Goal: Transaction & Acquisition: Purchase product/service

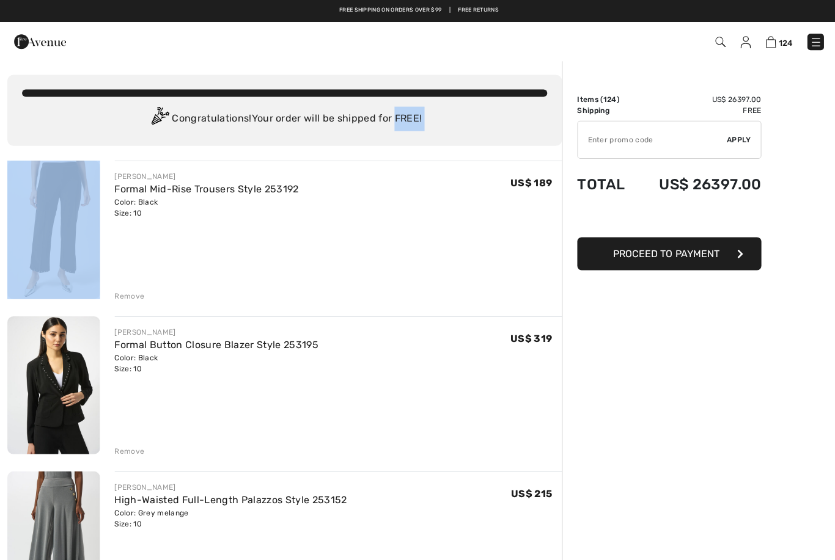
click at [145, 251] on div "JOSEPH RIBKOFF Formal Mid-Rise Trousers Style 253192 Color: Black Size: 10 Fina…" at bounding box center [336, 230] width 445 height 141
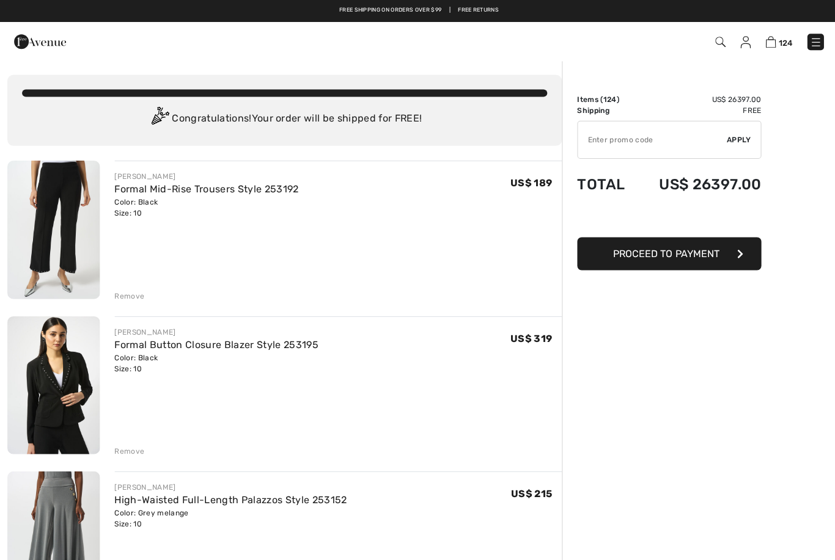
click at [57, 206] on img at bounding box center [53, 229] width 92 height 138
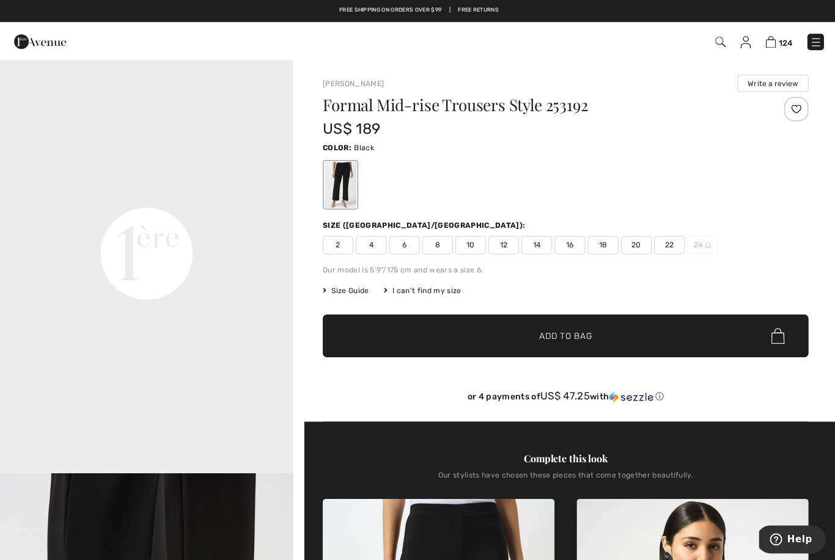
scroll to position [725, 0]
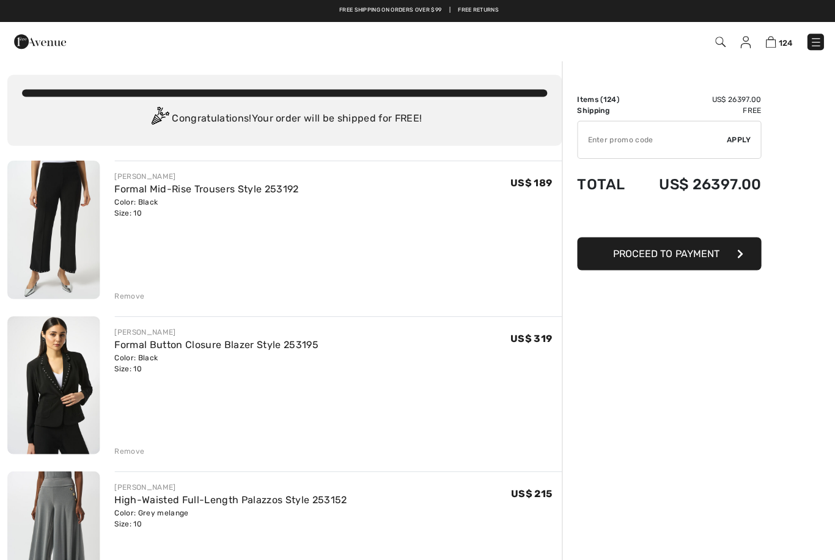
click at [130, 298] on div "Remove" at bounding box center [129, 295] width 30 height 11
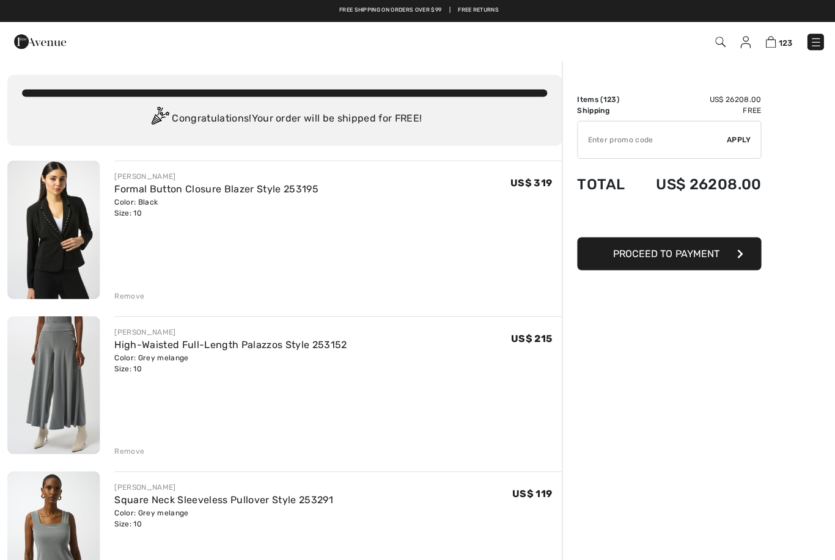
click at [128, 298] on div "Remove" at bounding box center [129, 295] width 30 height 11
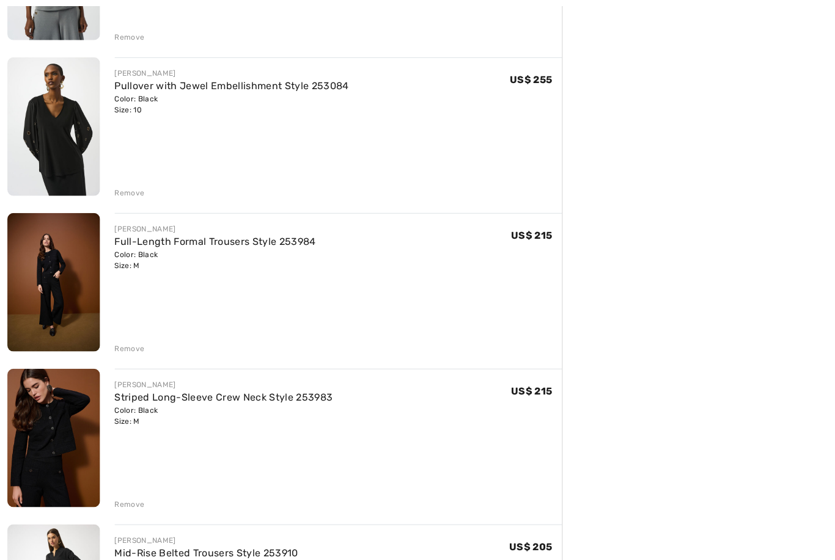
scroll to position [415, 0]
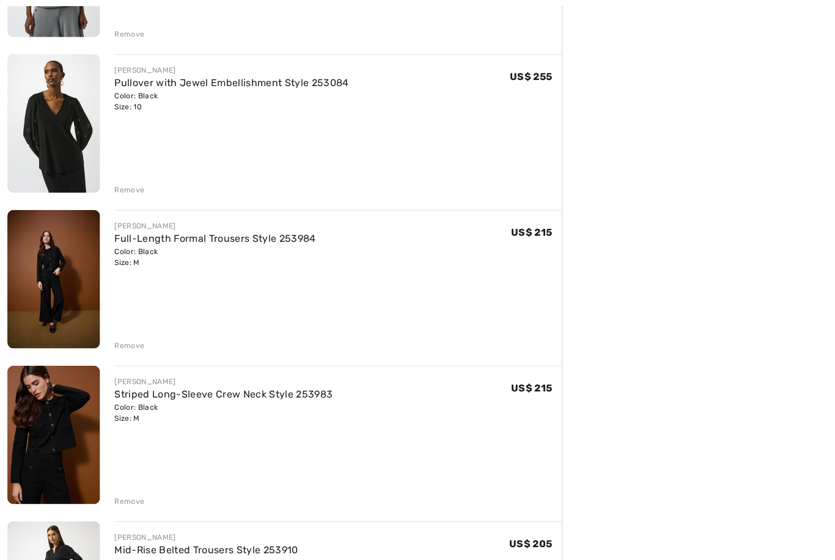
click at [125, 345] on div "Remove" at bounding box center [129, 344] width 30 height 11
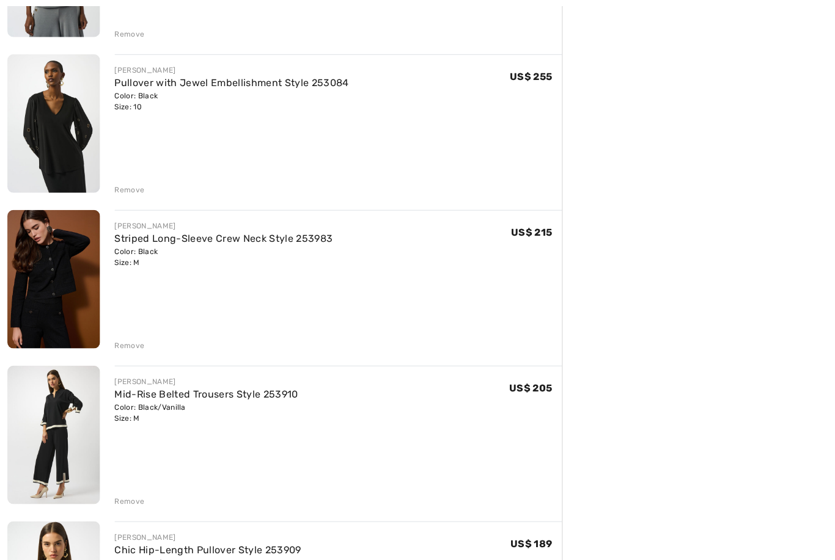
click at [118, 346] on div "Remove" at bounding box center [129, 344] width 30 height 11
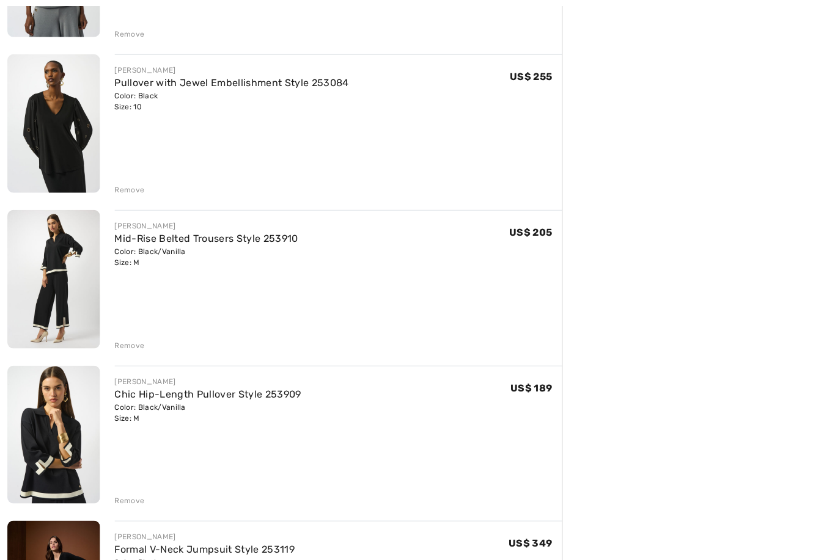
click at [127, 340] on div "Remove" at bounding box center [129, 344] width 30 height 11
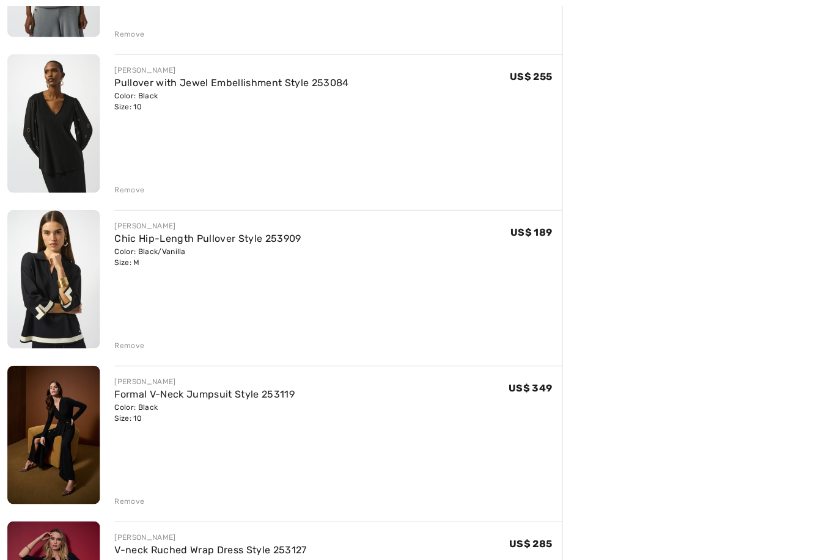
click at [128, 341] on div "Remove" at bounding box center [129, 344] width 30 height 11
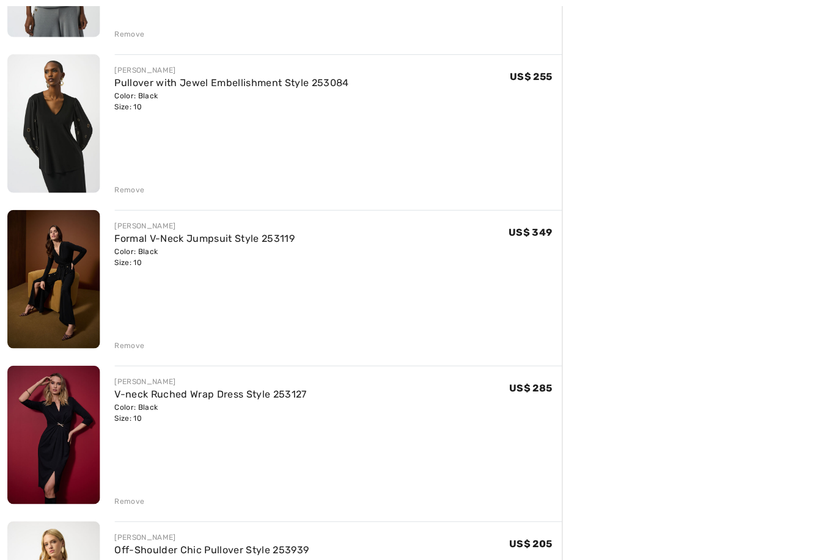
click at [48, 282] on img at bounding box center [53, 279] width 92 height 138
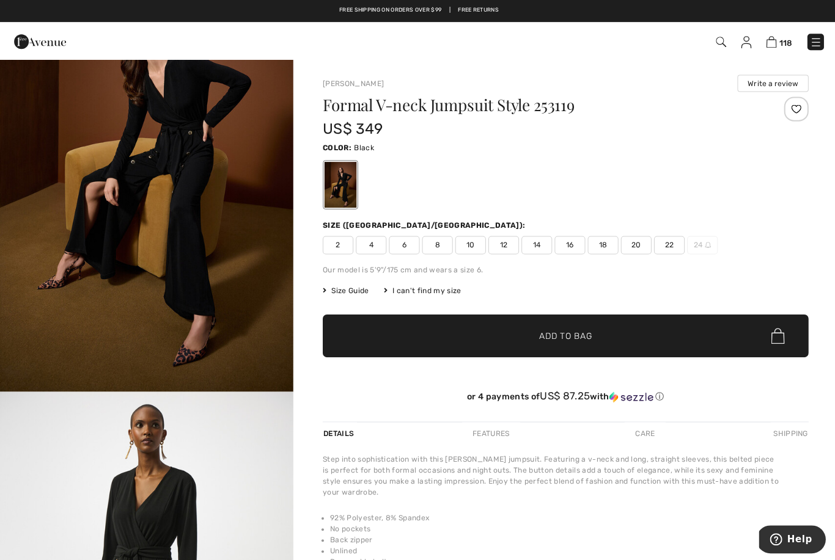
scroll to position [93, 0]
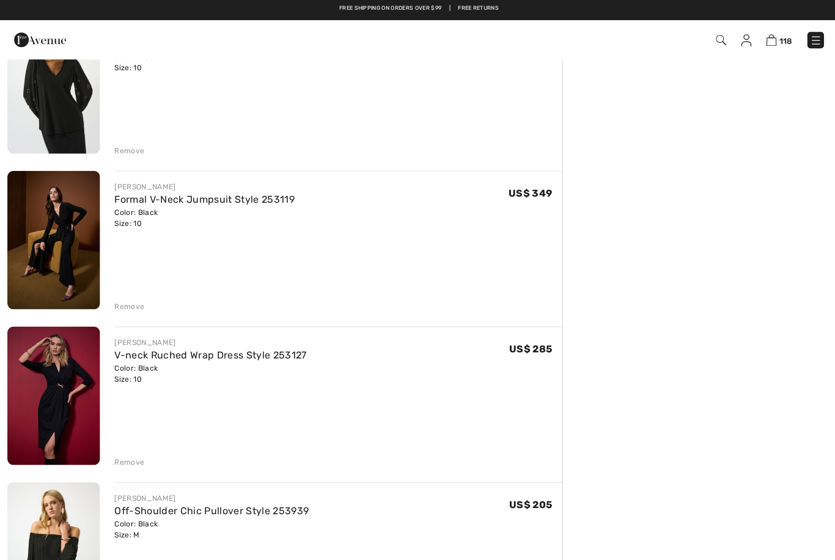
scroll to position [450, 0]
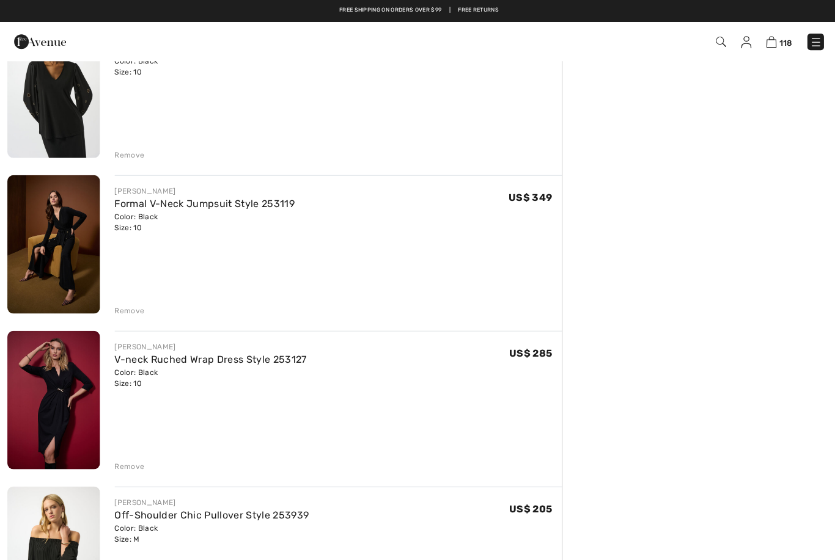
click at [131, 312] on div "Remove" at bounding box center [129, 309] width 30 height 11
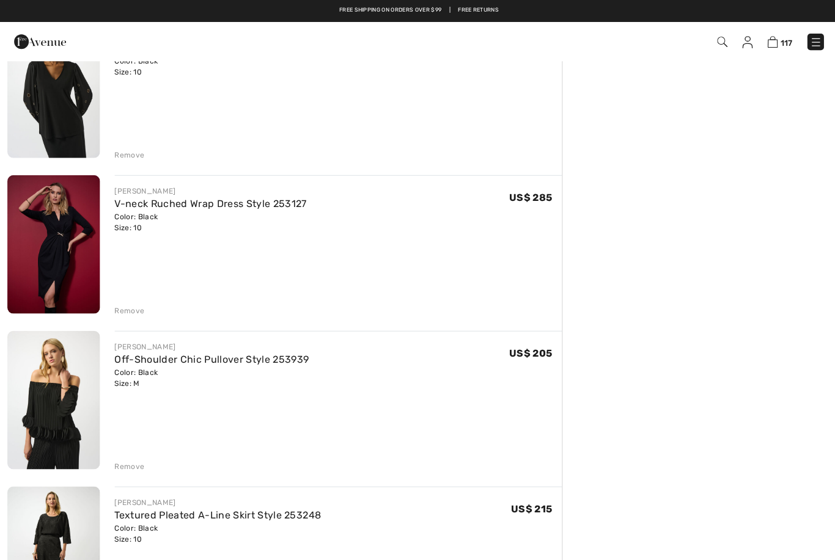
click at [130, 312] on div "Remove" at bounding box center [129, 309] width 30 height 11
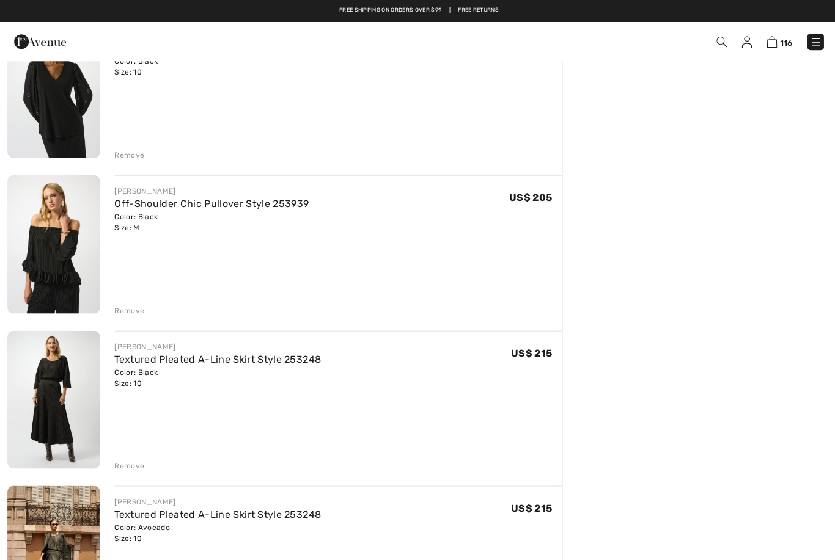
click at [126, 312] on div "Remove" at bounding box center [129, 309] width 30 height 11
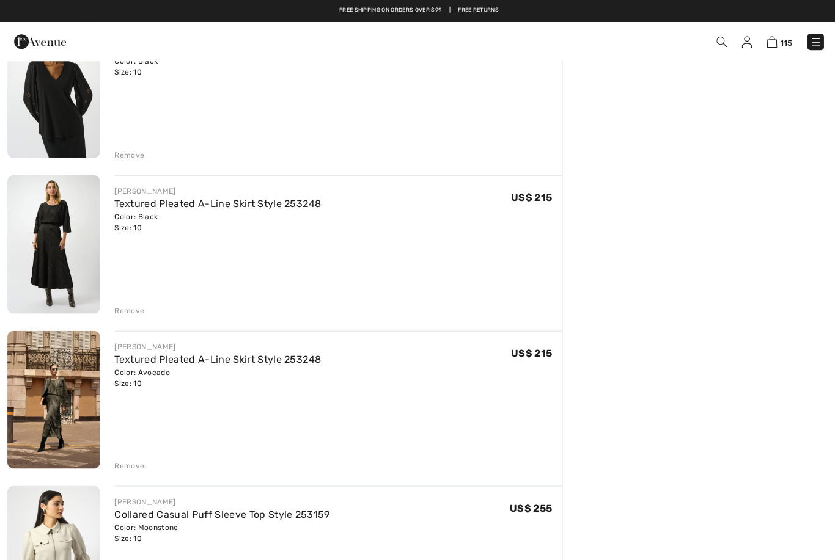
click at [125, 308] on div "Remove" at bounding box center [129, 309] width 30 height 11
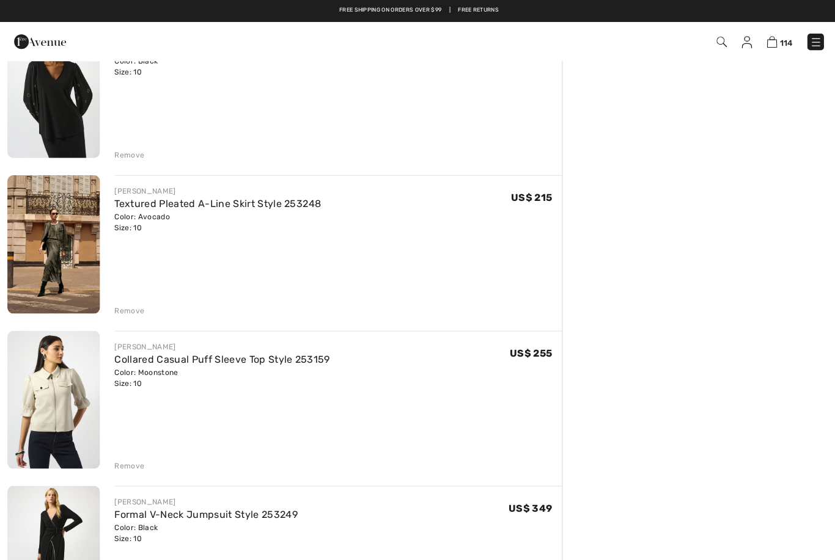
click at [125, 302] on div "Remove" at bounding box center [336, 308] width 445 height 13
click at [125, 310] on div "Remove" at bounding box center [129, 309] width 30 height 11
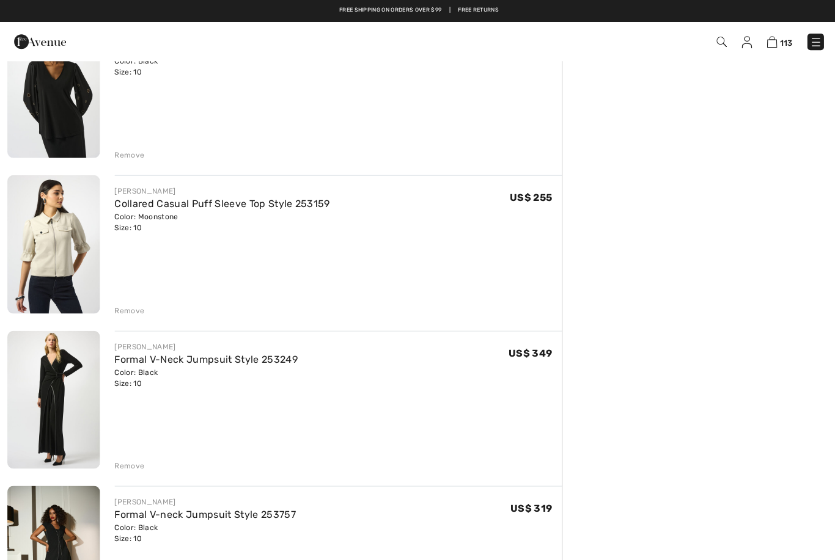
click at [125, 306] on div "Remove" at bounding box center [129, 309] width 30 height 11
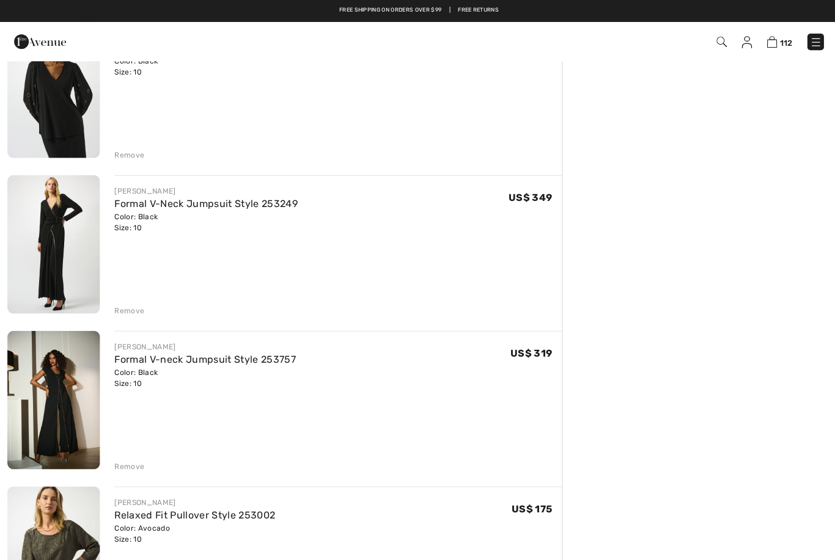
click at [46, 245] on img at bounding box center [53, 244] width 92 height 138
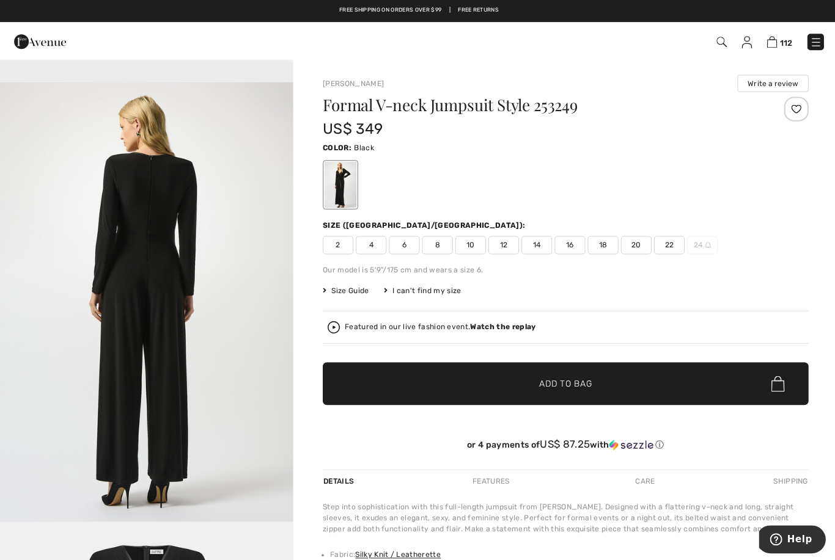
scroll to position [1257, 0]
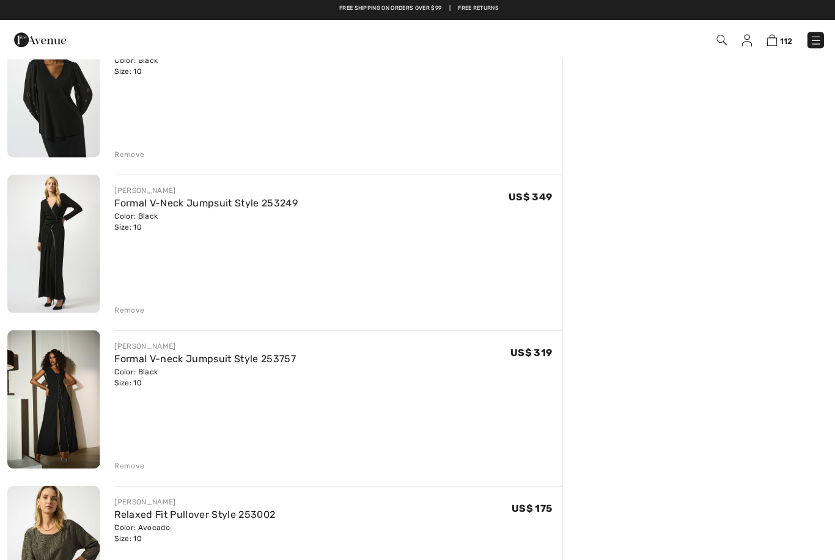
click at [133, 313] on div "Remove" at bounding box center [129, 310] width 30 height 11
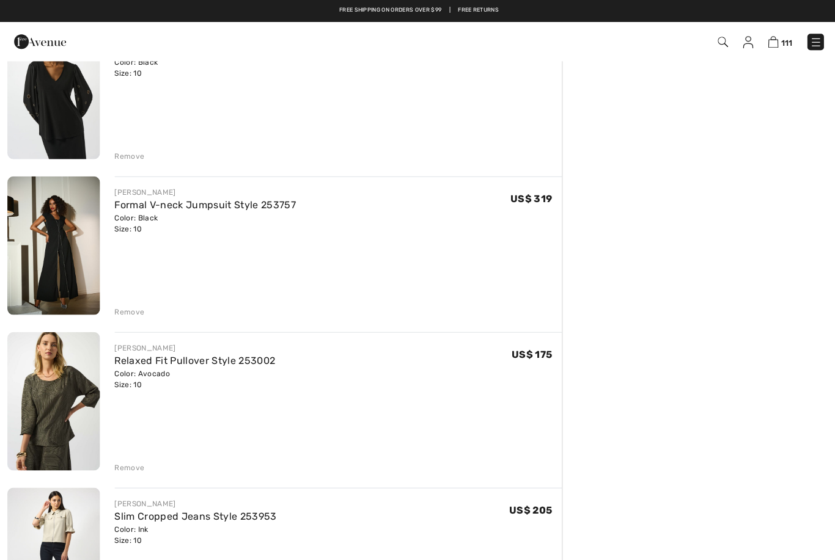
click at [127, 313] on div "Remove" at bounding box center [129, 310] width 30 height 11
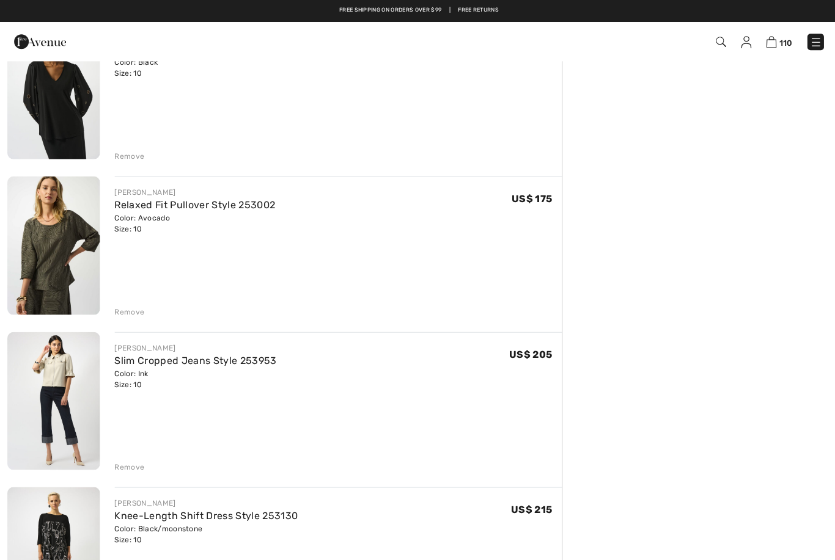
click at [124, 310] on div "Remove" at bounding box center [129, 310] width 30 height 11
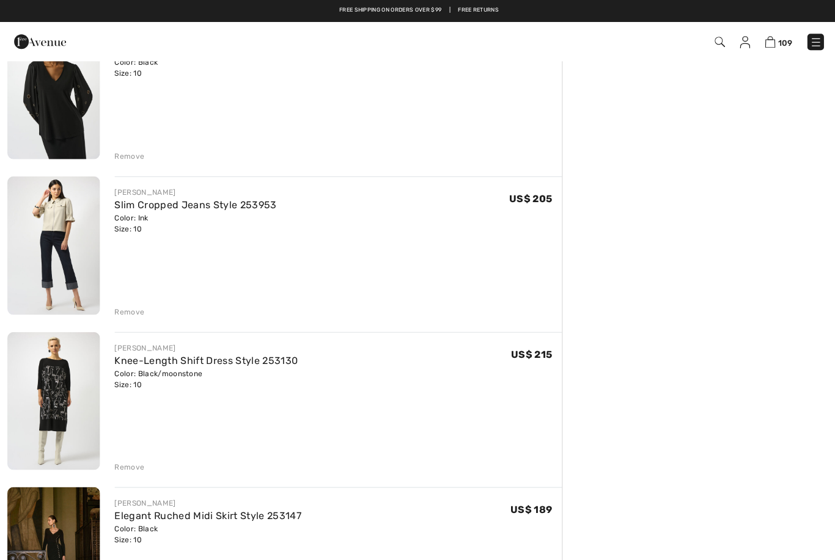
click at [51, 242] on img at bounding box center [53, 245] width 92 height 138
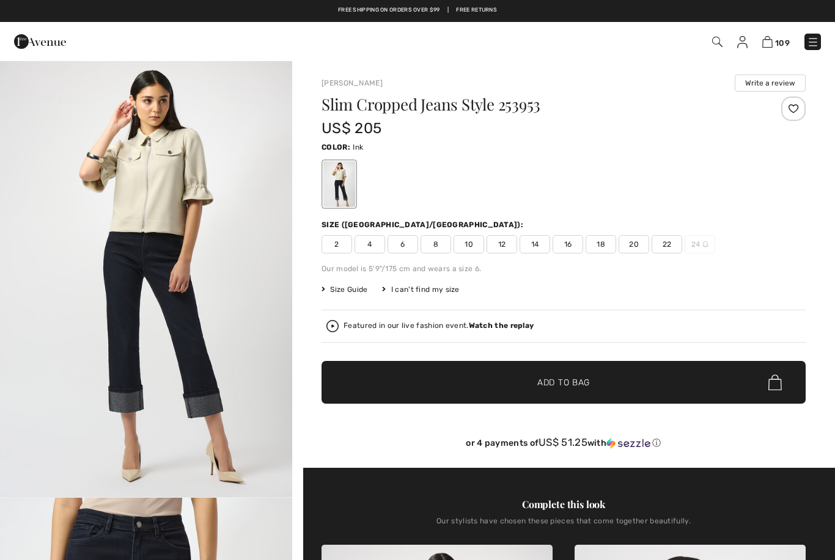
checkbox input "true"
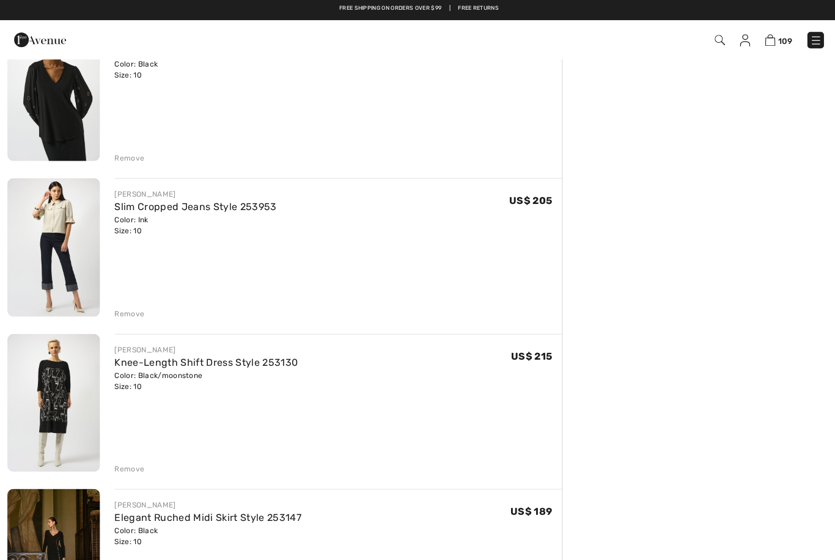
click at [126, 315] on div "Remove" at bounding box center [129, 314] width 30 height 11
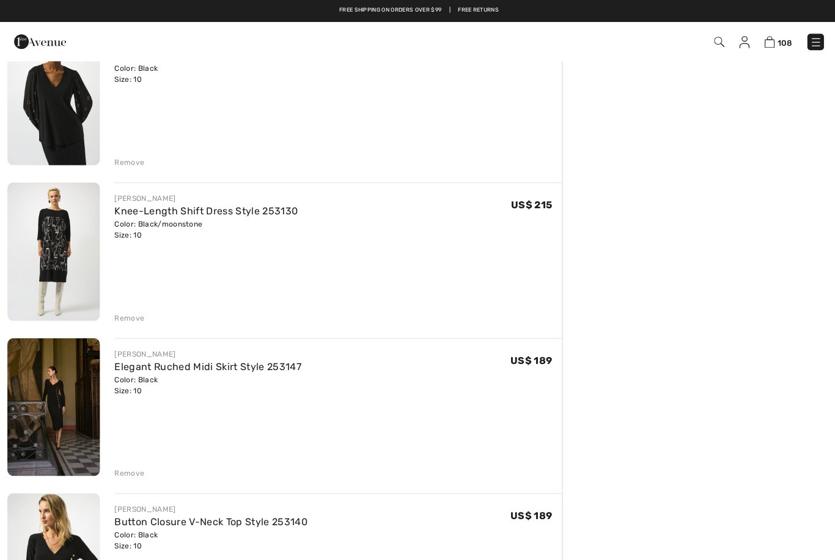
click at [130, 313] on div "Remove" at bounding box center [129, 317] width 30 height 11
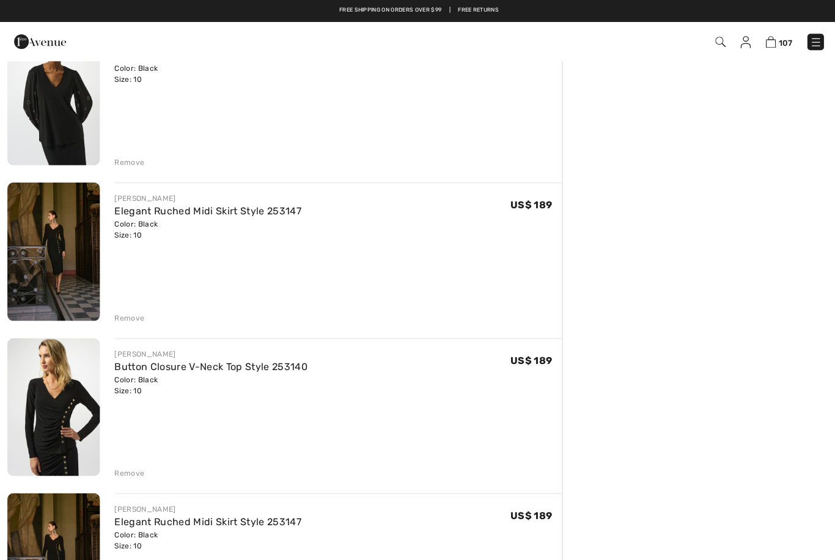
click at [126, 314] on div "Remove" at bounding box center [129, 317] width 30 height 11
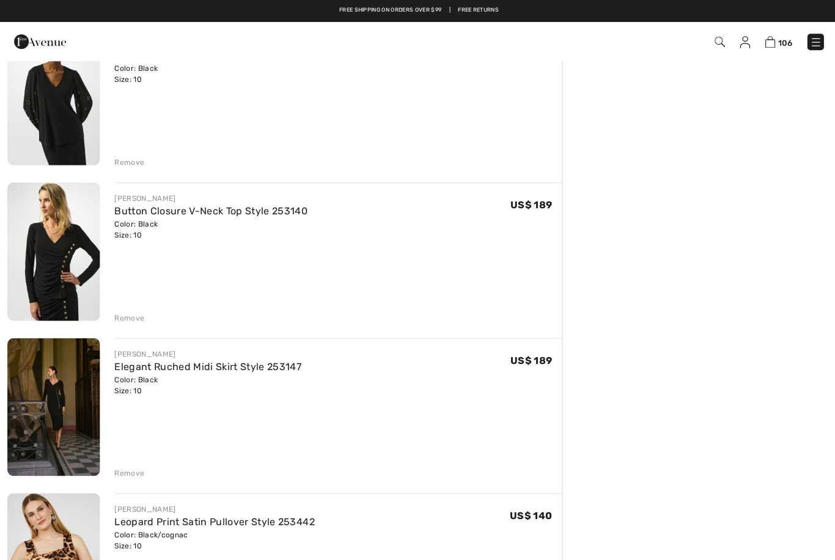
click at [128, 315] on div "Remove" at bounding box center [129, 317] width 30 height 11
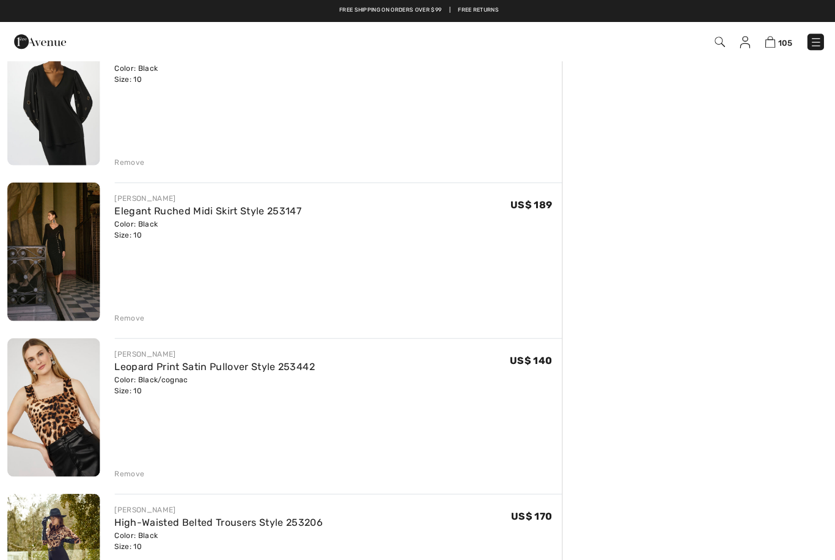
click at [123, 314] on div "Remove" at bounding box center [129, 317] width 30 height 11
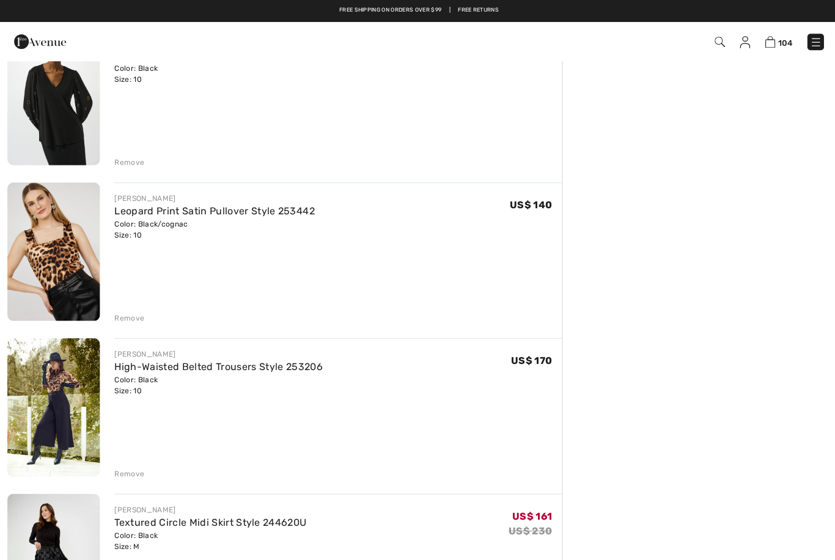
click at [126, 313] on div "Remove" at bounding box center [129, 317] width 30 height 11
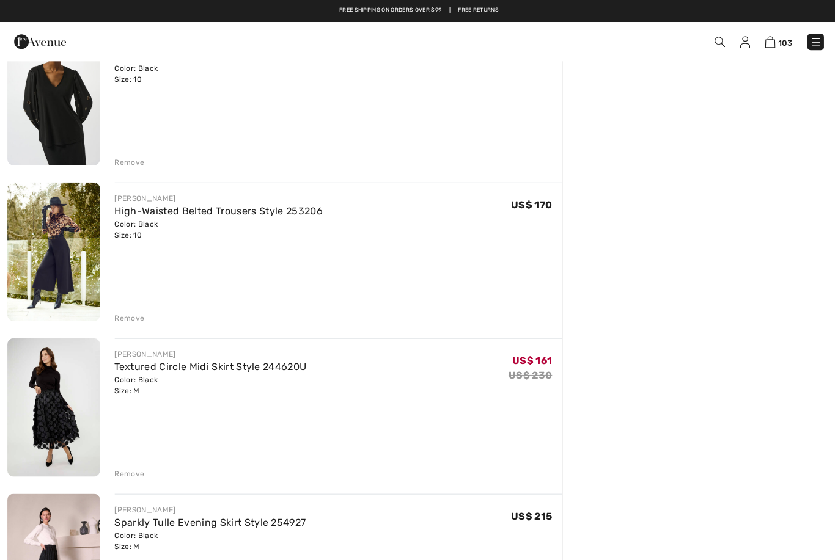
click at [121, 312] on div "Remove" at bounding box center [129, 317] width 30 height 11
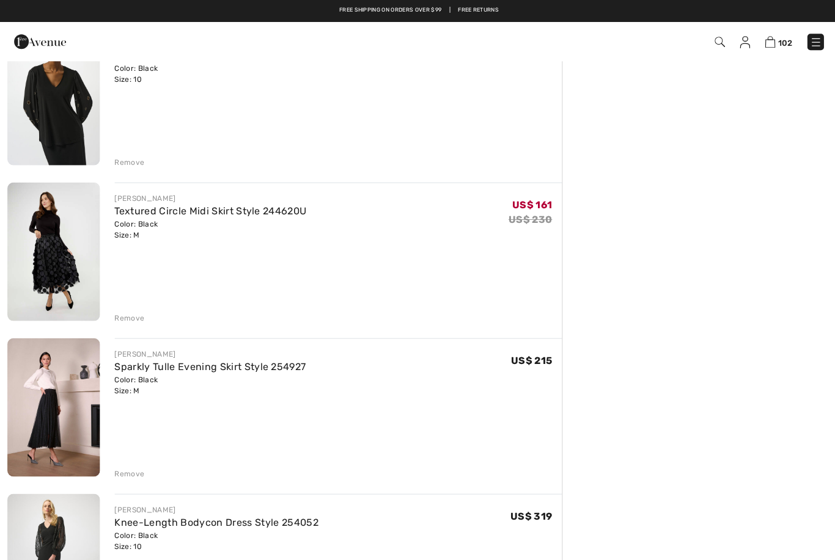
click at [122, 316] on div "Remove" at bounding box center [129, 317] width 30 height 11
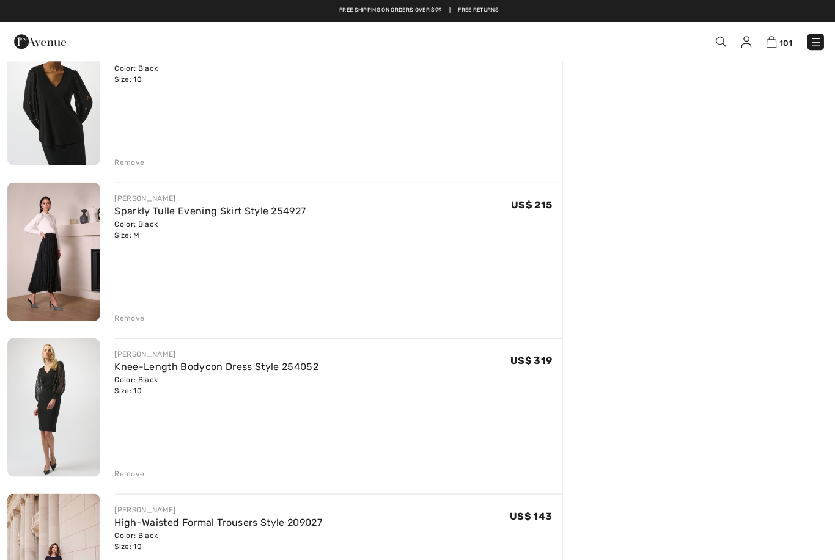
click at [63, 267] on img at bounding box center [53, 251] width 92 height 138
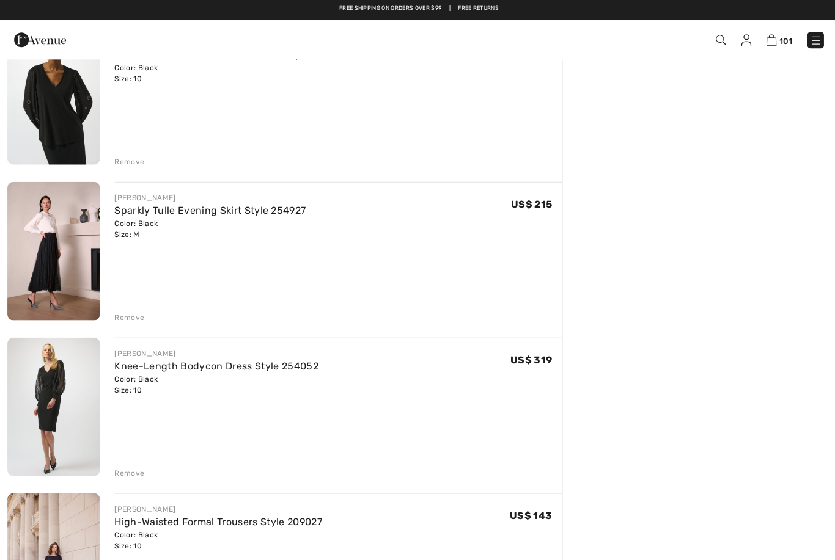
scroll to position [439, 0]
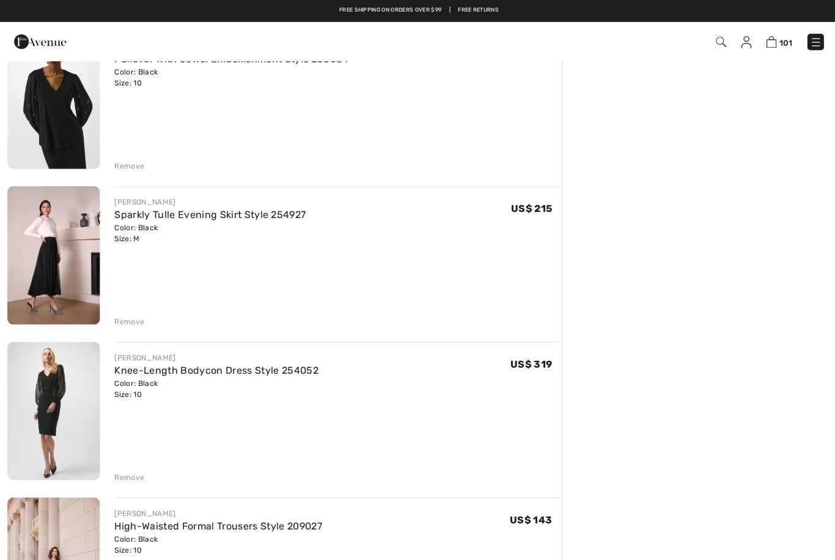
click at [131, 318] on div "Remove" at bounding box center [129, 320] width 30 height 11
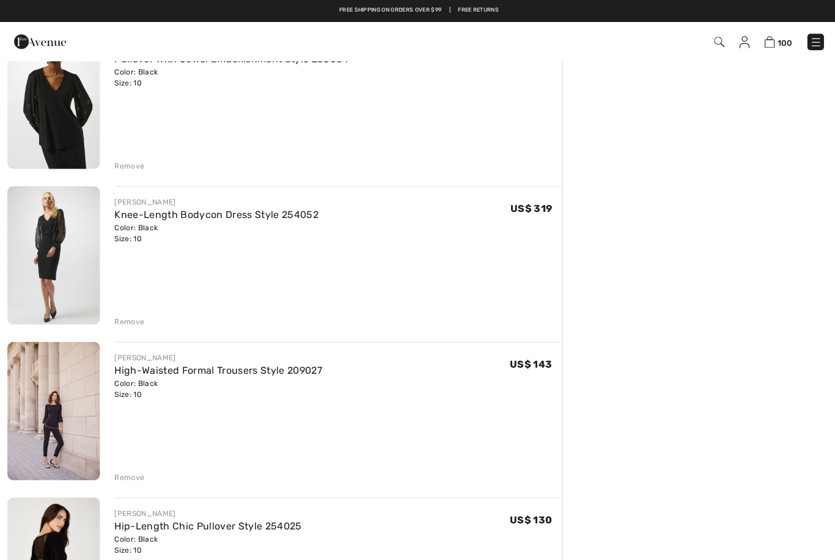
click at [54, 257] on img at bounding box center [53, 255] width 92 height 138
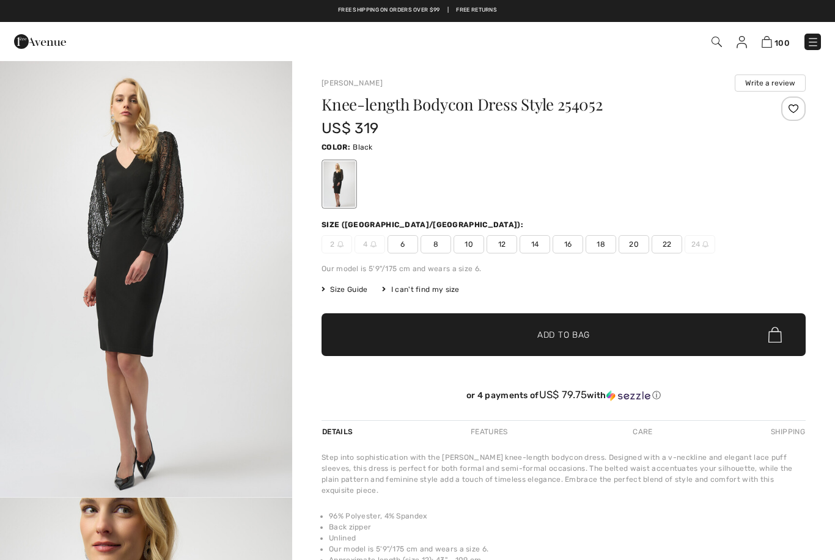
checkbox input "true"
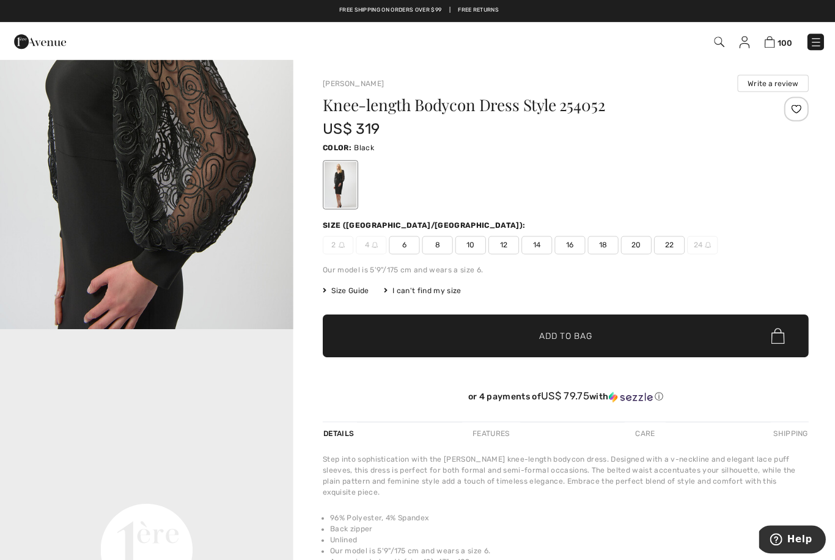
scroll to position [507, 0]
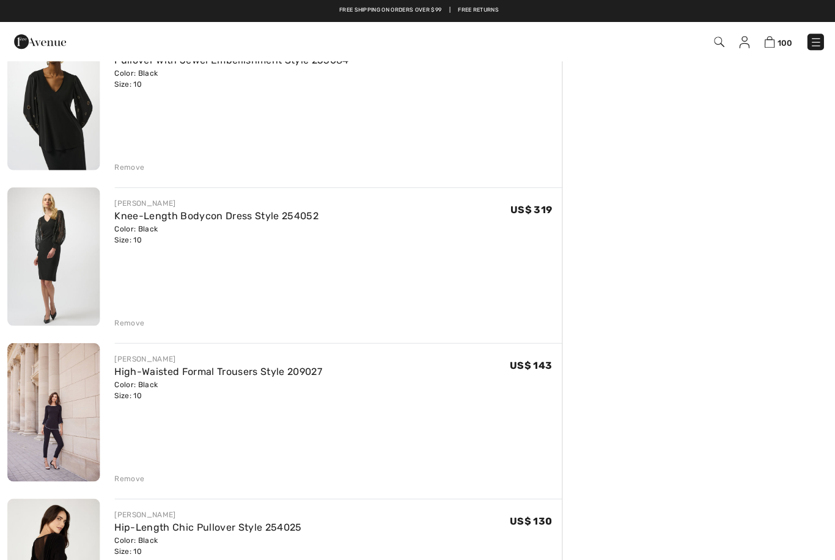
click at [128, 321] on div "Remove" at bounding box center [129, 321] width 30 height 11
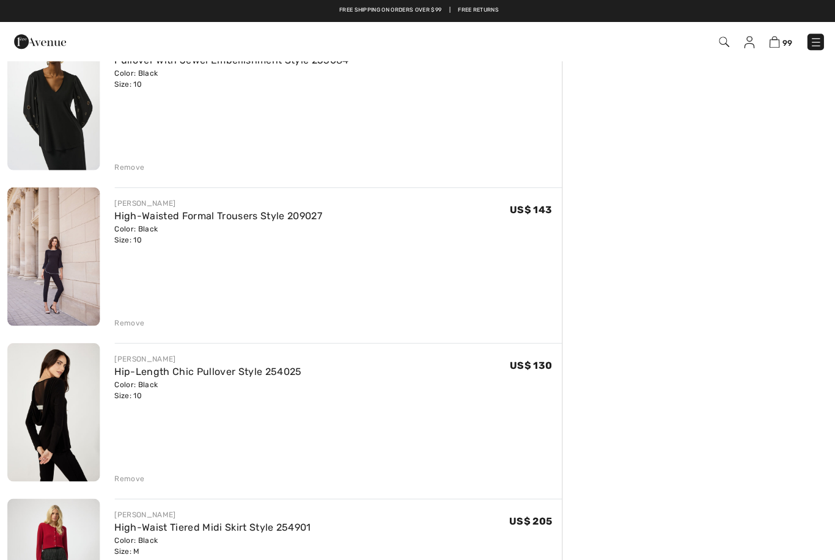
click at [120, 325] on div "Remove" at bounding box center [129, 321] width 30 height 11
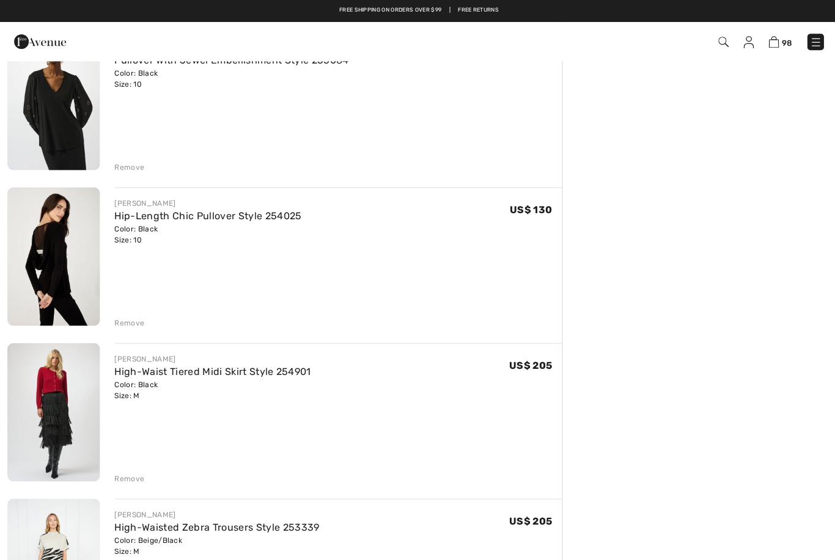
click at [121, 326] on div "Remove" at bounding box center [129, 321] width 30 height 11
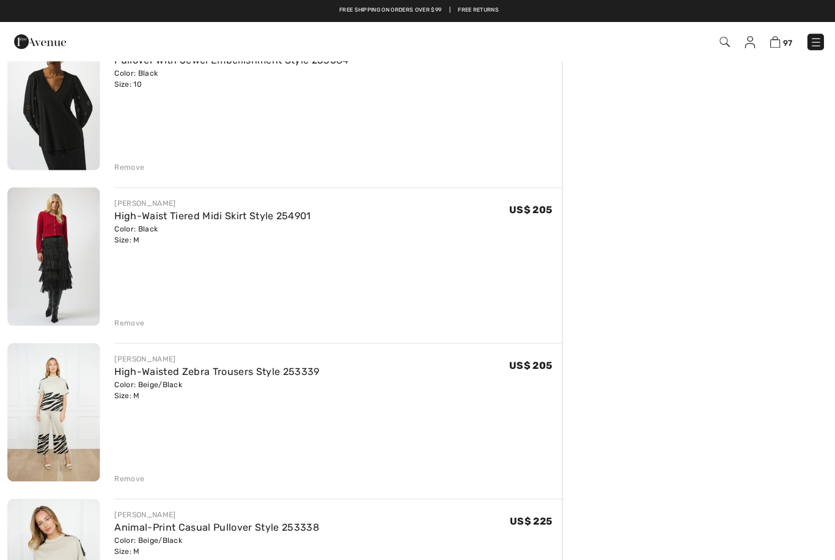
click at [117, 319] on div "Remove" at bounding box center [129, 321] width 30 height 11
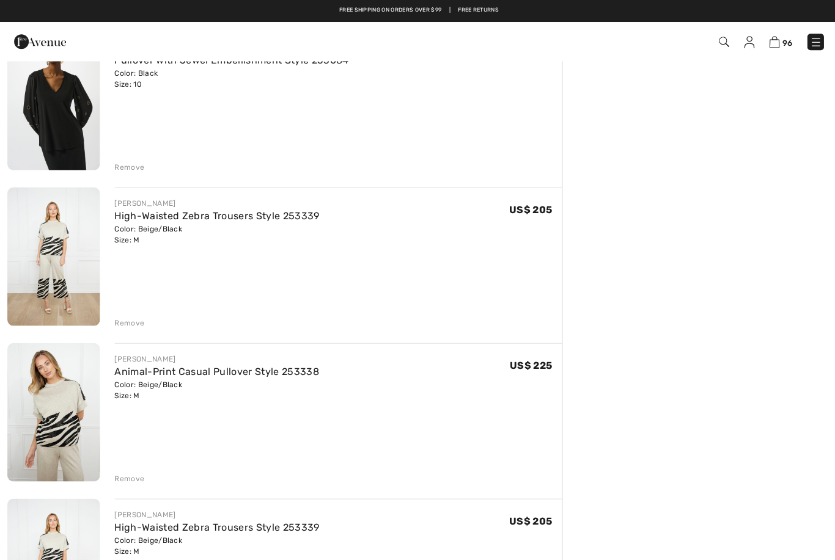
click at [129, 323] on div "Remove" at bounding box center [129, 321] width 30 height 11
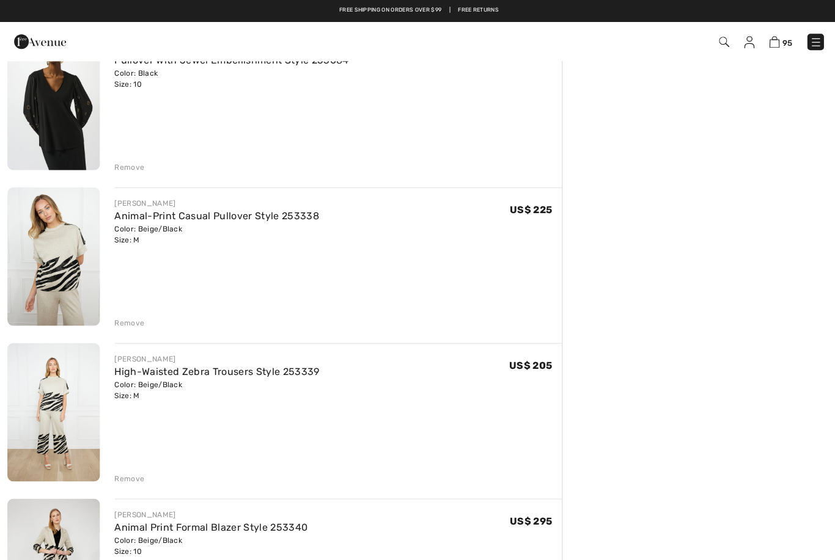
click at [126, 323] on div "Remove" at bounding box center [129, 321] width 30 height 11
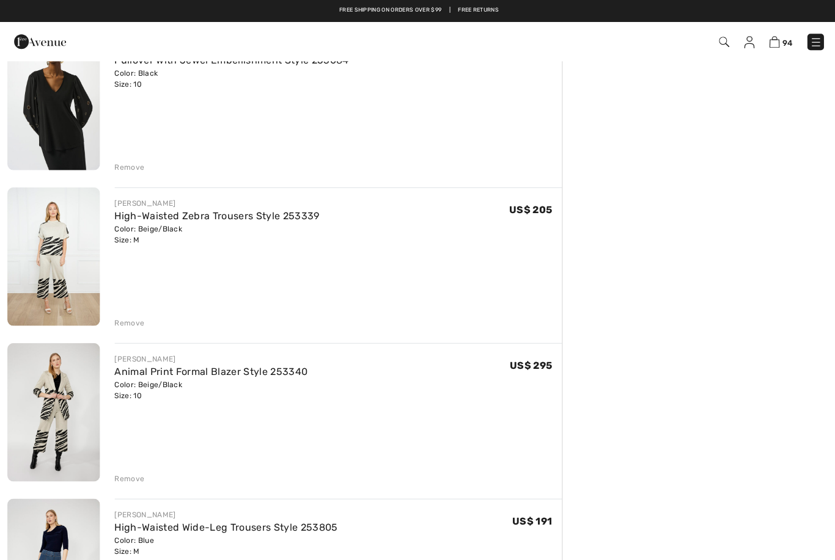
click at [126, 326] on div "Remove" at bounding box center [129, 321] width 30 height 11
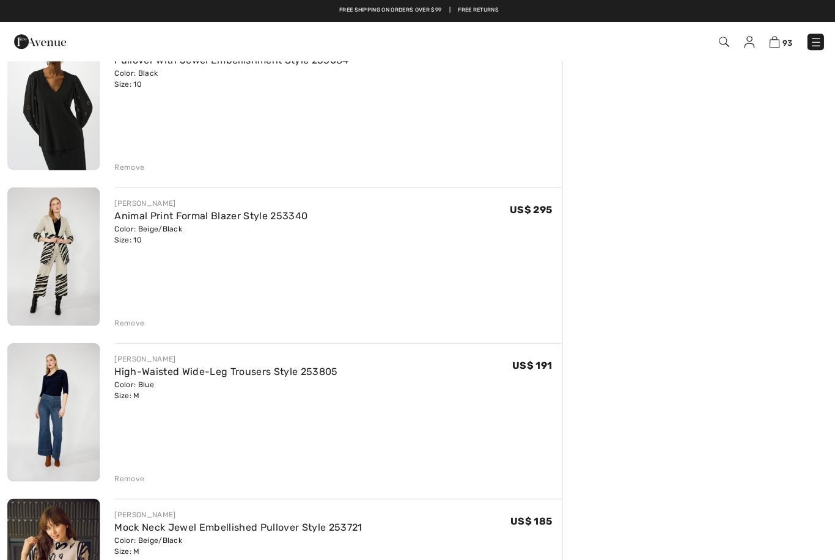
click at [119, 327] on div "Remove" at bounding box center [129, 321] width 30 height 11
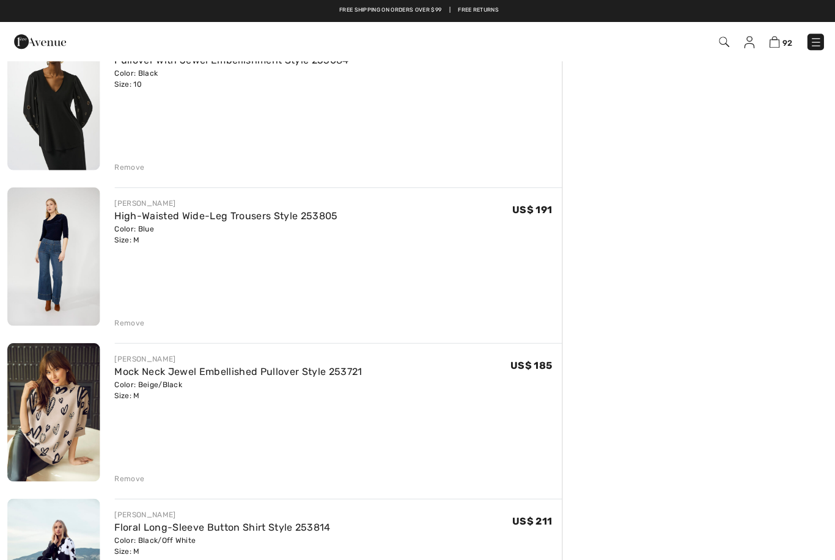
click at [128, 323] on div "Remove" at bounding box center [129, 321] width 30 height 11
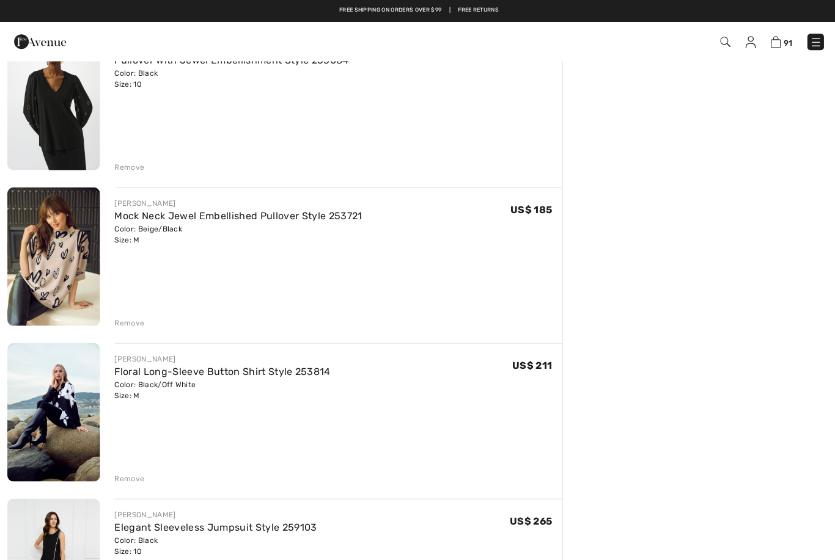
click at [122, 326] on div "Remove" at bounding box center [129, 321] width 30 height 11
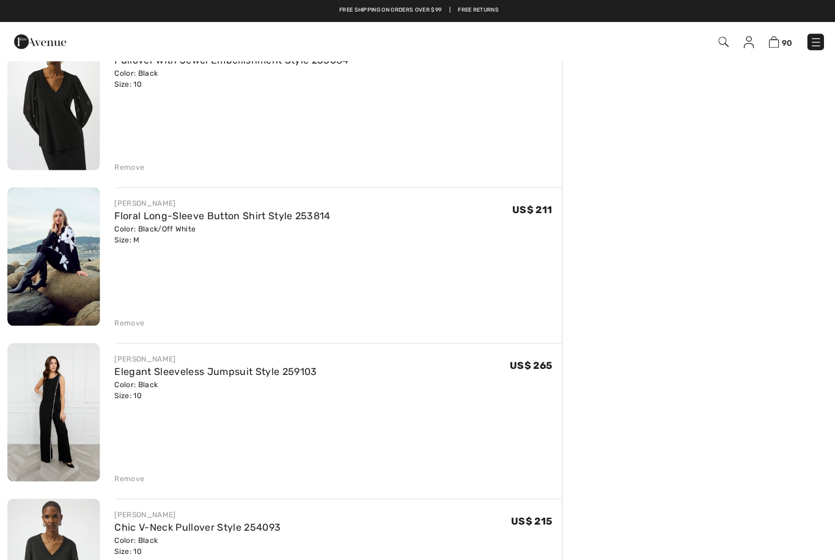
click at [126, 325] on div "Remove" at bounding box center [129, 321] width 30 height 11
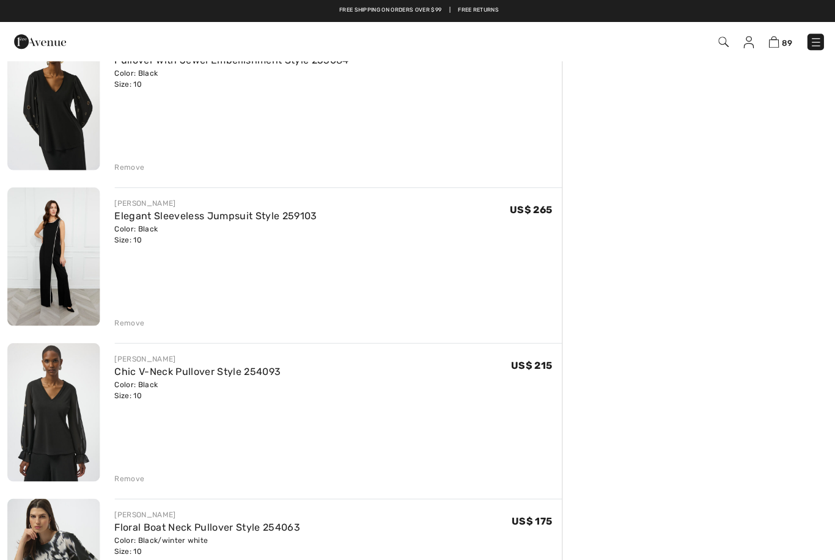
click at [120, 316] on div "Remove" at bounding box center [336, 320] width 445 height 13
click at [123, 324] on div "Remove" at bounding box center [129, 321] width 30 height 11
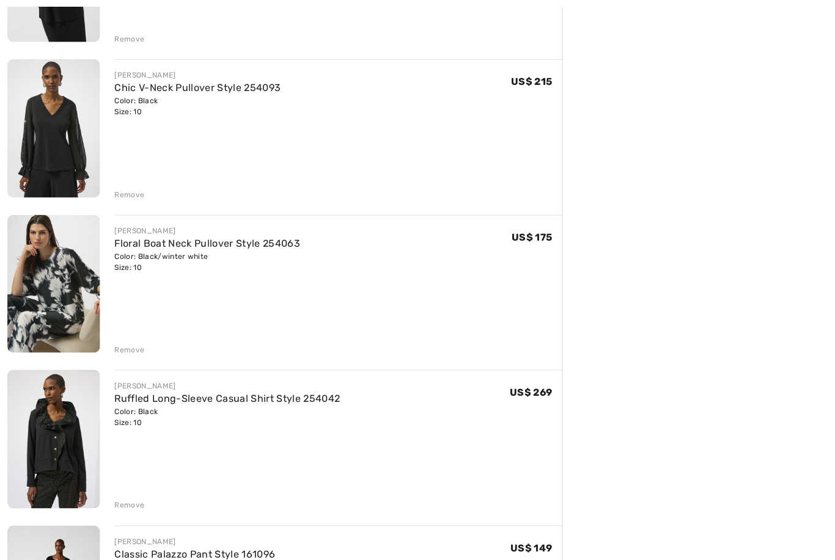
click at [122, 349] on div "Remove" at bounding box center [129, 348] width 30 height 11
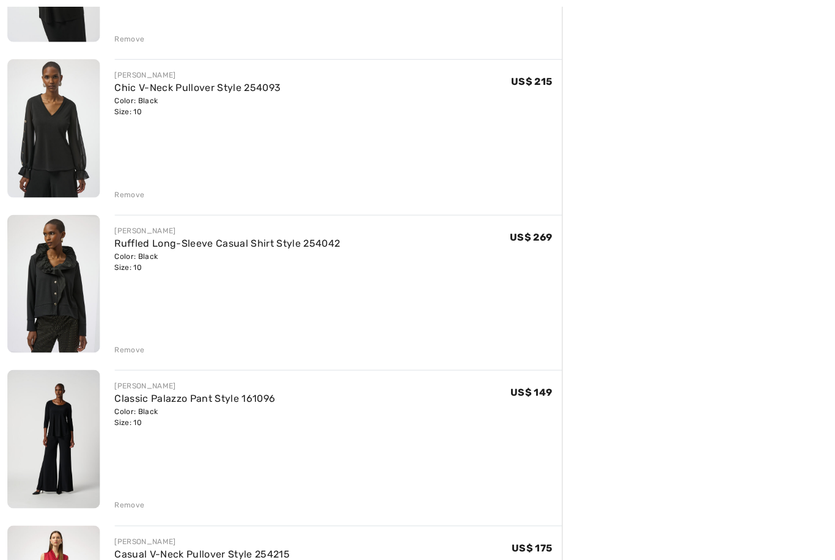
click at [49, 309] on img at bounding box center [53, 283] width 92 height 138
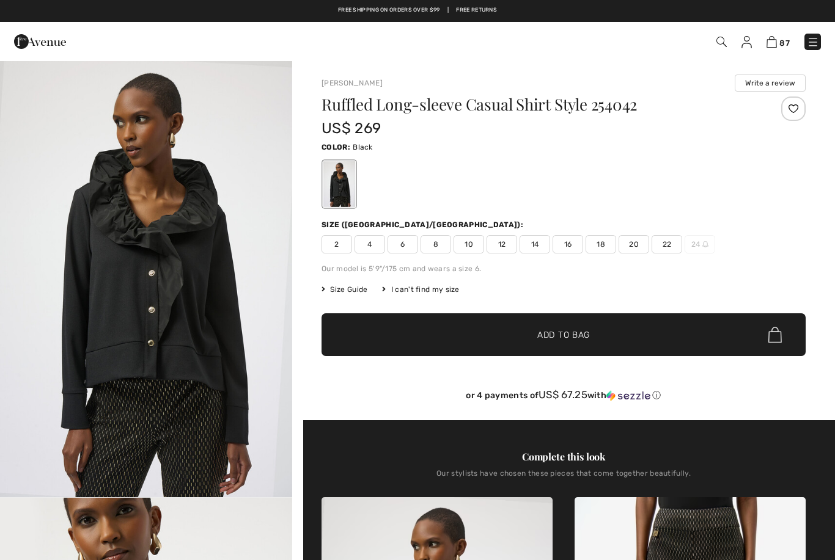
checkbox input "true"
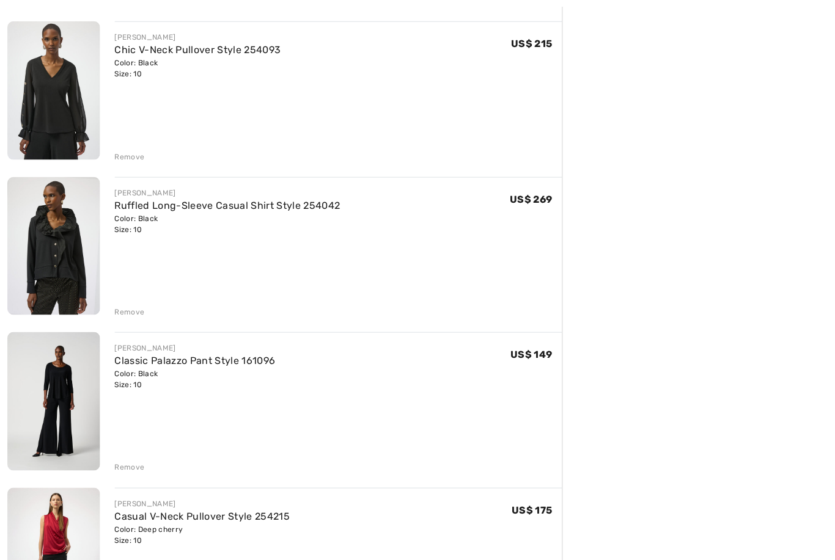
scroll to position [708, 0]
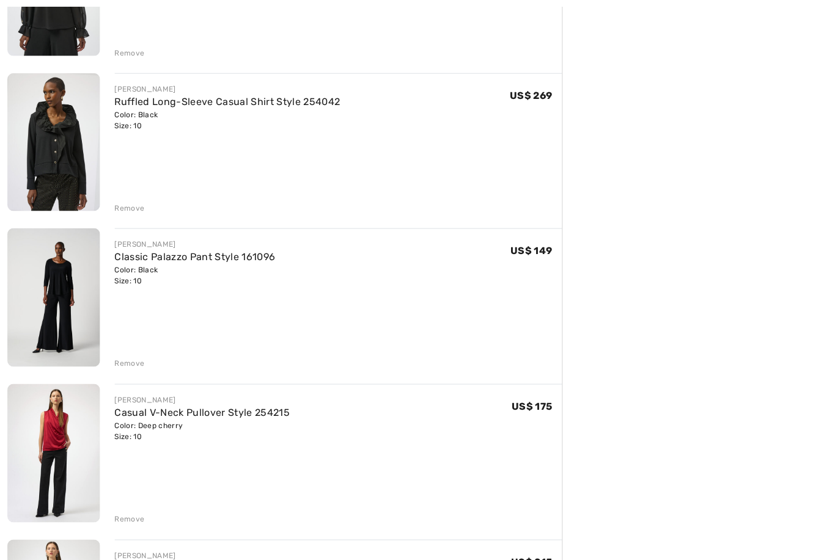
click at [131, 362] on div "Remove" at bounding box center [129, 362] width 30 height 11
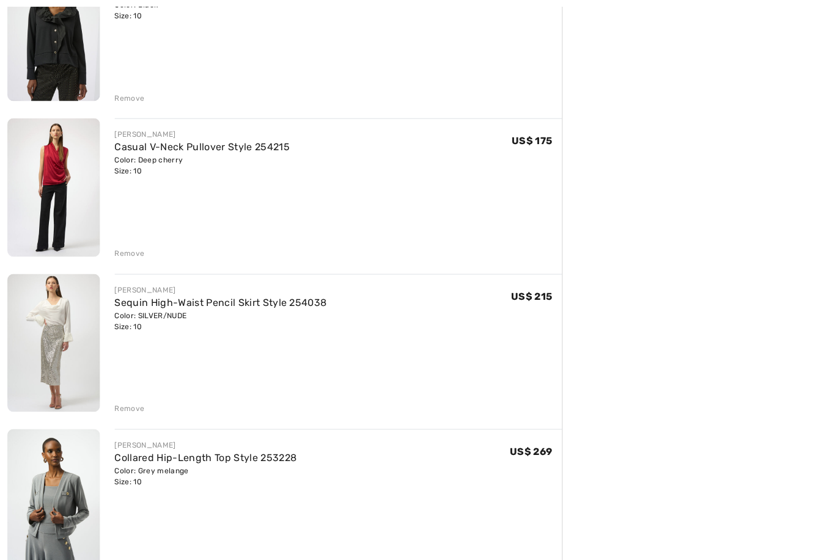
click at [126, 256] on div "Remove" at bounding box center [129, 252] width 30 height 11
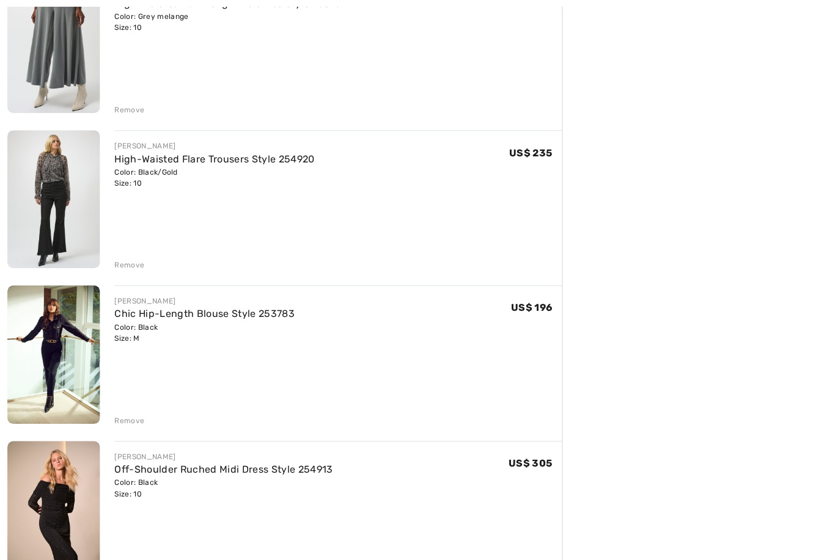
scroll to position [1429, 0]
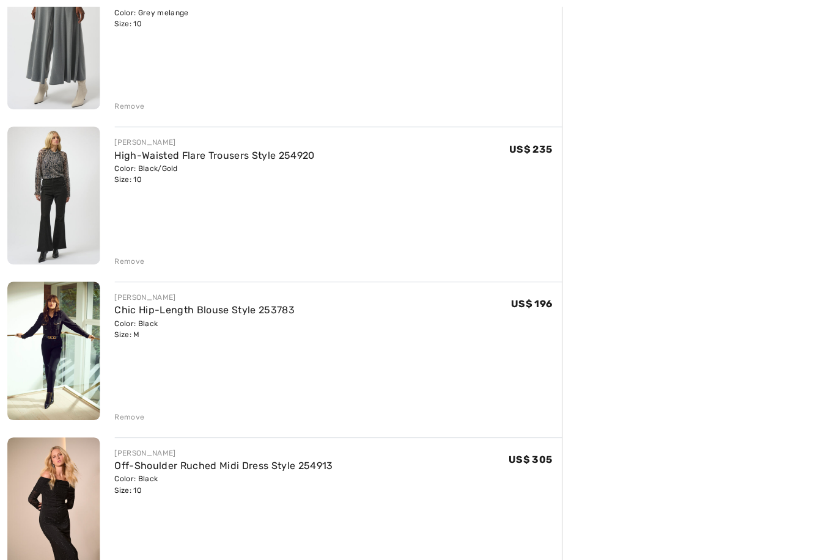
click at [42, 200] on img at bounding box center [53, 195] width 92 height 138
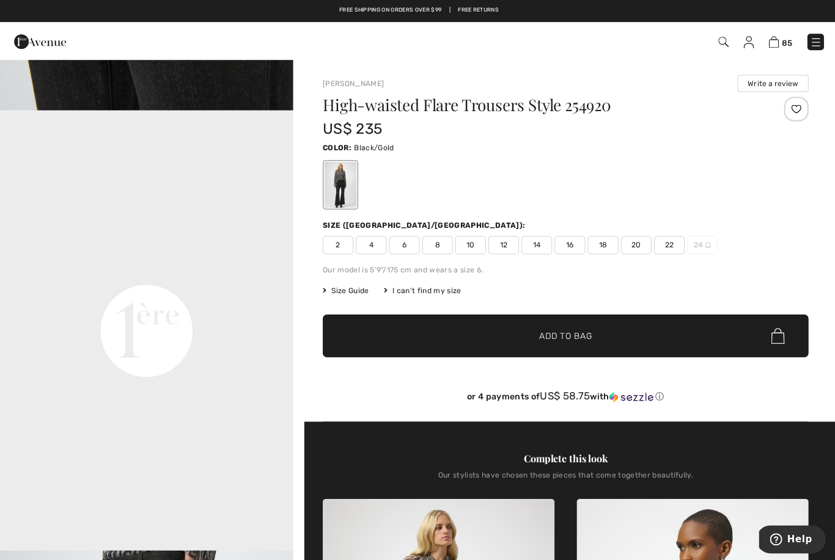
scroll to position [798, 0]
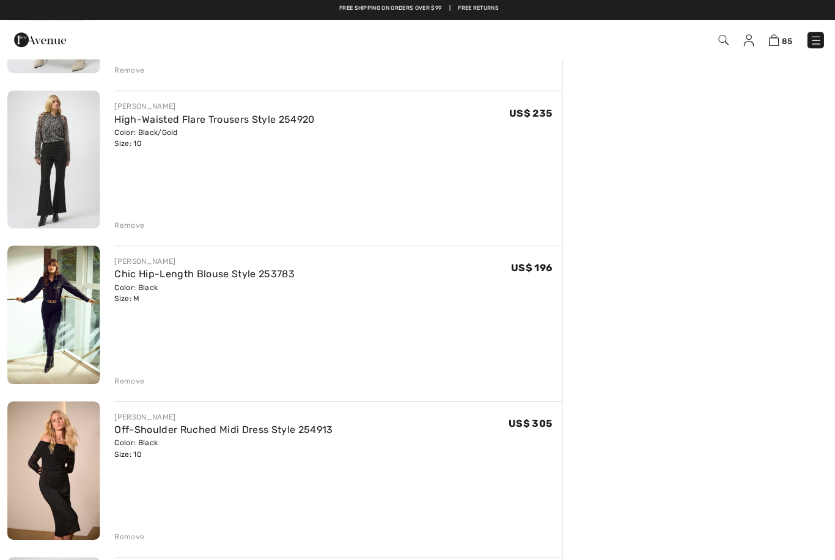
scroll to position [1457, 0]
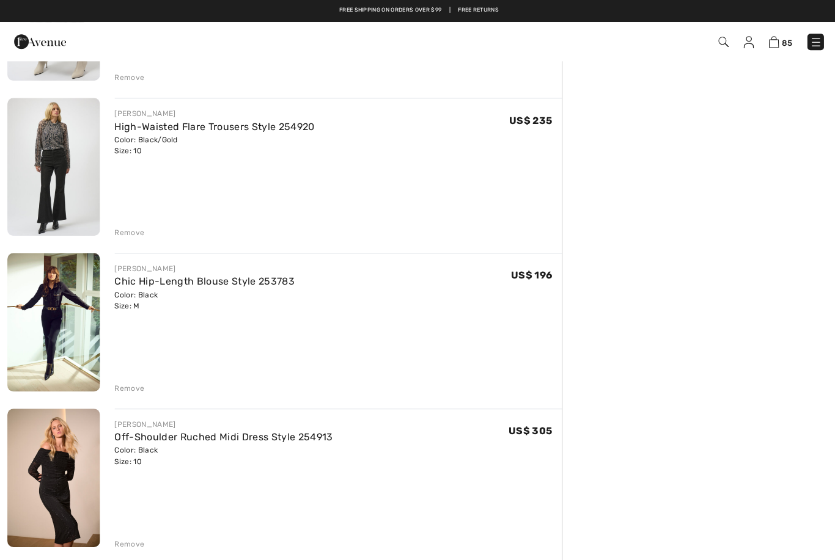
click at [43, 161] on img at bounding box center [53, 167] width 92 height 138
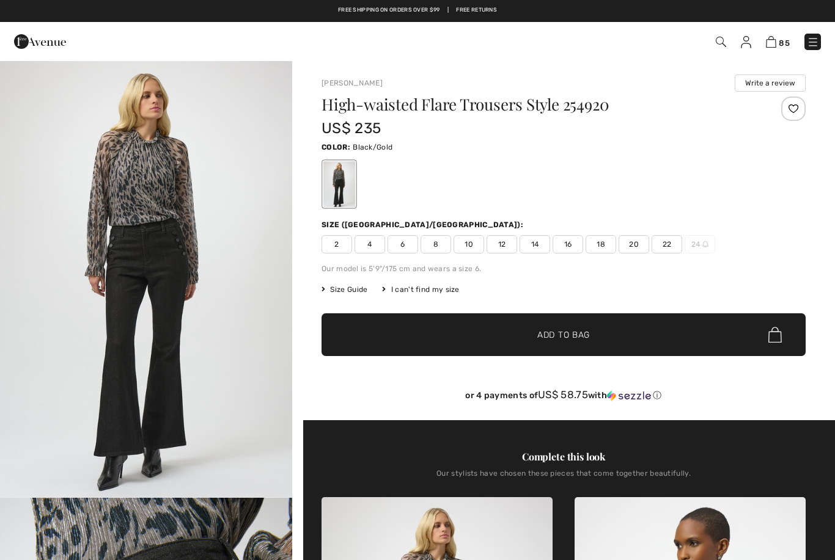
checkbox input "true"
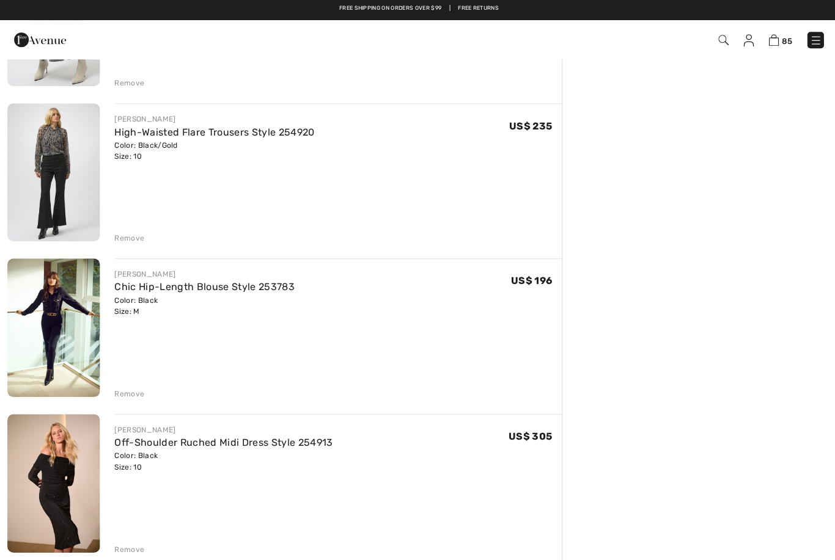
checkbox input "true"
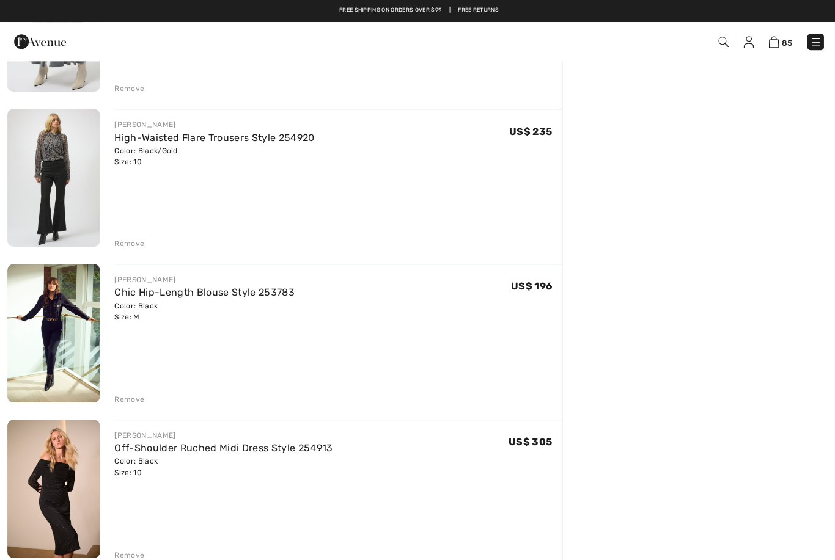
click at [126, 394] on div "Remove" at bounding box center [129, 398] width 30 height 11
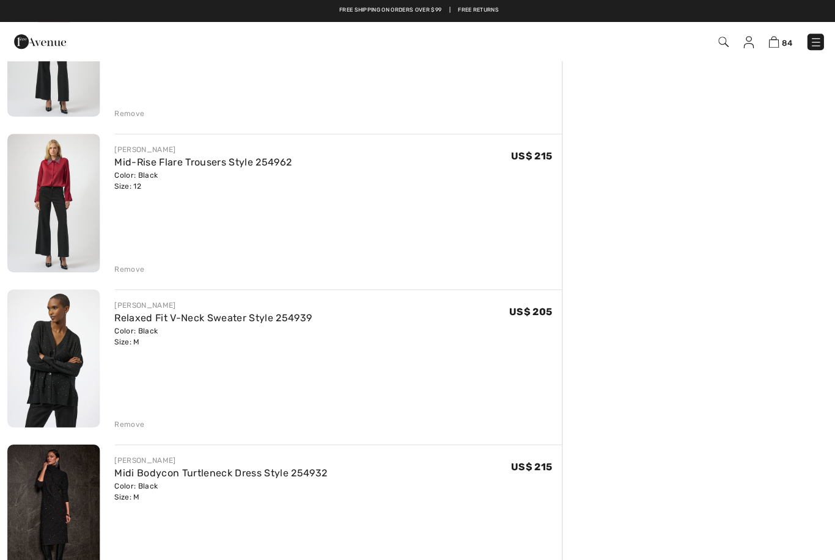
scroll to position [1887, 0]
click at [51, 377] on img at bounding box center [53, 357] width 92 height 138
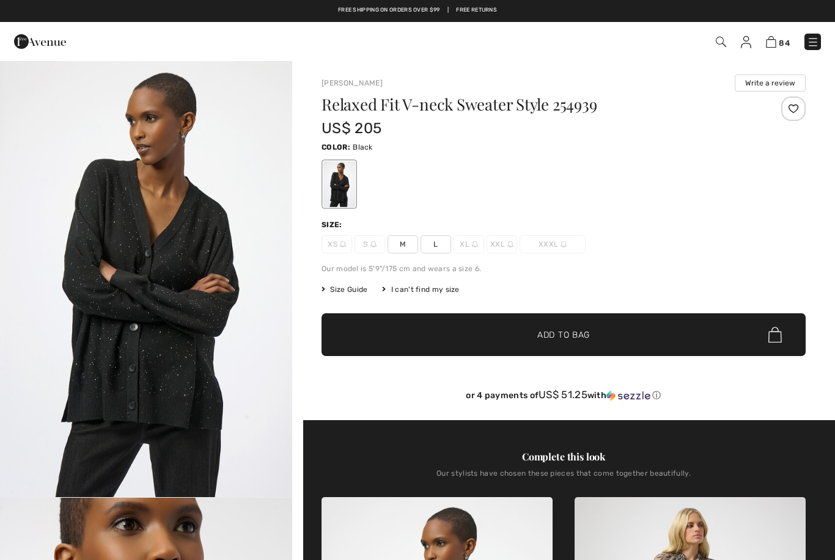
checkbox input "true"
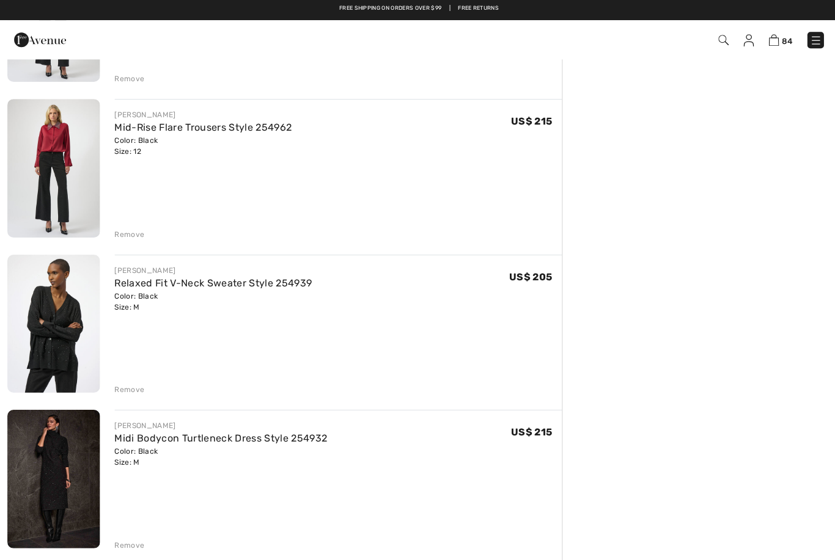
scroll to position [1912, 0]
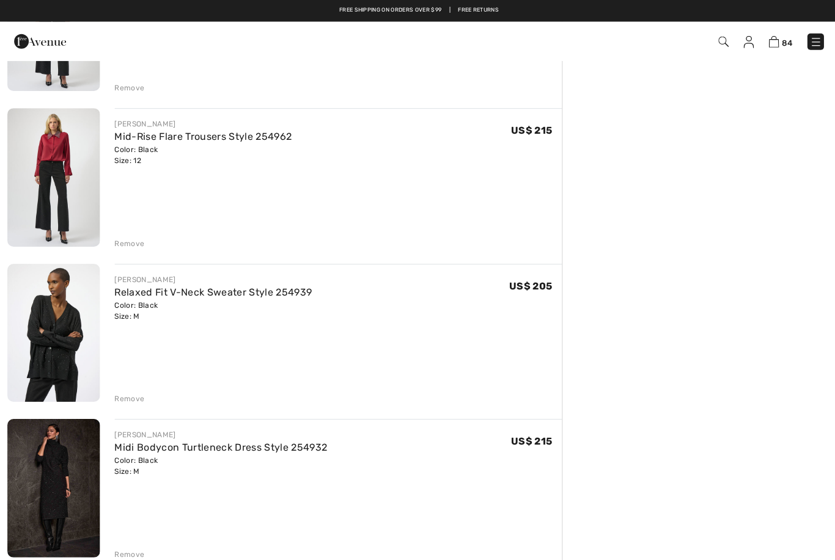
click at [130, 401] on div "Remove" at bounding box center [129, 397] width 30 height 11
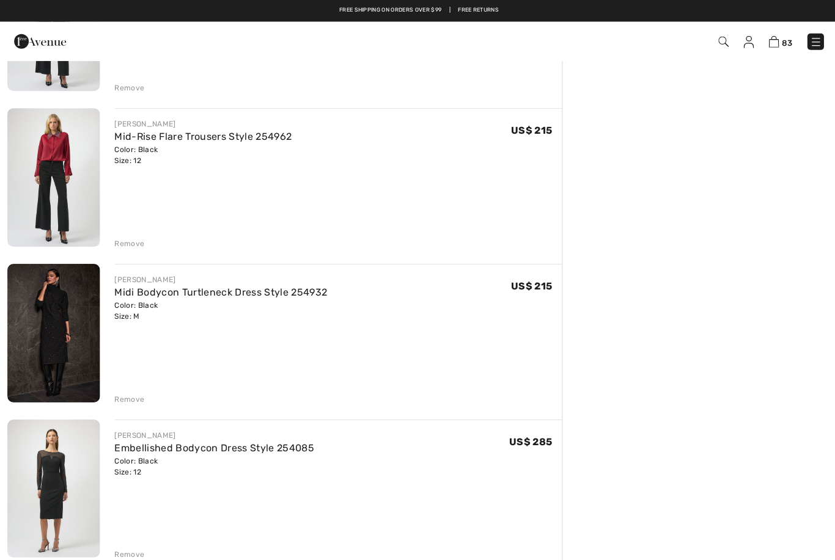
click at [125, 400] on div "Remove" at bounding box center [129, 398] width 30 height 11
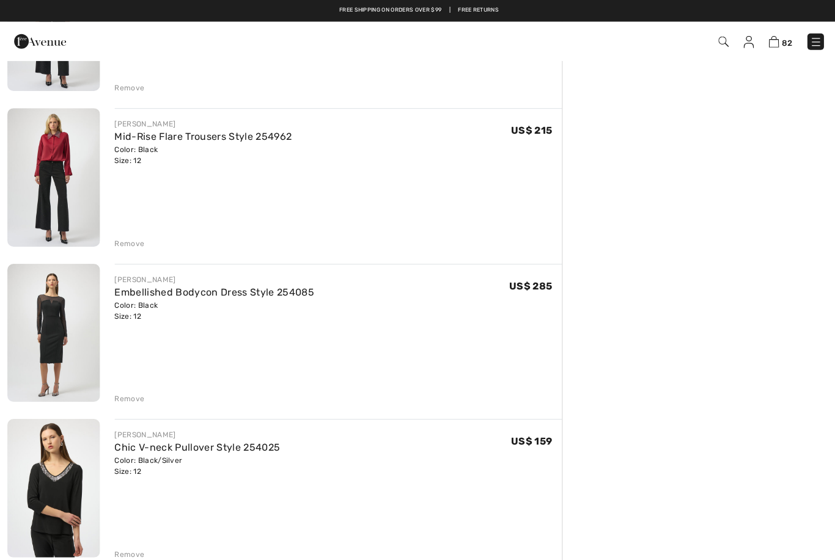
click at [37, 348] on img at bounding box center [53, 332] width 92 height 138
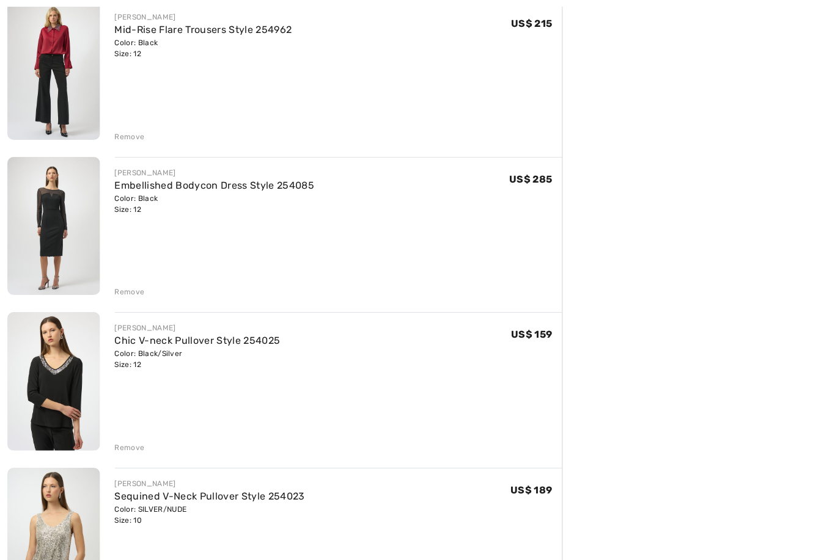
scroll to position [2092, 0]
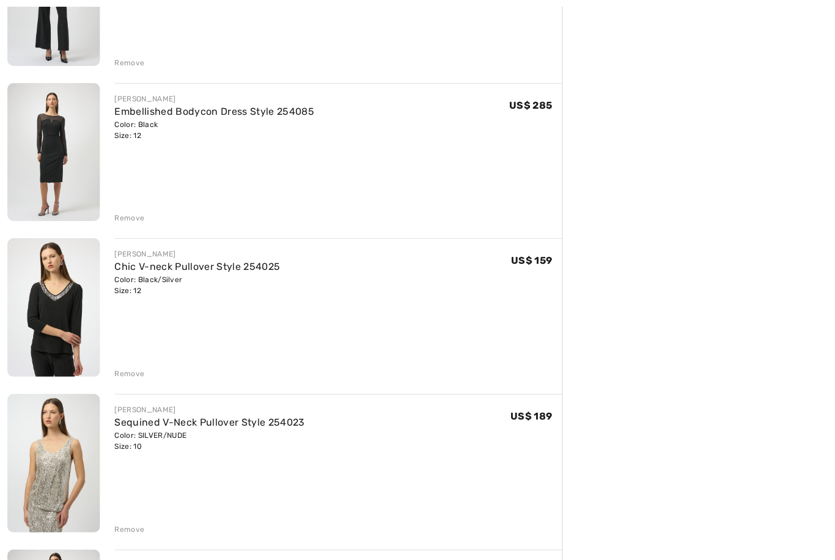
click at [55, 331] on img at bounding box center [53, 307] width 92 height 138
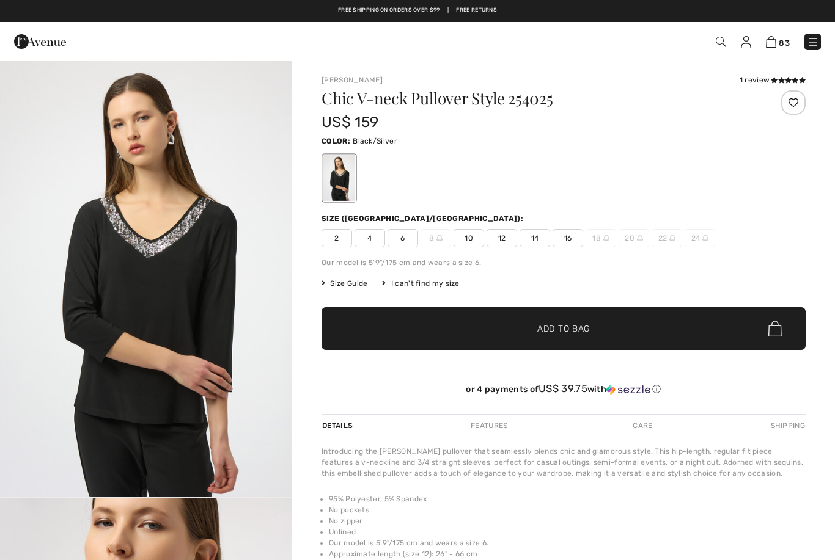
checkbox input "true"
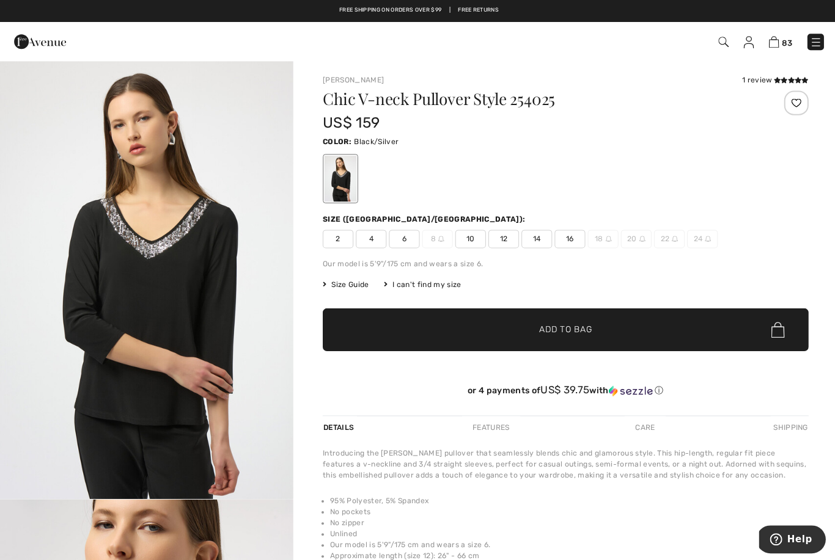
click at [459, 233] on span "10" at bounding box center [468, 238] width 31 height 18
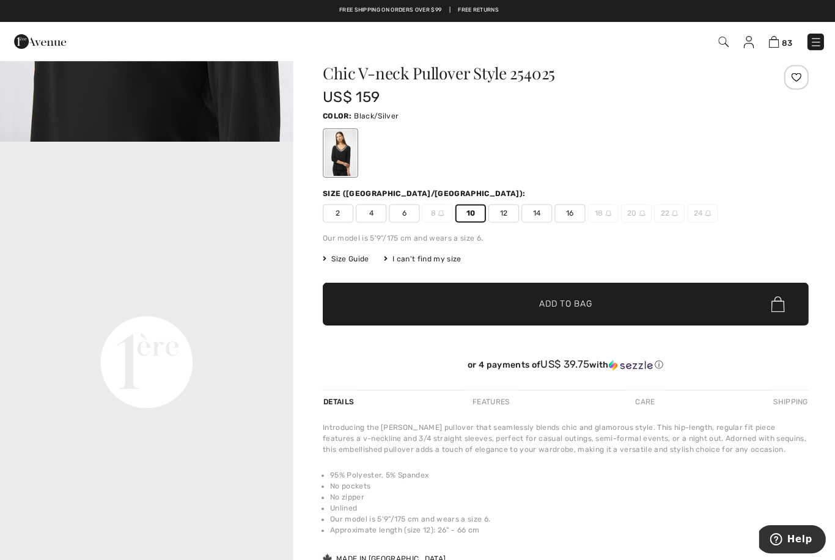
scroll to position [750, 0]
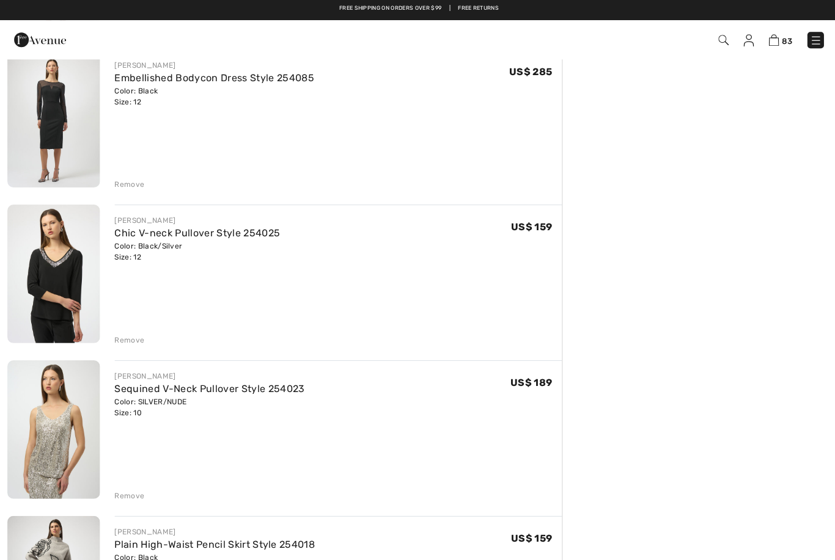
click at [123, 339] on div "Remove" at bounding box center [129, 340] width 30 height 11
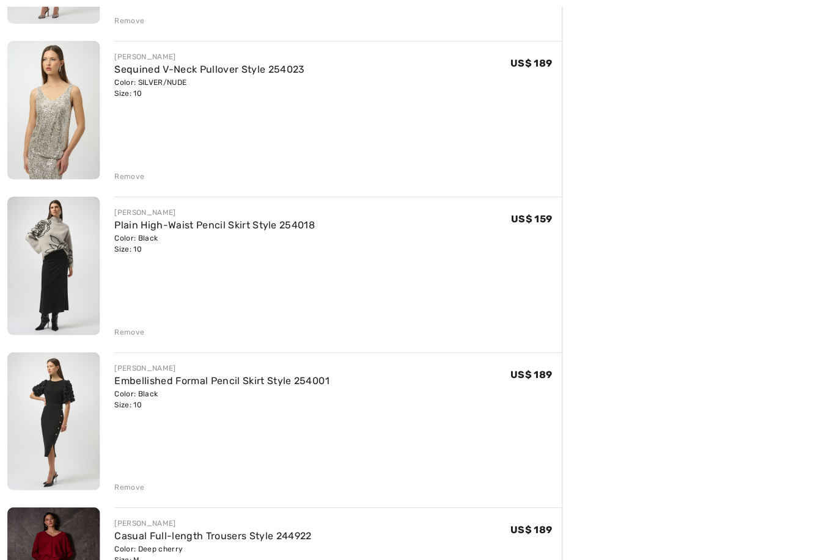
scroll to position [2325, 0]
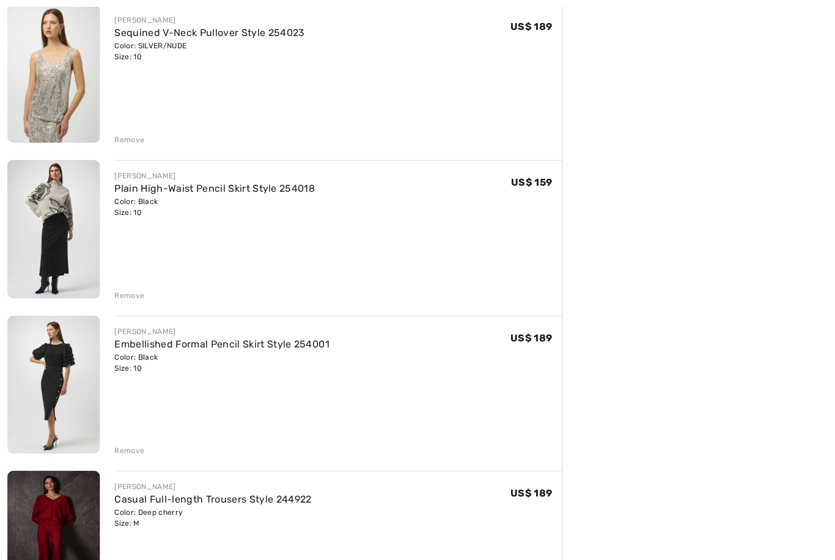
click at [133, 299] on div "Remove" at bounding box center [129, 294] width 30 height 11
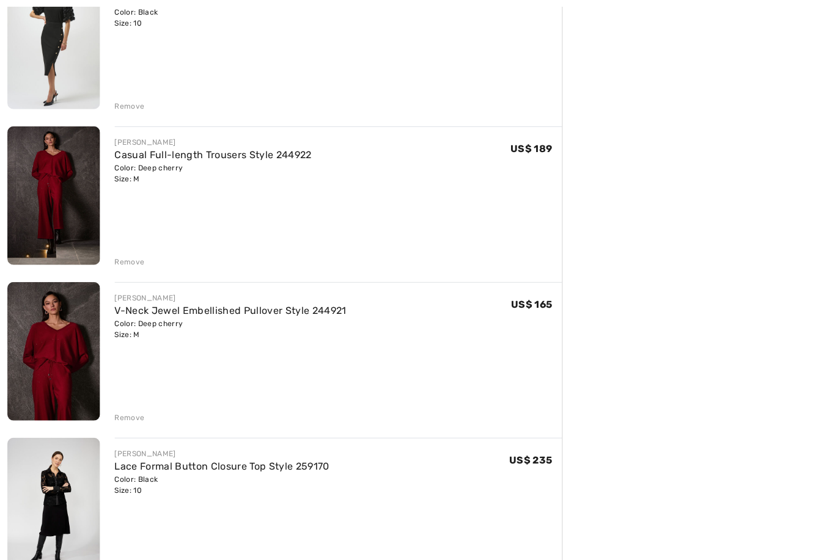
scroll to position [2528, 0]
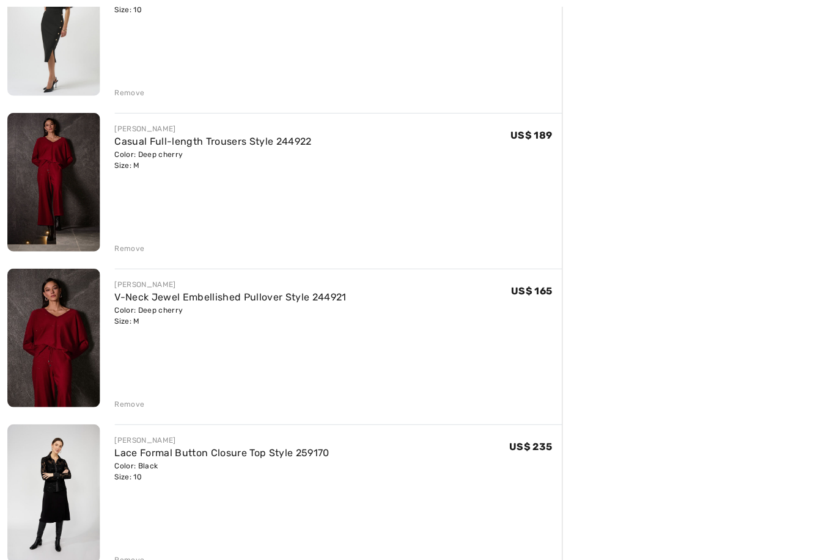
click at [127, 249] on div "Remove" at bounding box center [129, 247] width 30 height 11
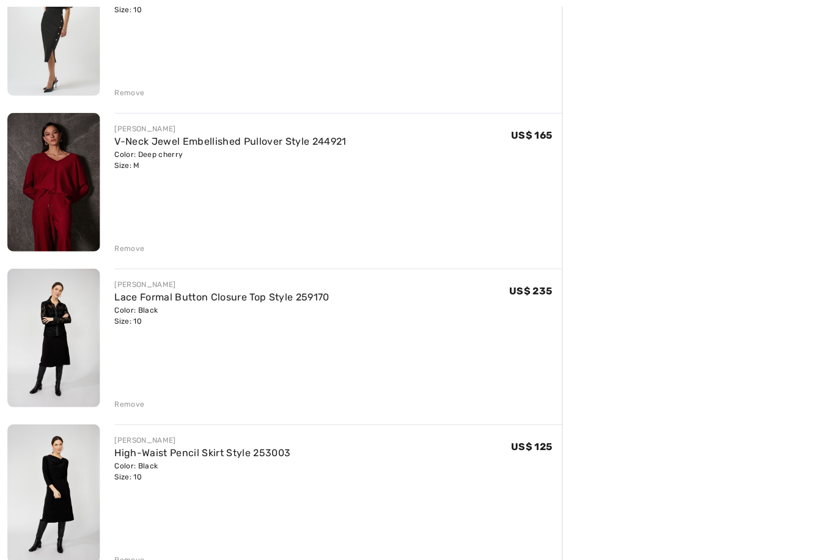
click at [127, 251] on div "Remove" at bounding box center [129, 247] width 30 height 11
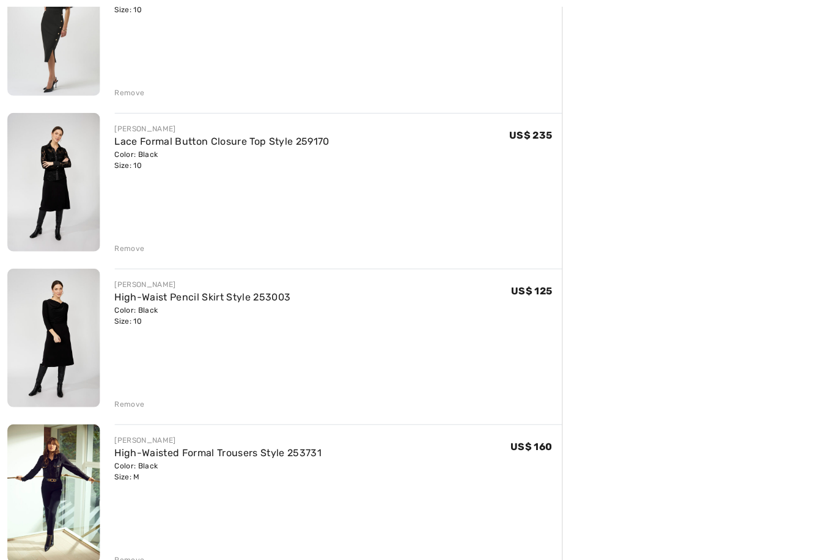
click at [123, 251] on div "Remove" at bounding box center [129, 247] width 30 height 11
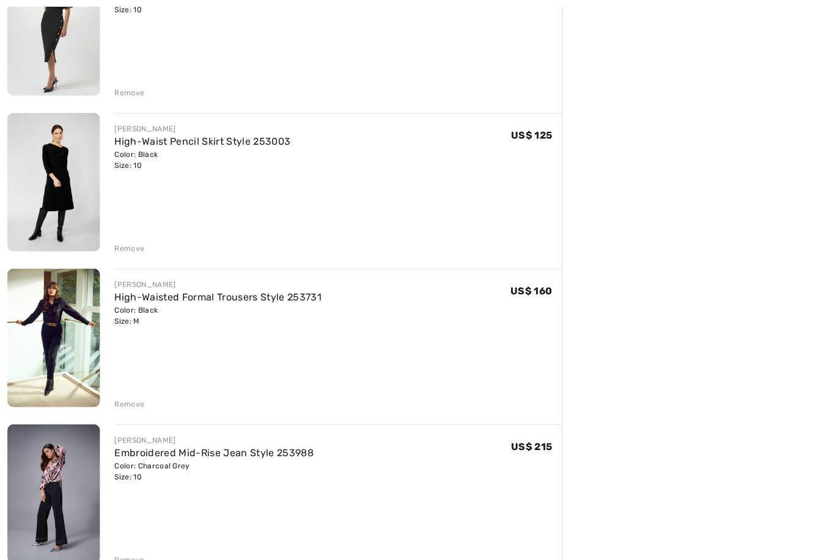
click at [126, 252] on div "Remove" at bounding box center [129, 247] width 30 height 11
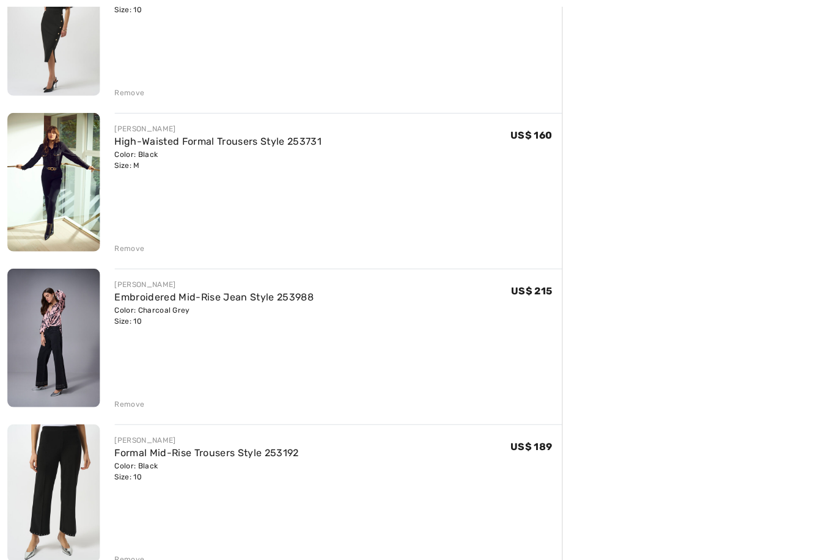
click at [125, 247] on div "Remove" at bounding box center [129, 247] width 30 height 11
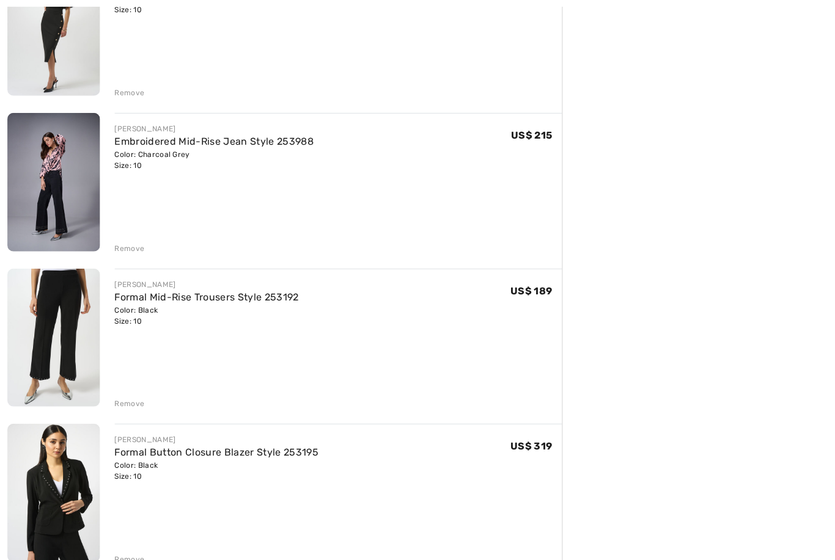
click at [130, 247] on div "Remove" at bounding box center [129, 247] width 30 height 11
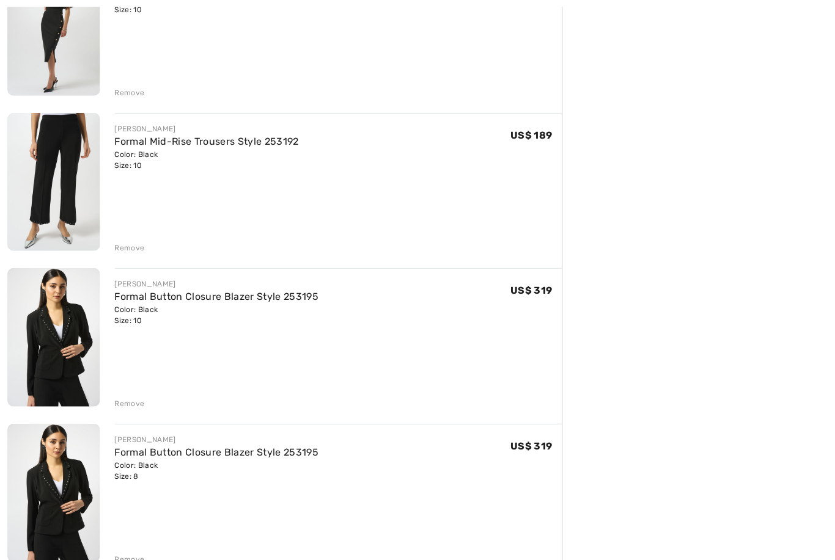
click at [46, 210] on img at bounding box center [53, 181] width 92 height 138
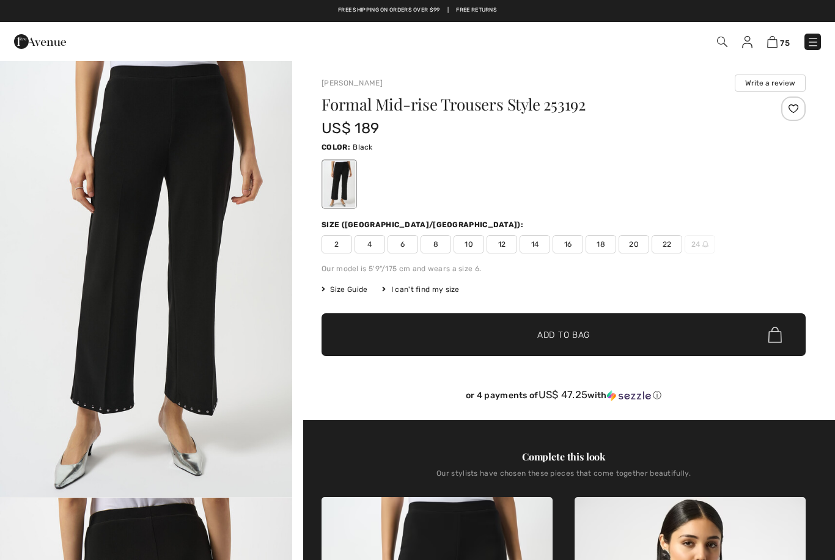
checkbox input "true"
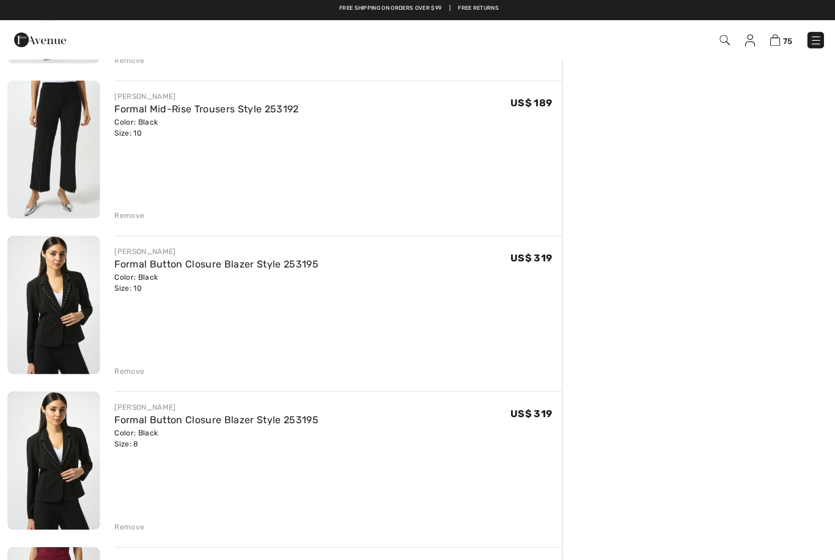
scroll to position [2548, 0]
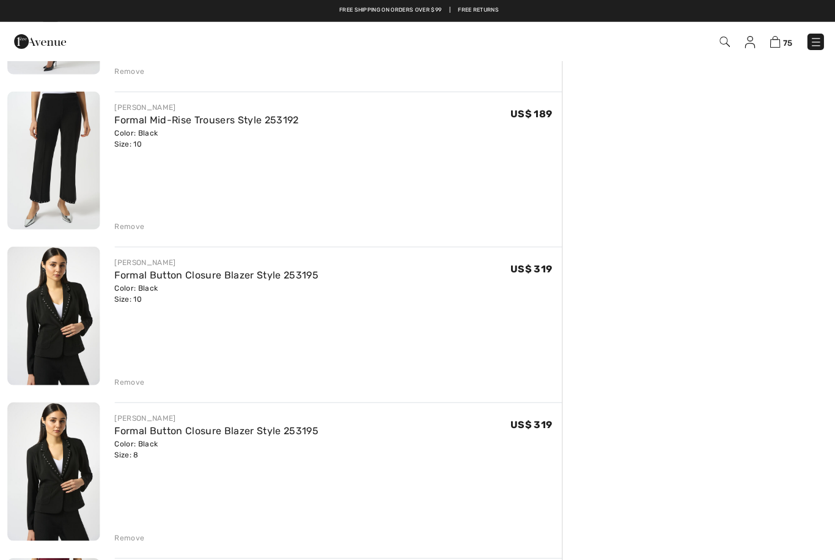
click at [123, 227] on div "Remove" at bounding box center [129, 226] width 30 height 11
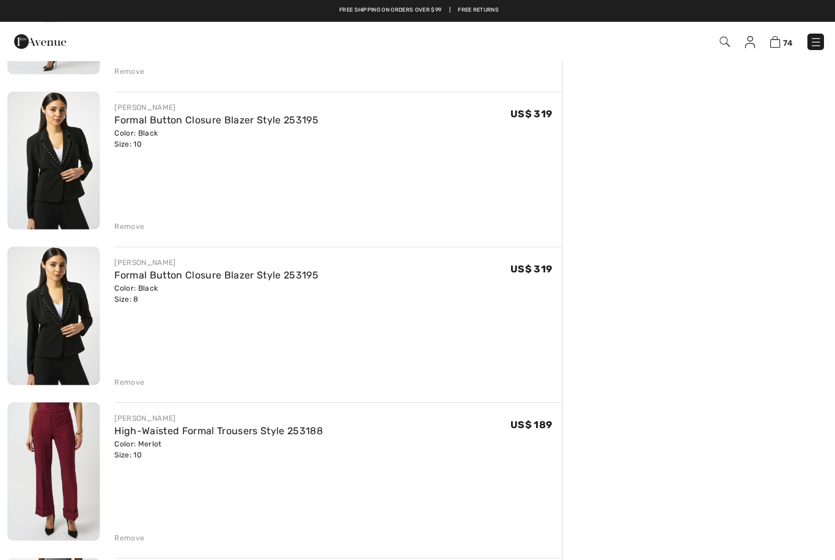
click at [125, 230] on div "Remove" at bounding box center [129, 226] width 30 height 11
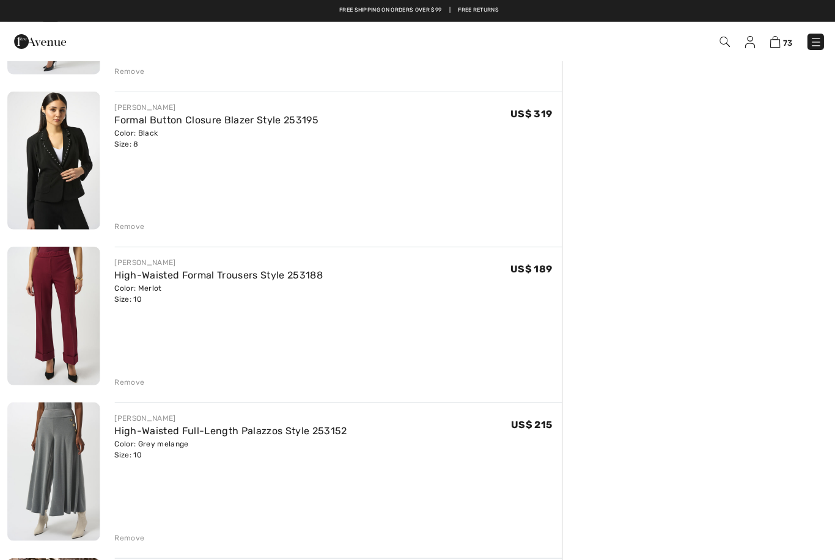
click at [122, 228] on div "Remove" at bounding box center [129, 226] width 30 height 11
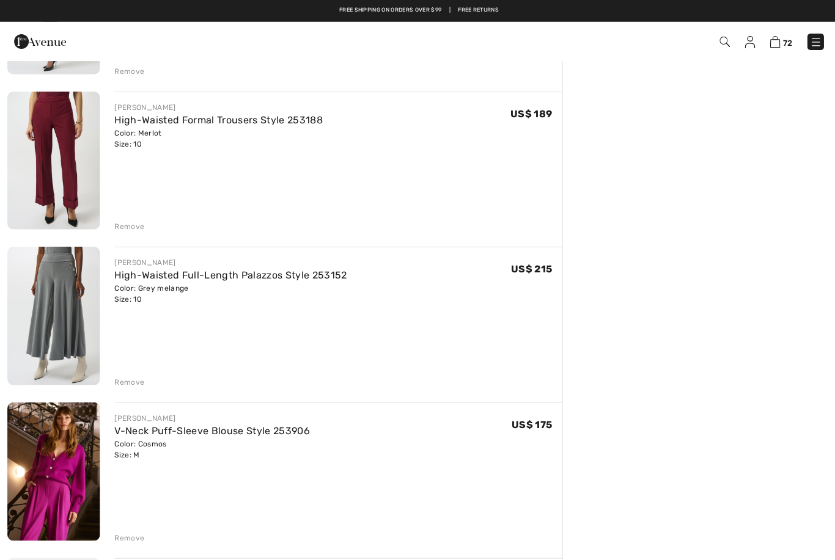
click at [119, 222] on div "Remove" at bounding box center [129, 226] width 30 height 11
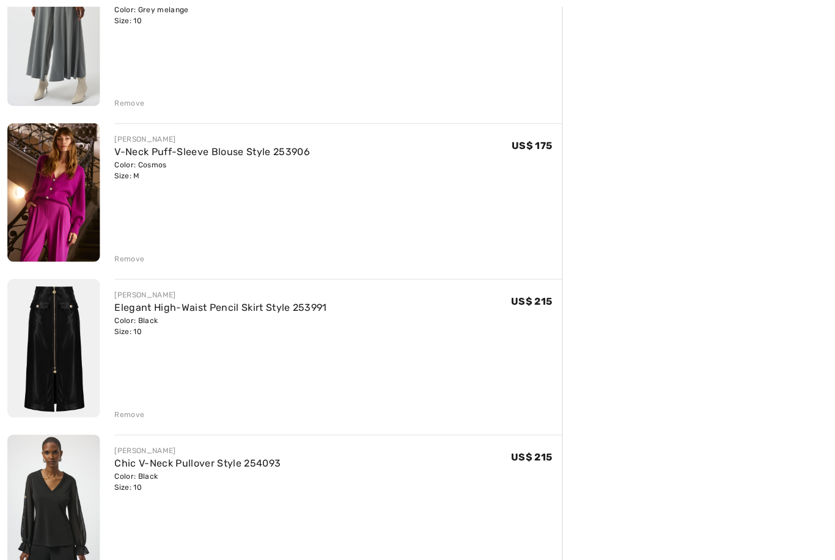
scroll to position [2706, 0]
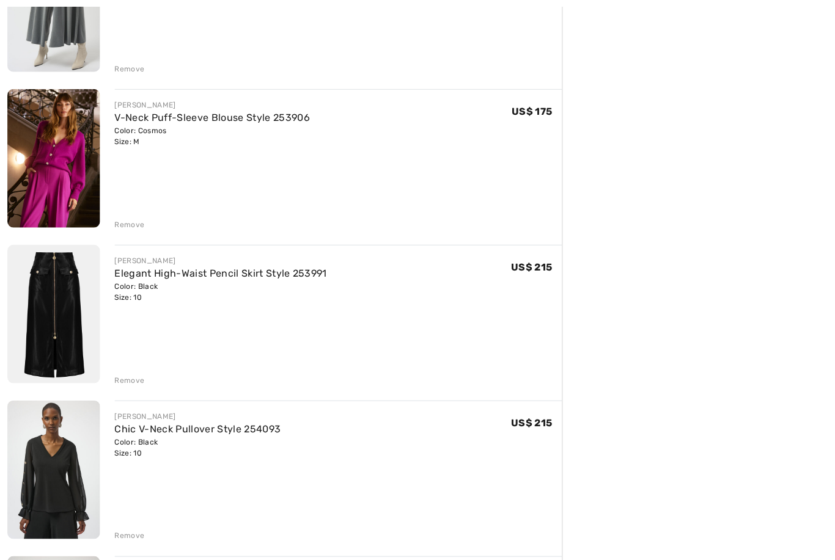
click at [123, 221] on div "Remove" at bounding box center [129, 223] width 30 height 11
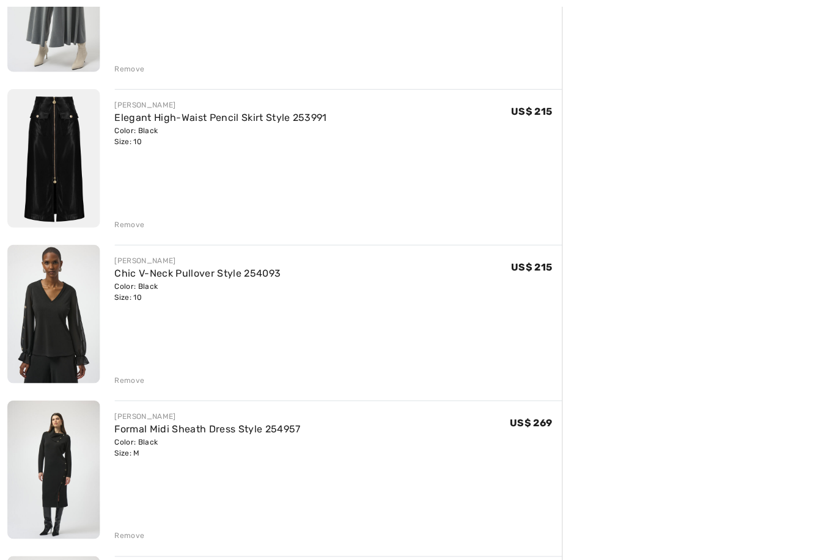
click at [131, 223] on div "Remove" at bounding box center [129, 223] width 30 height 11
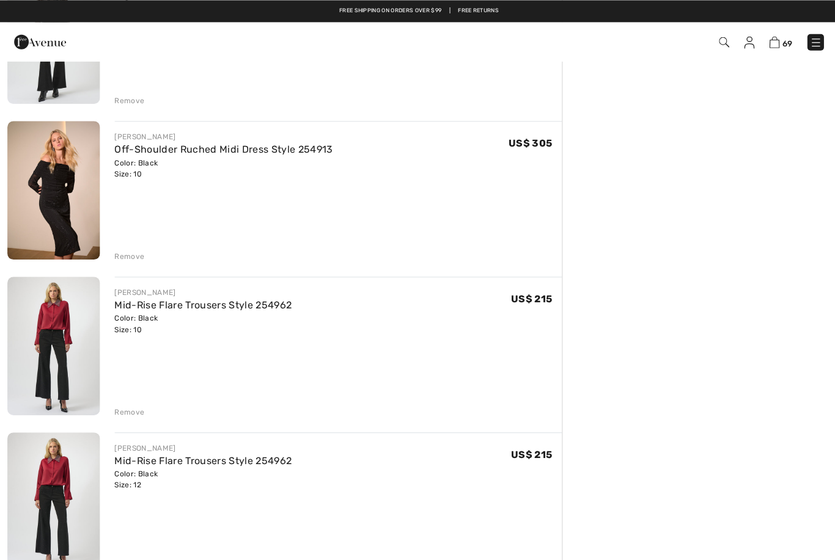
scroll to position [1586, 0]
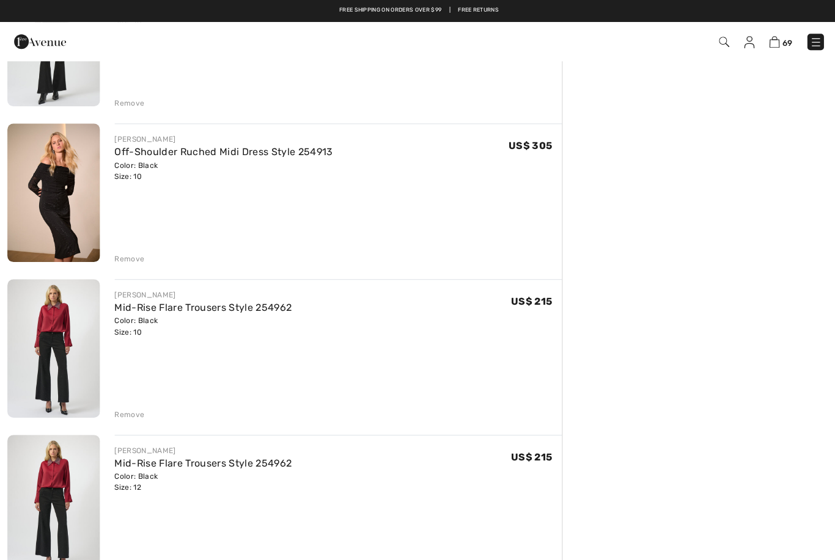
click at [719, 39] on img at bounding box center [721, 42] width 10 height 10
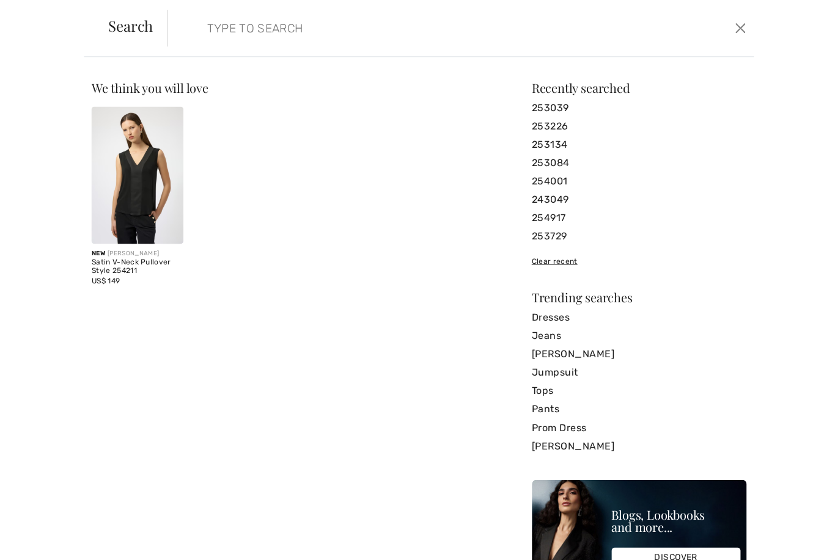
click at [226, 32] on input "search" at bounding box center [396, 28] width 398 height 37
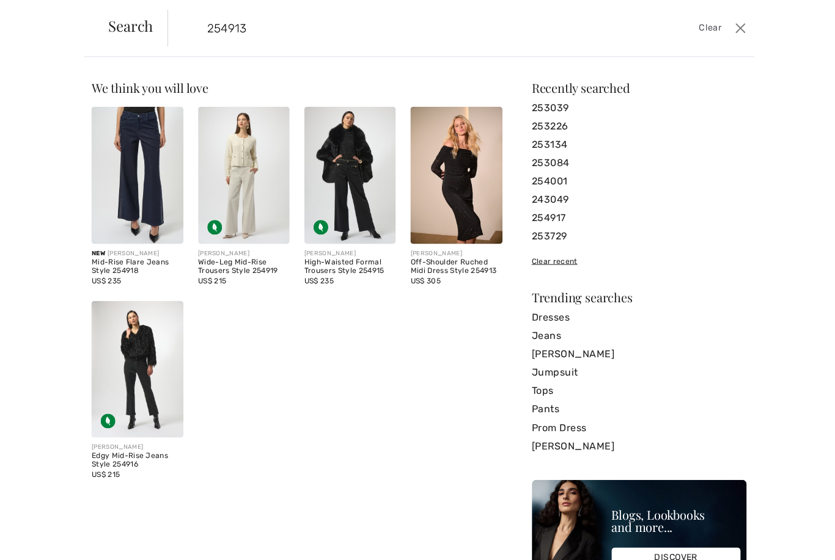
type input "254913"
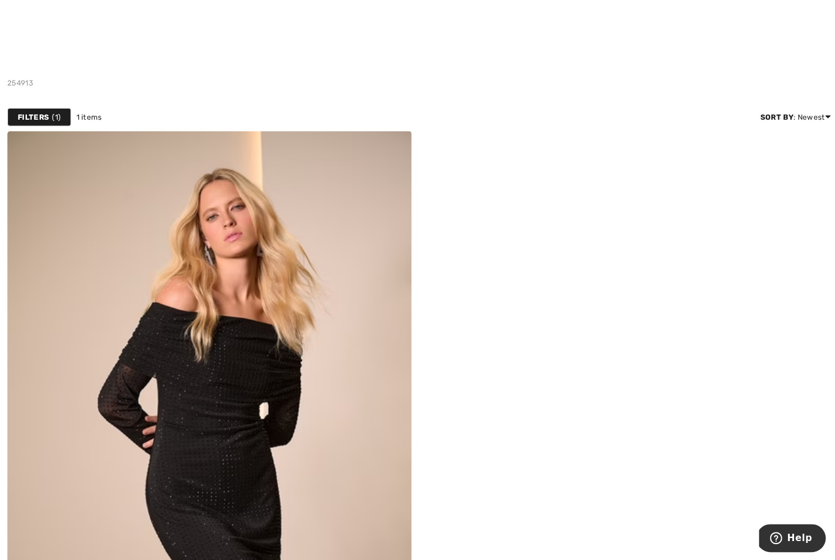
click at [166, 350] on img at bounding box center [208, 434] width 403 height 604
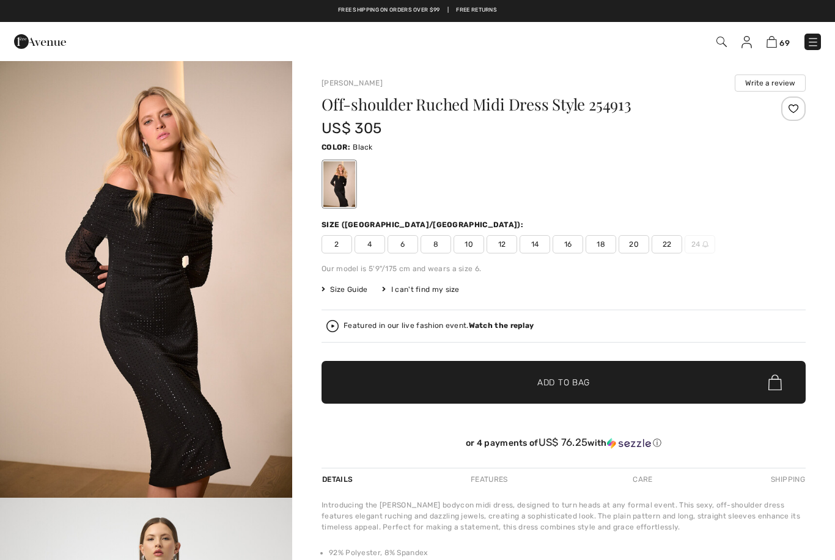
click at [468, 250] on span "10" at bounding box center [468, 244] width 31 height 18
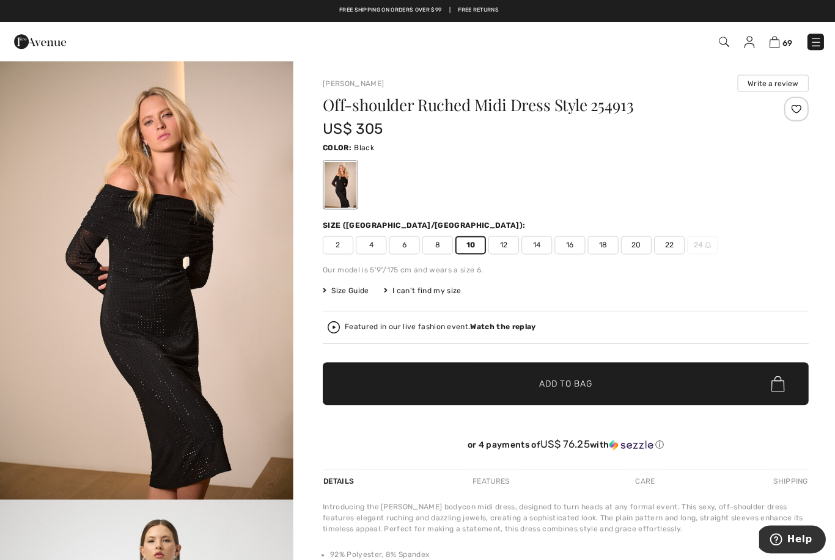
click at [580, 391] on span "✔ Added to Bag Add to Bag" at bounding box center [563, 382] width 484 height 43
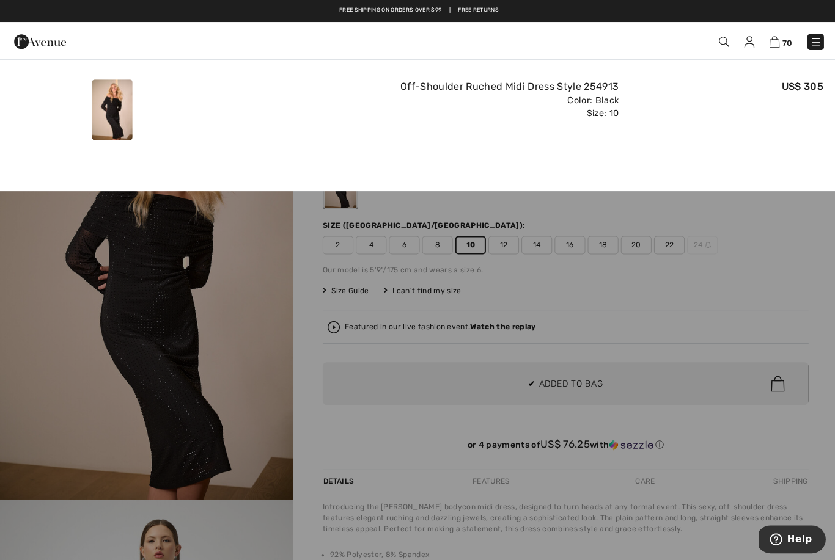
click at [775, 39] on img at bounding box center [771, 42] width 10 height 12
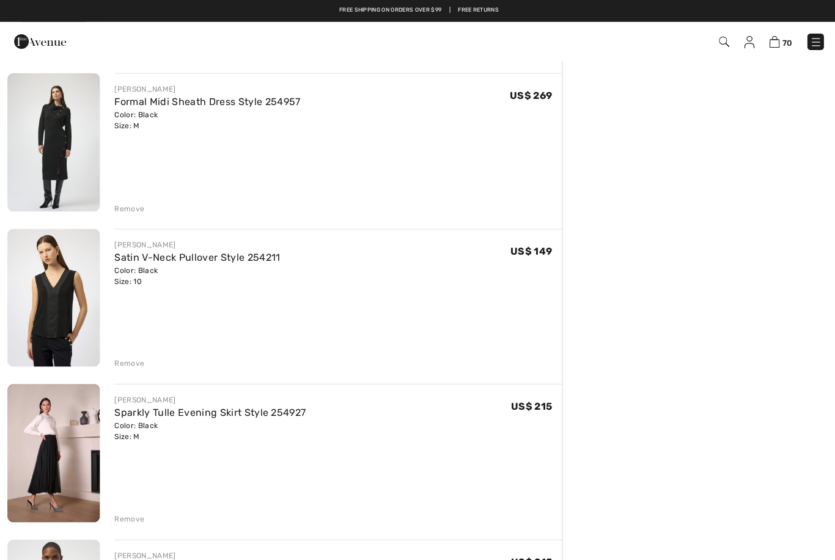
scroll to position [2876, 0]
click at [129, 211] on div "Remove" at bounding box center [129, 208] width 30 height 11
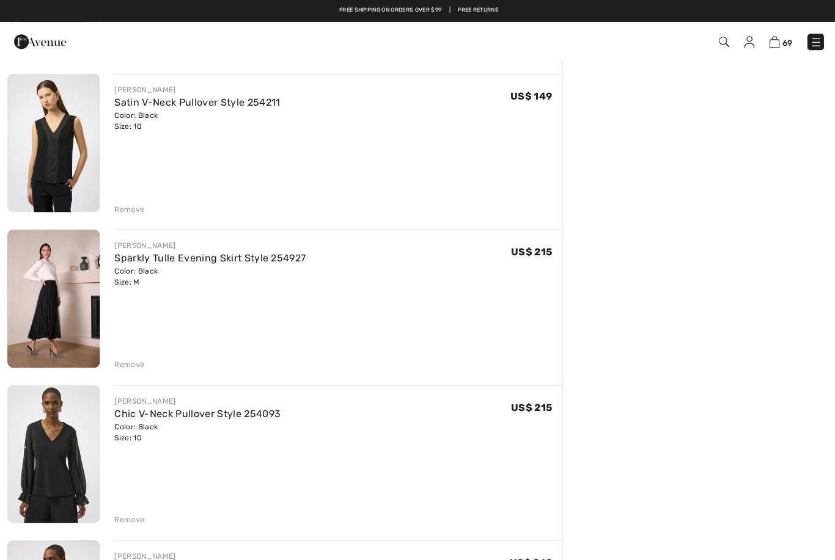
click at [130, 359] on div "Remove" at bounding box center [129, 363] width 30 height 11
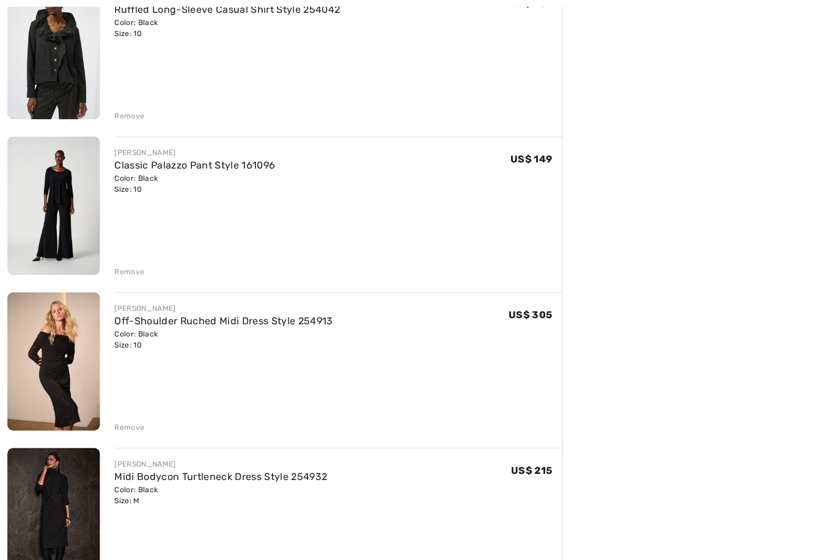
click at [126, 268] on div "Remove" at bounding box center [129, 270] width 30 height 11
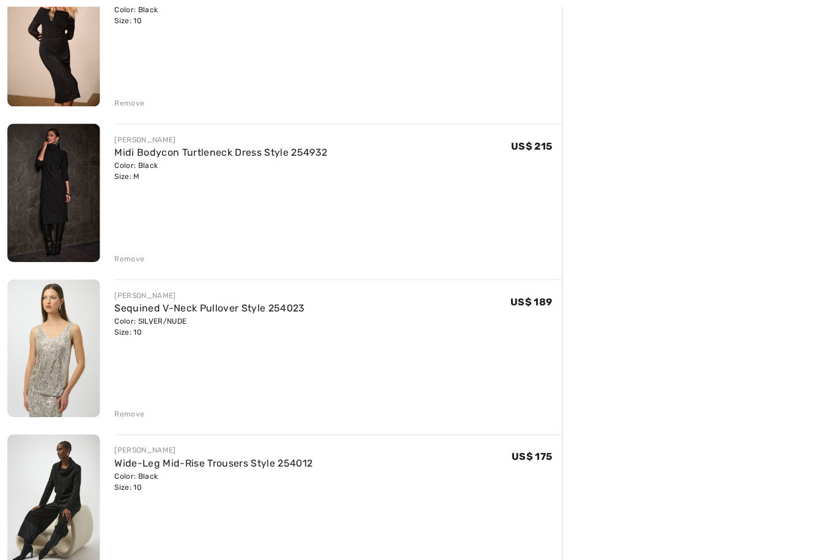
click at [122, 256] on div "Remove" at bounding box center [129, 257] width 30 height 11
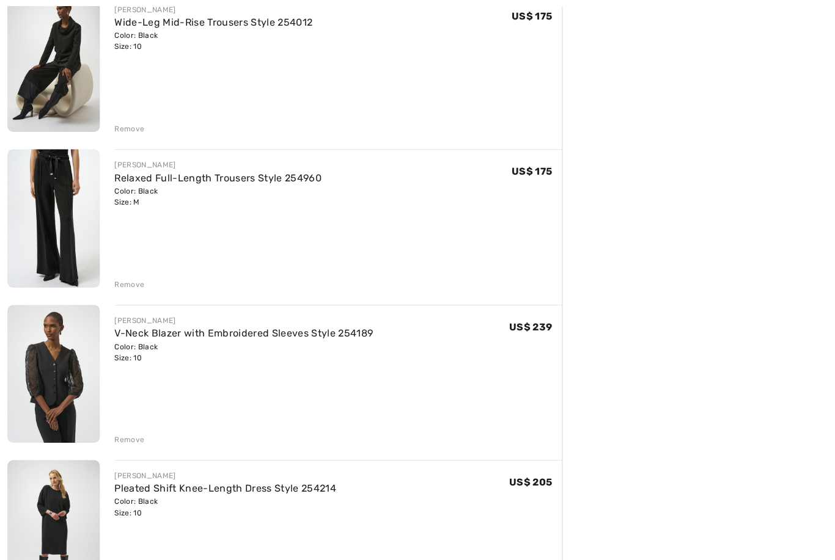
scroll to position [3740, 0]
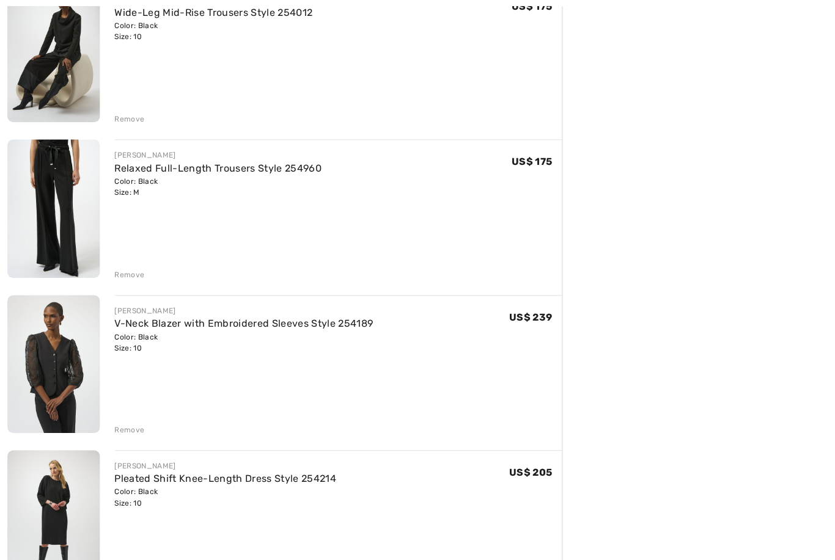
click at [41, 349] on img at bounding box center [53, 363] width 92 height 138
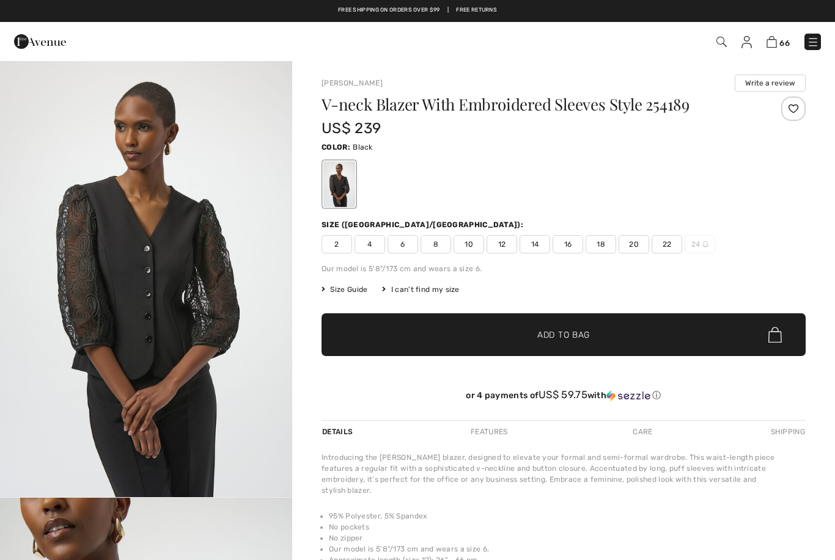
checkbox input "true"
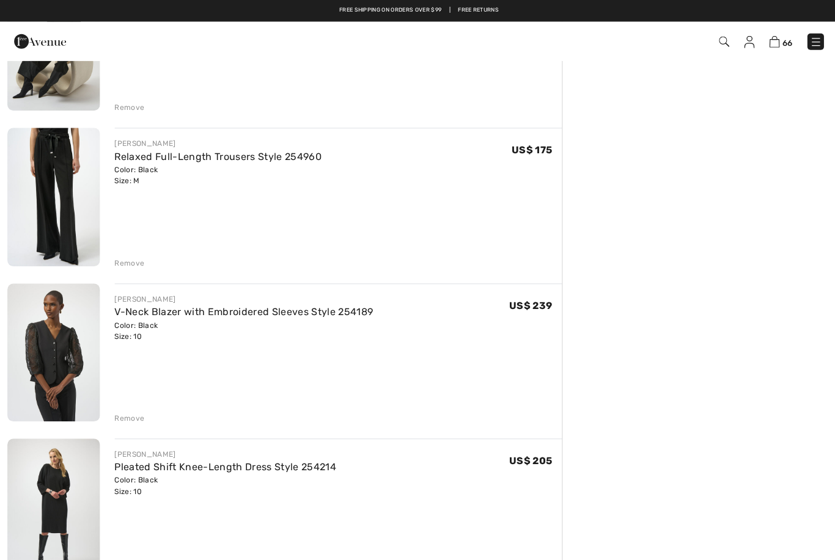
click at [117, 414] on div "Remove" at bounding box center [129, 417] width 30 height 11
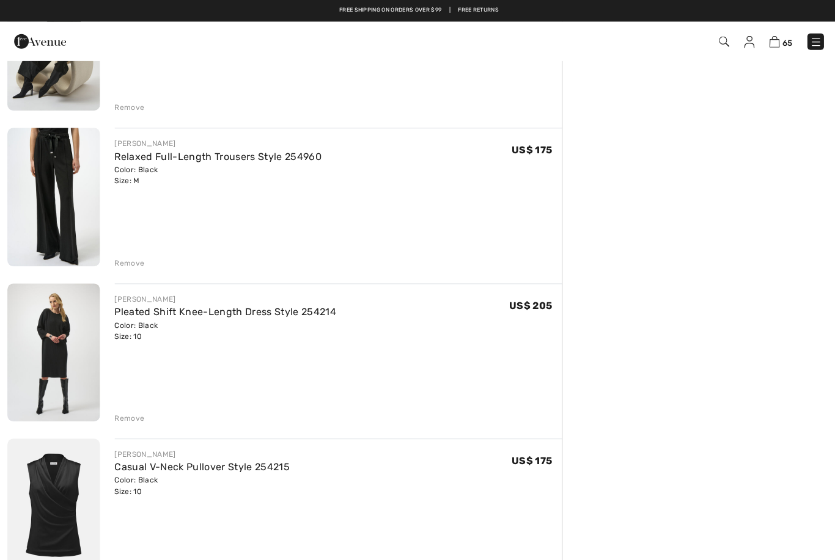
click at [129, 263] on div "Remove" at bounding box center [129, 262] width 30 height 11
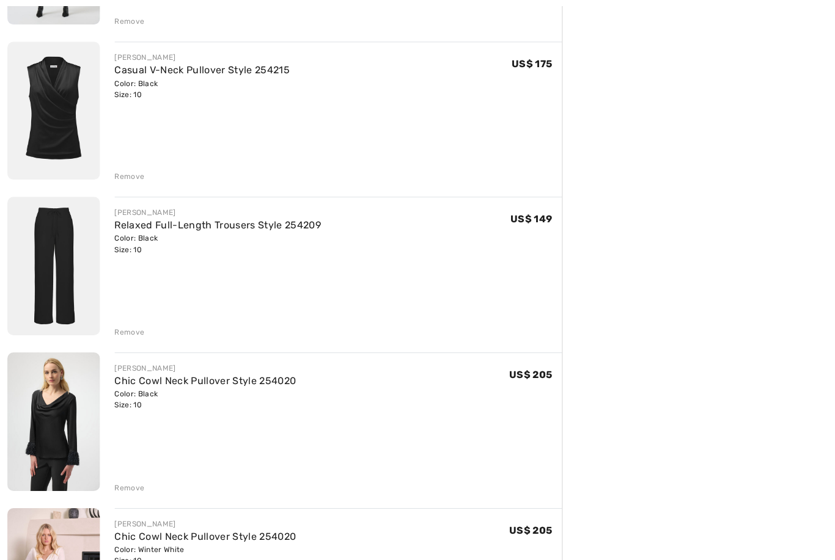
scroll to position [4000, 0]
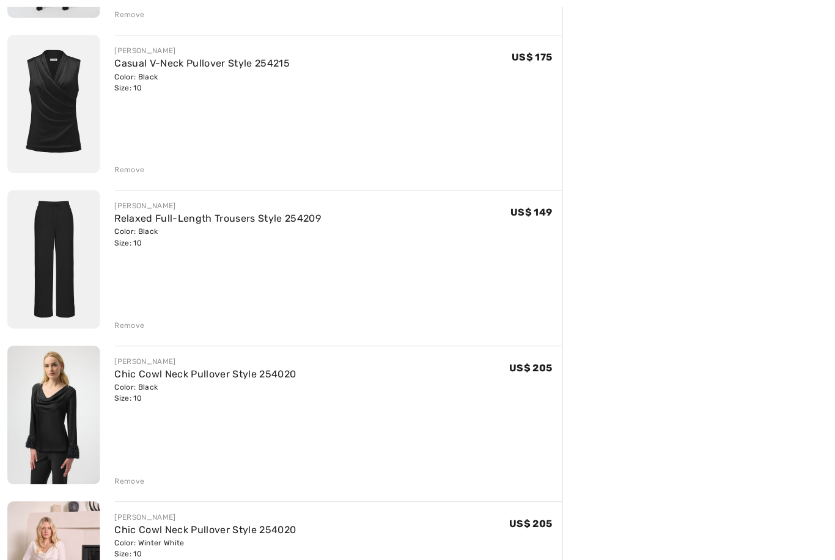
click at [46, 258] on img at bounding box center [53, 258] width 92 height 138
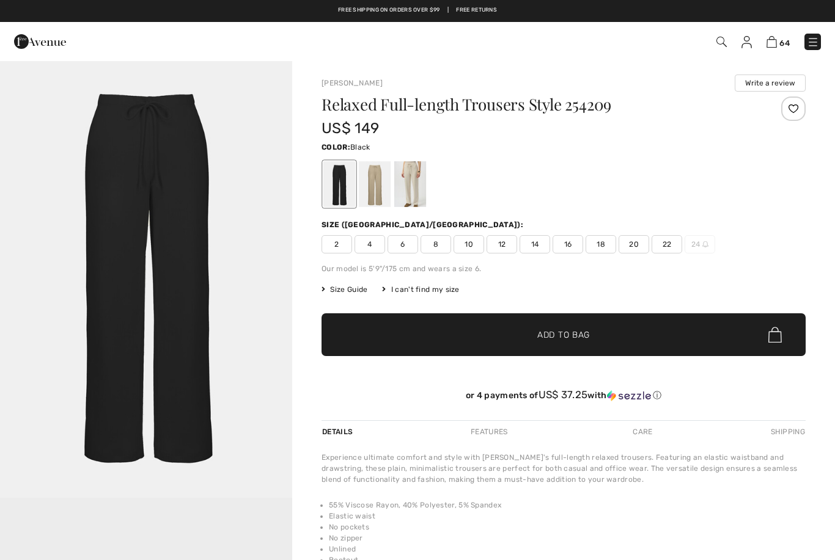
checkbox input "true"
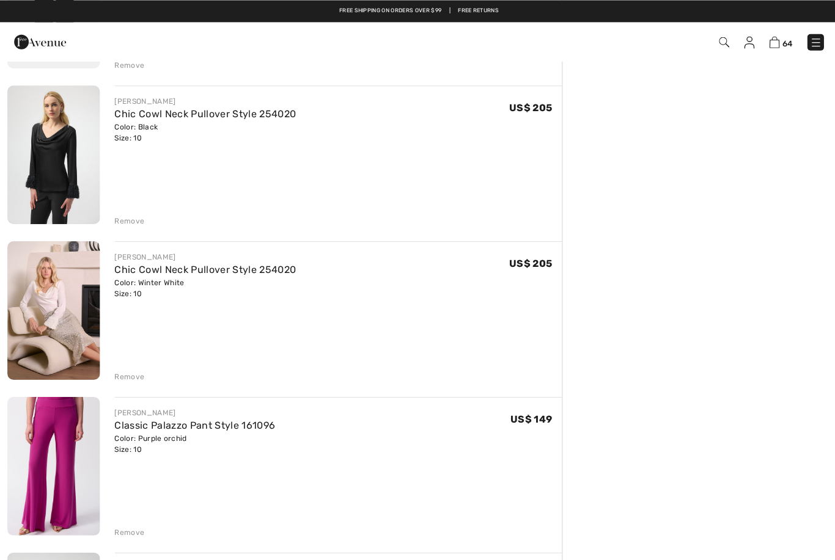
scroll to position [4260, 0]
click at [51, 192] on img at bounding box center [53, 154] width 92 height 138
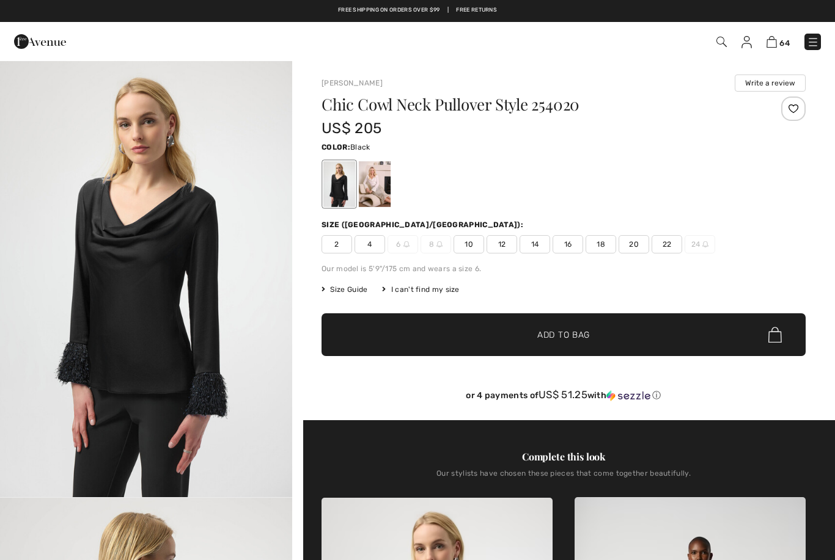
checkbox input "true"
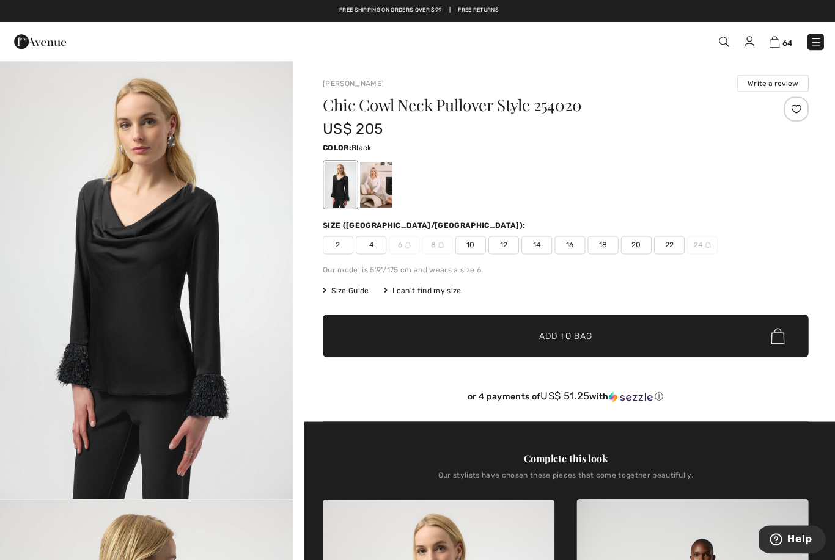
click at [365, 188] on div at bounding box center [375, 184] width 32 height 46
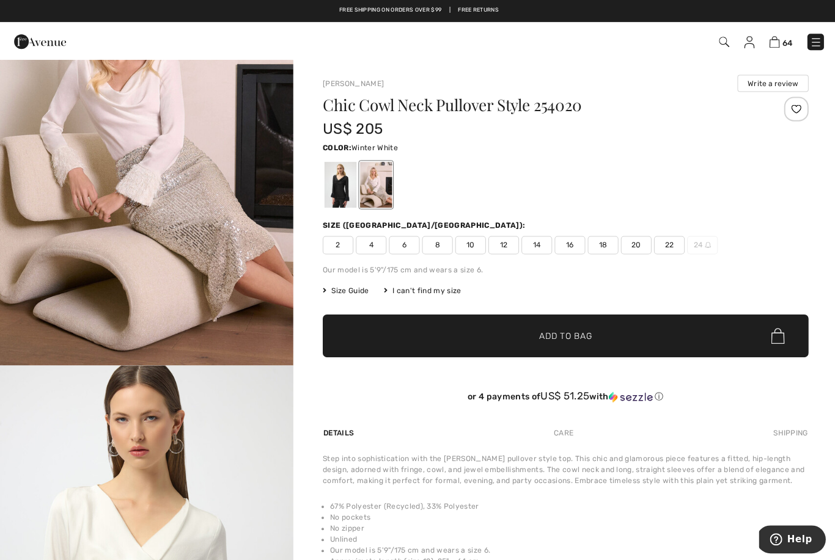
scroll to position [23, 0]
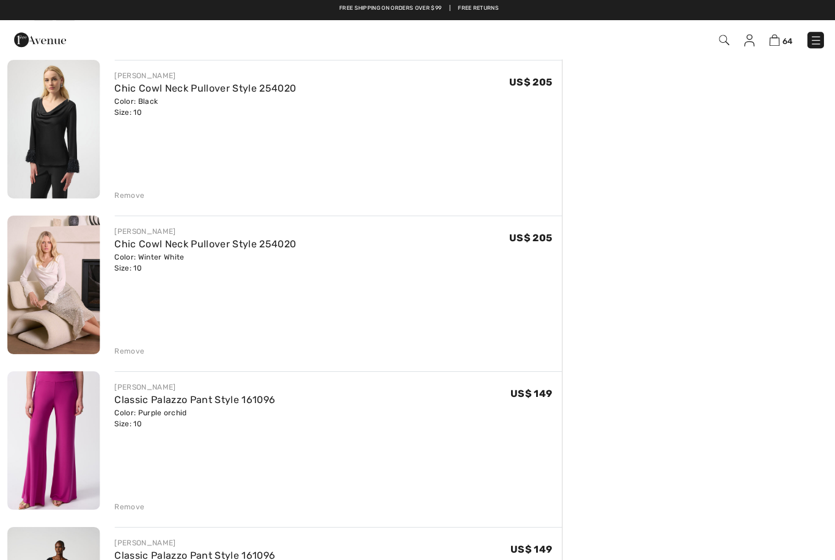
scroll to position [4267, 0]
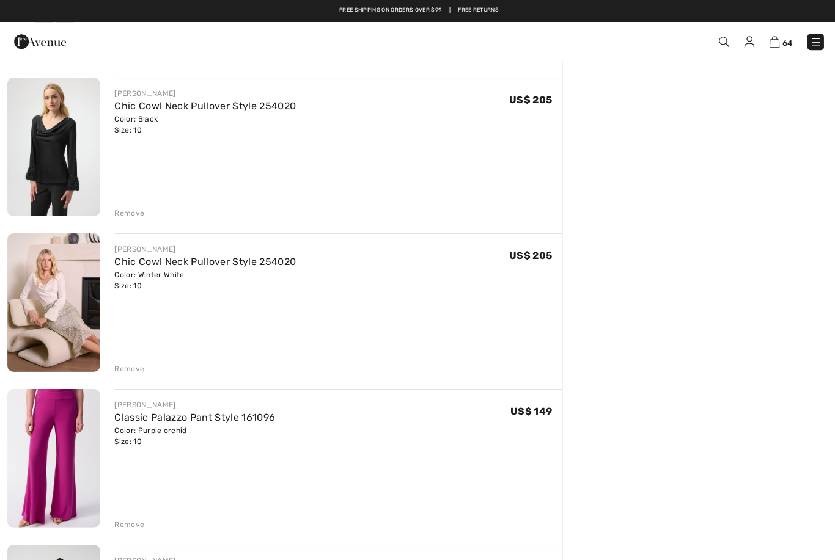
click at [133, 346] on div "JOSEPH RIBKOFF Chic Cowl Neck Pullover Style 254020 Color: Winter White Size: 1…" at bounding box center [336, 303] width 445 height 141
click at [121, 365] on div "Remove" at bounding box center [129, 367] width 30 height 11
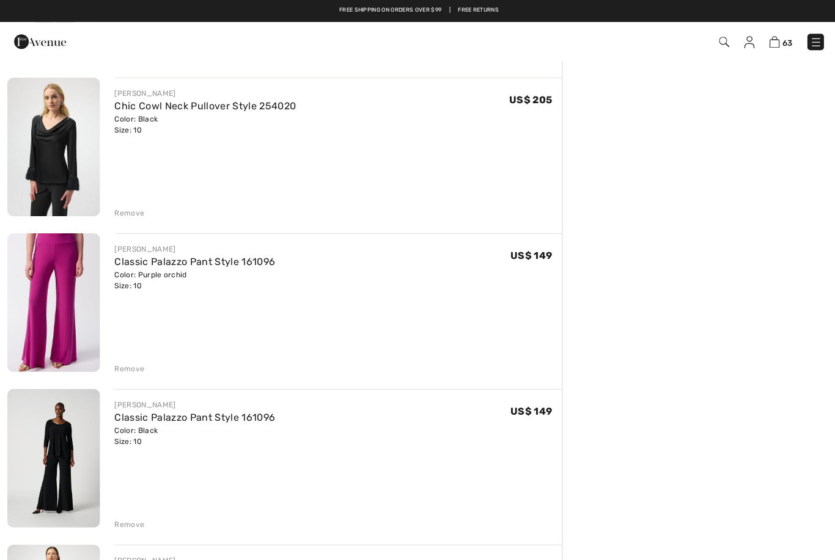
click at [122, 205] on div "Remove" at bounding box center [336, 211] width 445 height 13
click at [129, 205] on div "Remove" at bounding box center [336, 211] width 445 height 13
click at [123, 211] on div "Remove" at bounding box center [129, 212] width 30 height 11
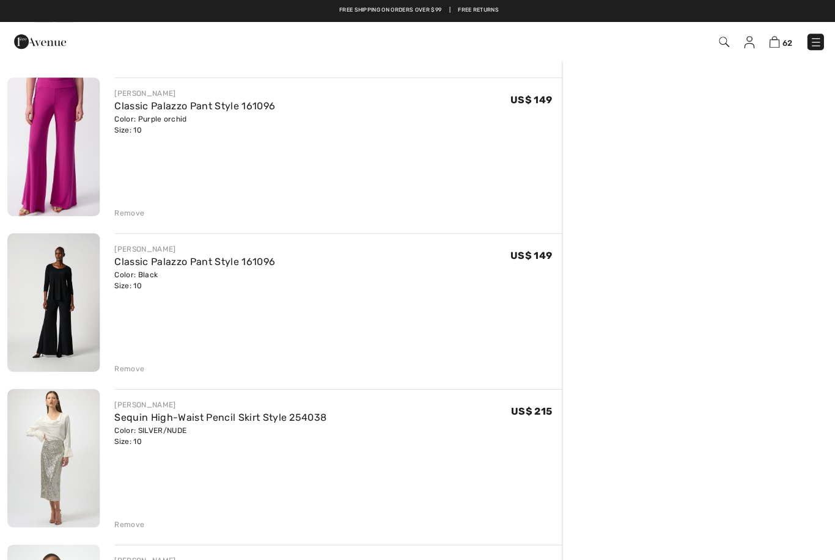
click at [123, 217] on div "Remove" at bounding box center [129, 212] width 30 height 11
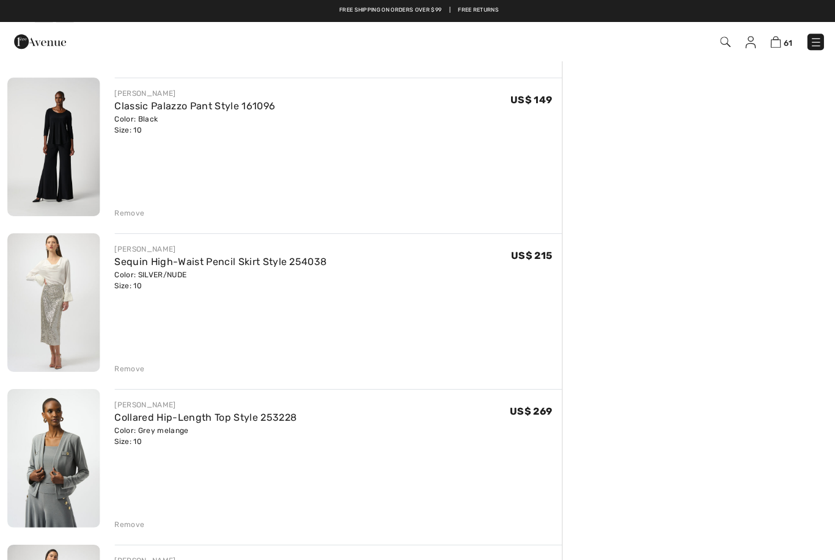
click at [133, 208] on div "Remove" at bounding box center [129, 212] width 30 height 11
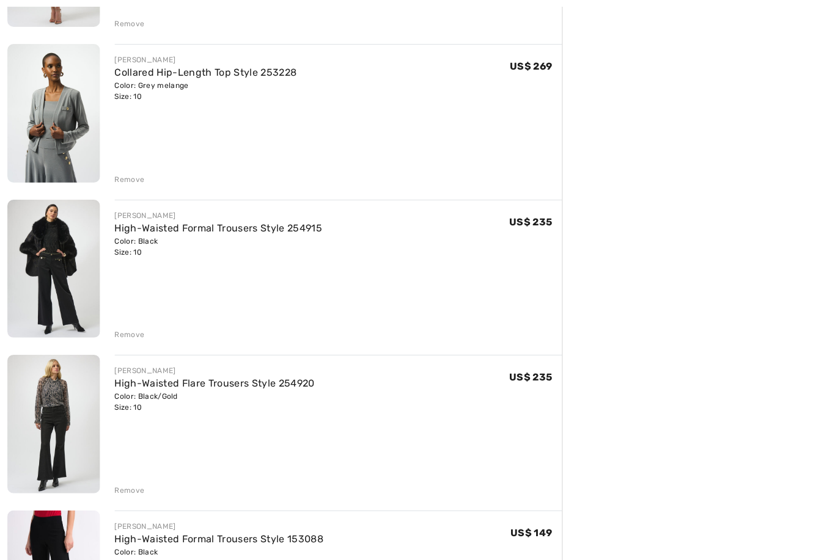
scroll to position [4472, 0]
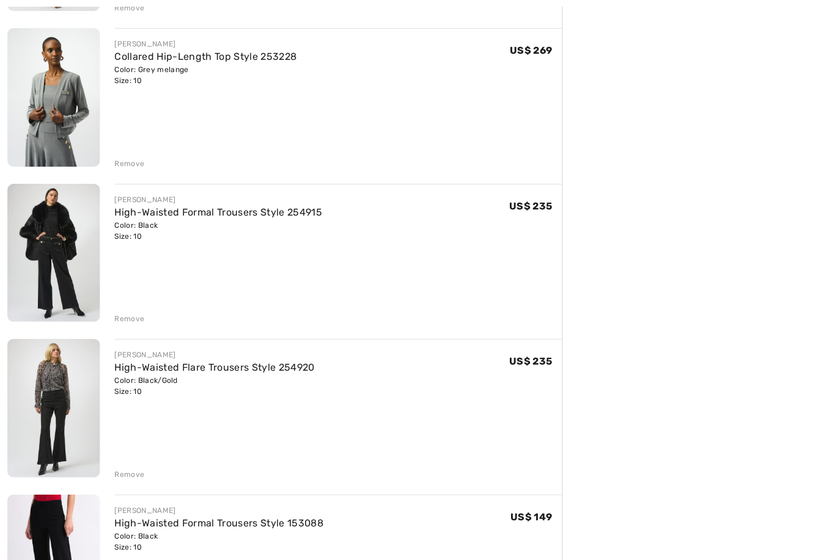
click at [37, 260] on img at bounding box center [53, 252] width 92 height 138
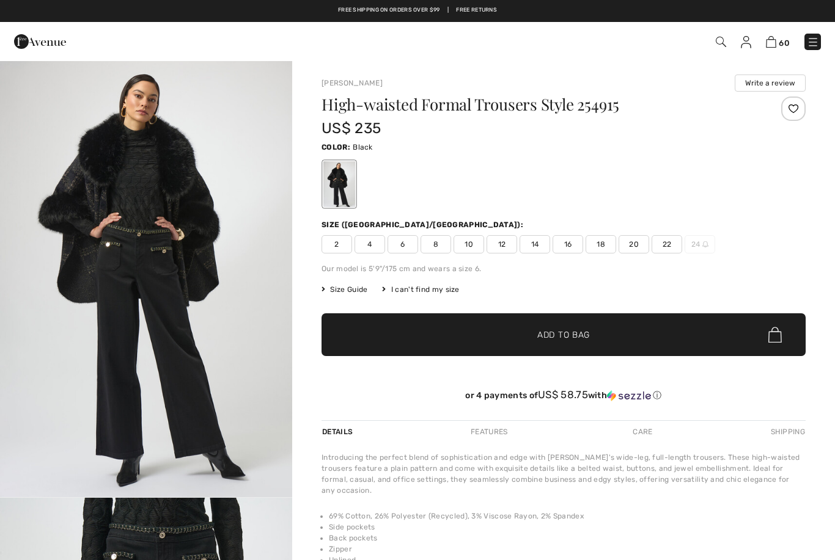
checkbox input "true"
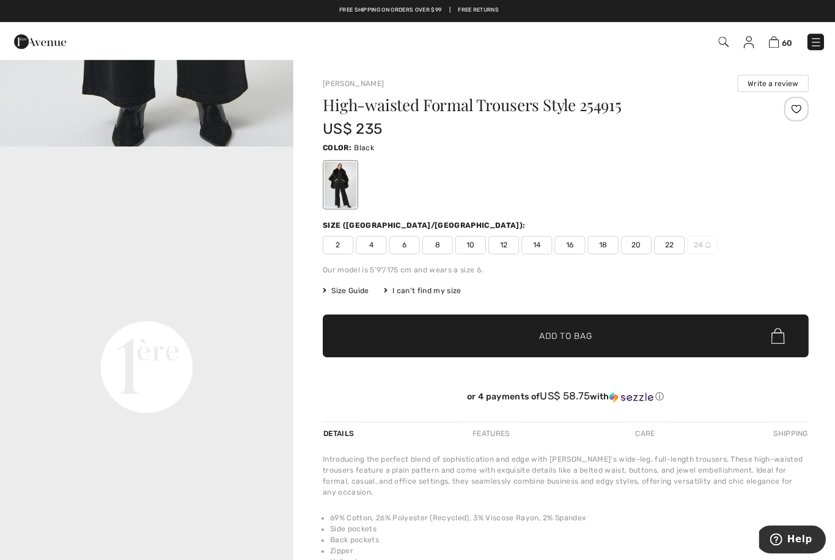
scroll to position [660, 0]
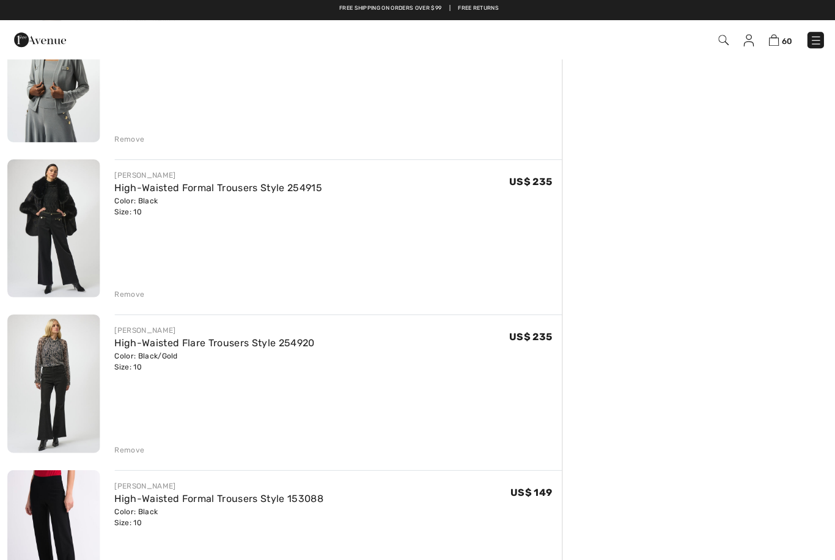
scroll to position [4478, 0]
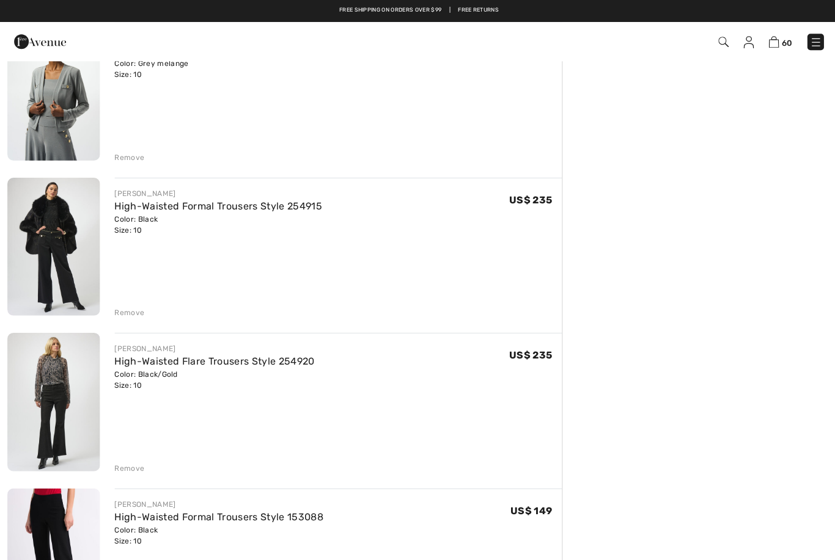
click at [120, 291] on div "JOSEPH RIBKOFF High-Waisted Formal Trousers Style 254915 Color: Black Size: 10 …" at bounding box center [336, 247] width 445 height 141
click at [124, 308] on div "Remove" at bounding box center [129, 311] width 30 height 11
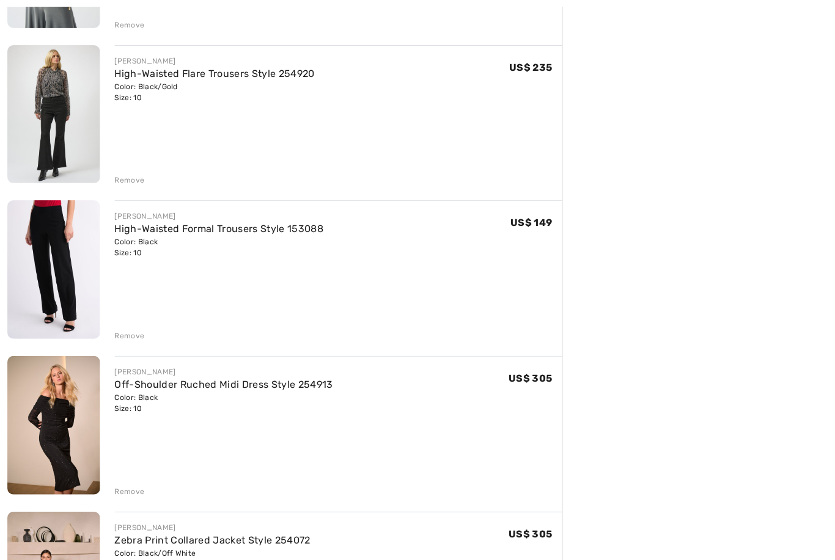
scroll to position [4628, 0]
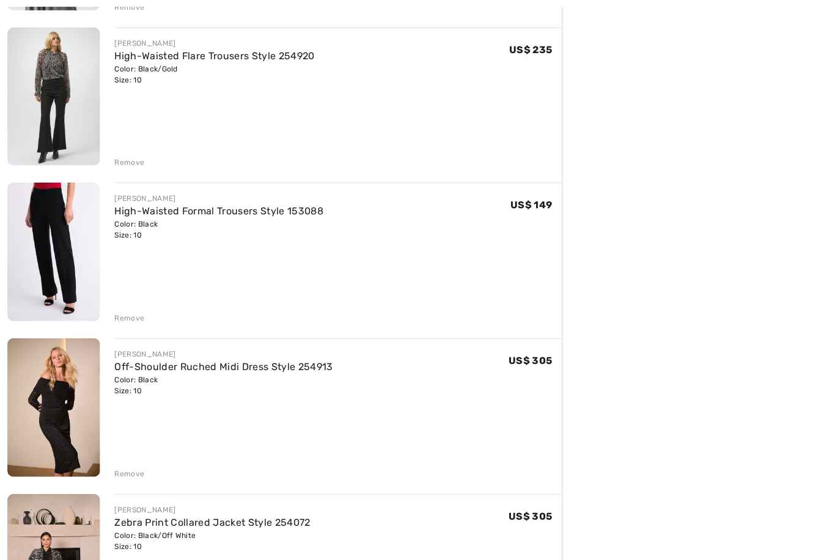
click at [52, 257] on img at bounding box center [53, 251] width 92 height 138
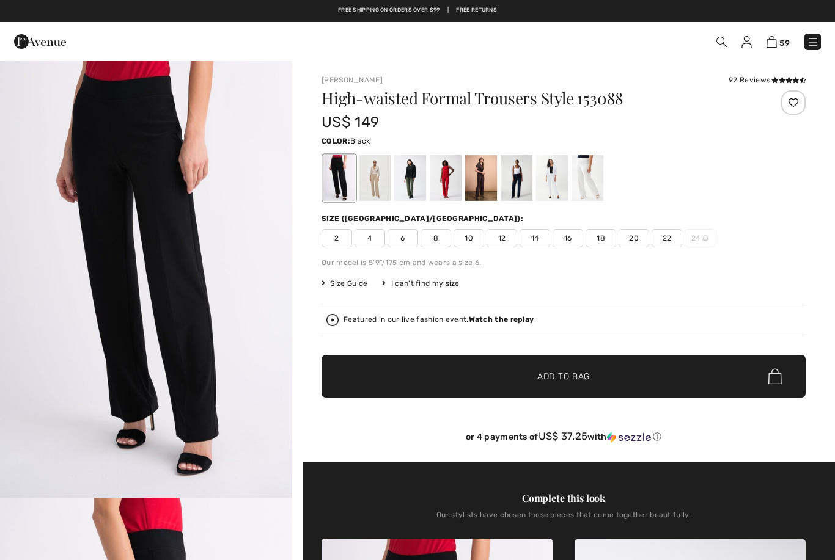
checkbox input "true"
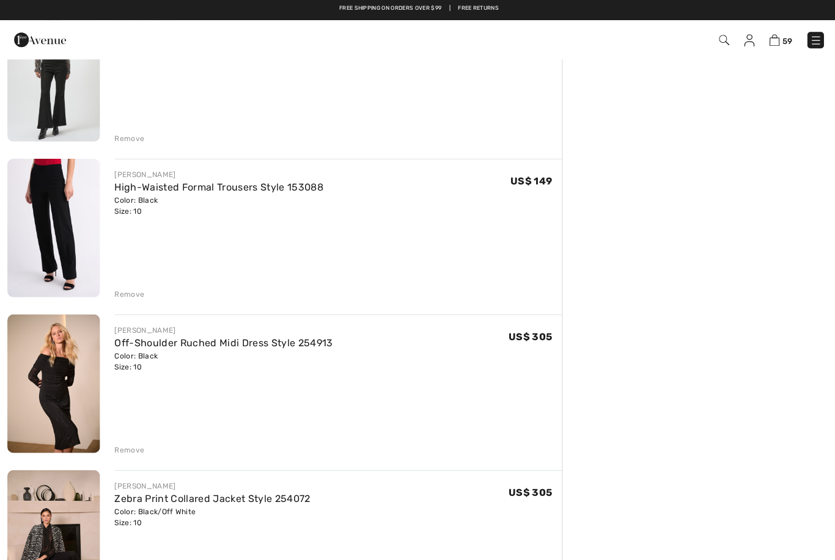
scroll to position [4632, 0]
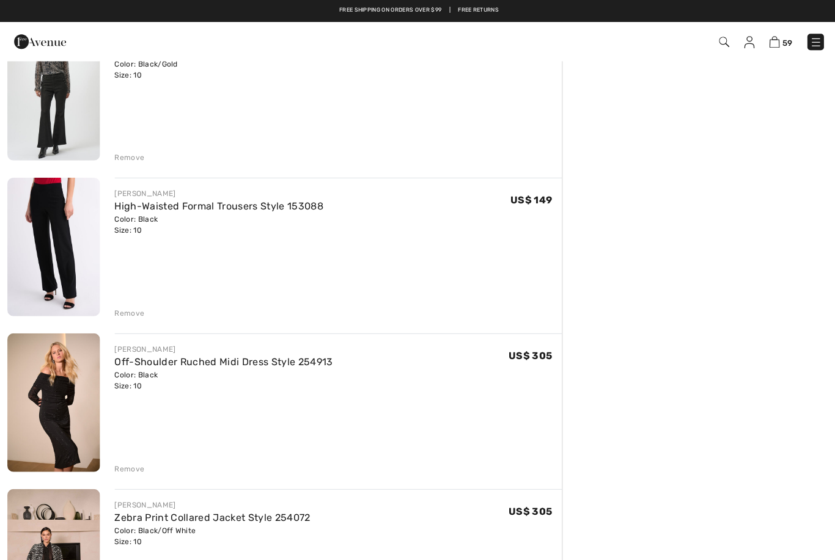
click at [49, 251] on img at bounding box center [53, 246] width 92 height 138
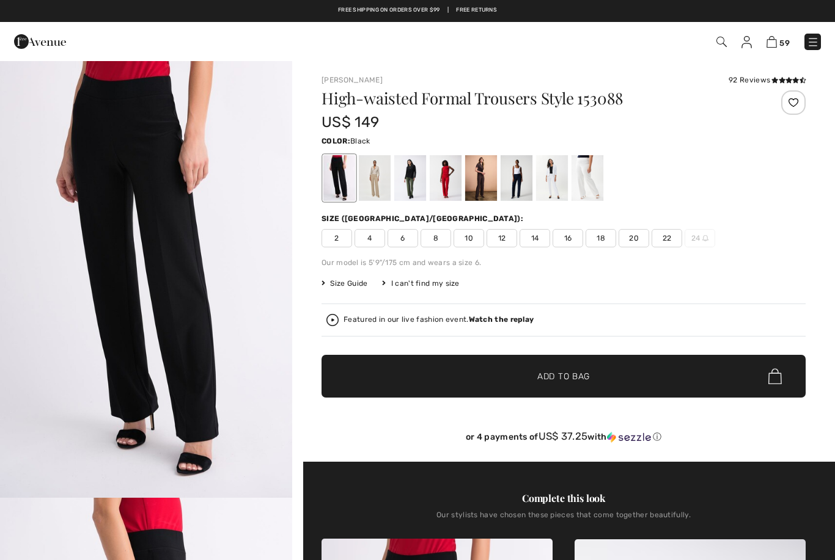
checkbox input "true"
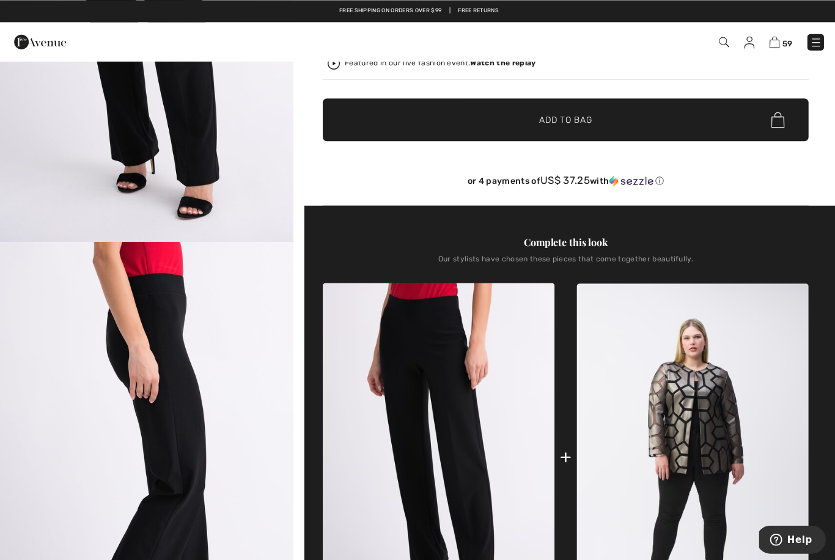
scroll to position [220, 0]
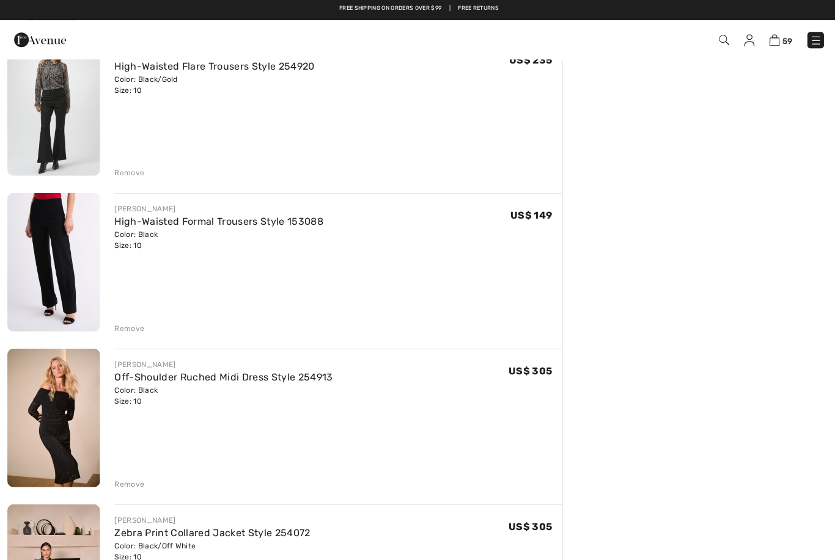
scroll to position [4598, 0]
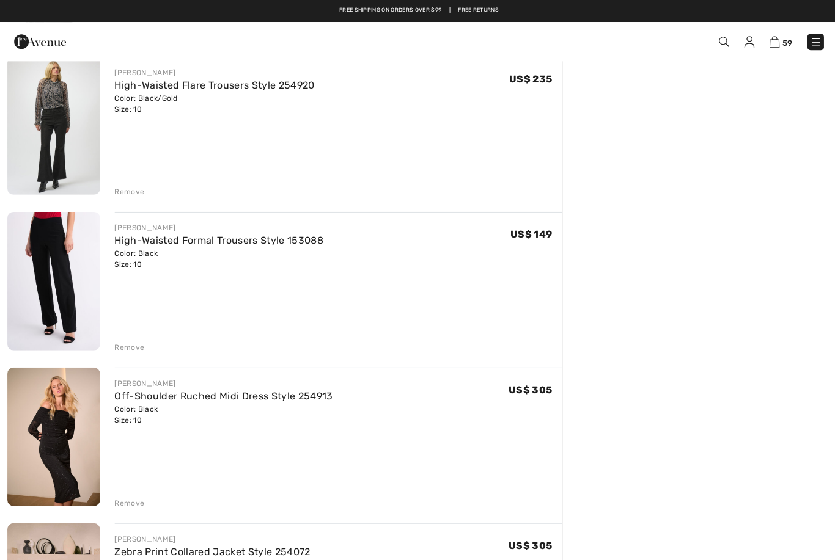
click at [123, 347] on div "Remove" at bounding box center [129, 346] width 30 height 11
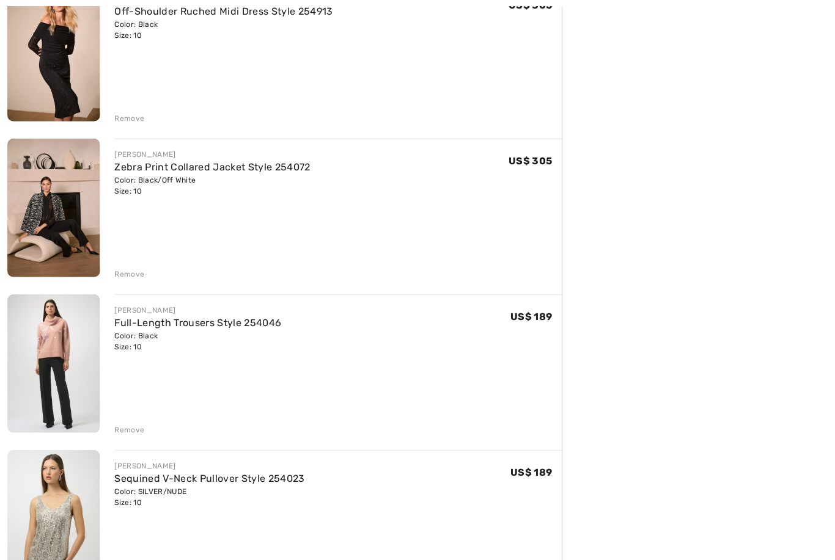
scroll to position [4875, 0]
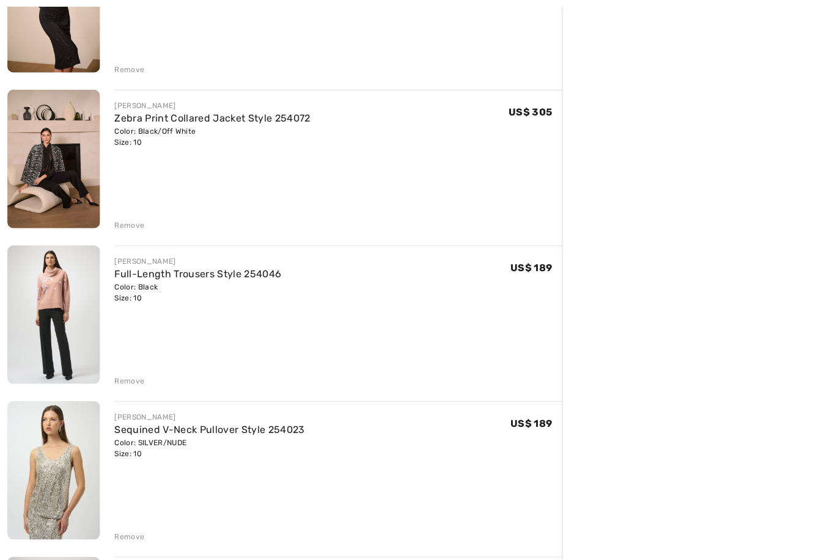
click at [132, 225] on div "Remove" at bounding box center [129, 224] width 30 height 11
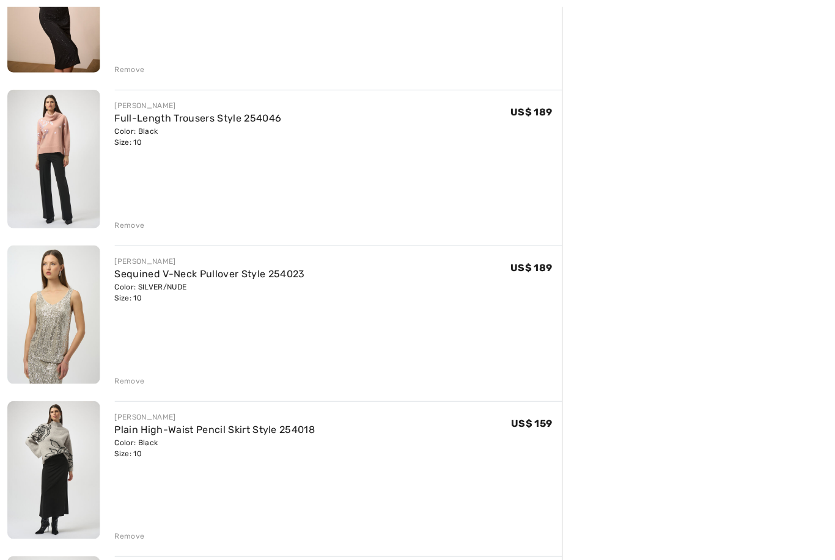
click at [48, 174] on img at bounding box center [53, 159] width 92 height 138
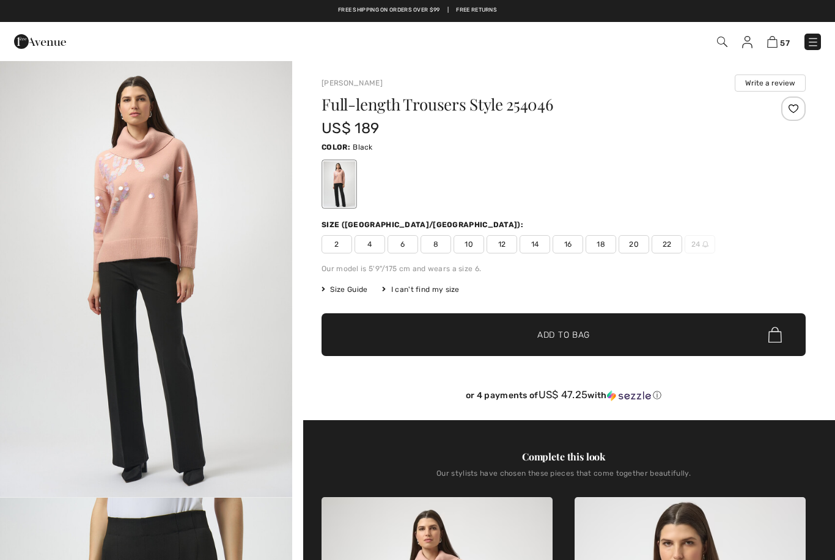
checkbox input "true"
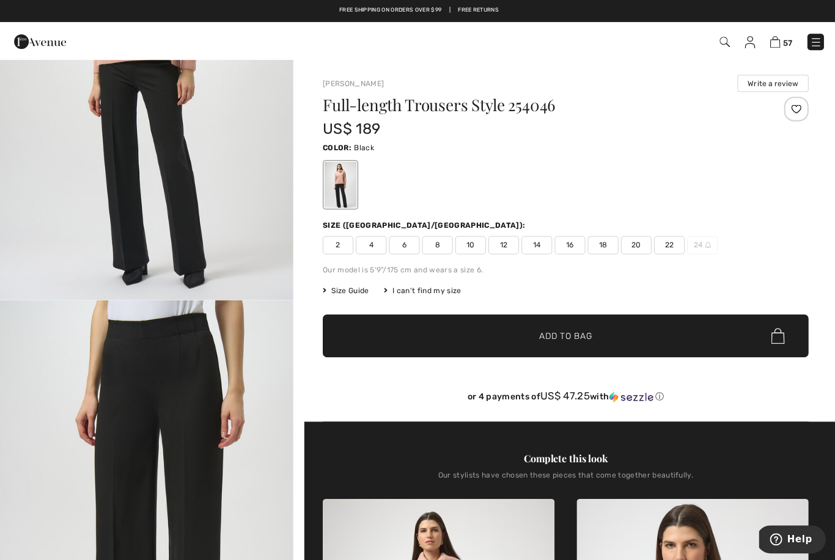
scroll to position [86, 0]
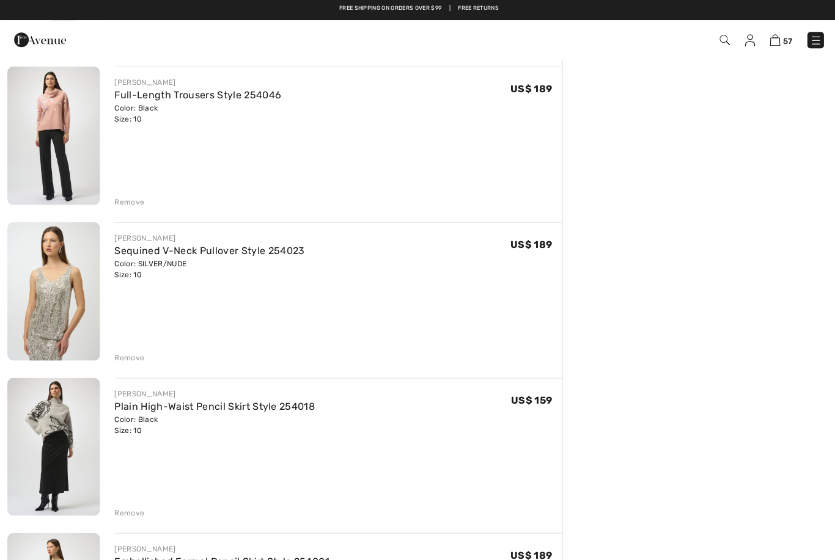
scroll to position [4879, 0]
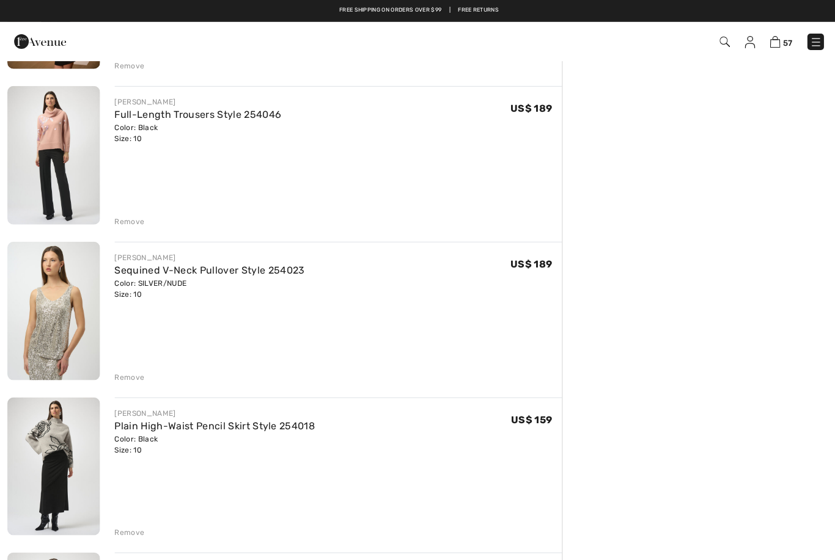
click at [130, 216] on div "Remove" at bounding box center [129, 221] width 30 height 11
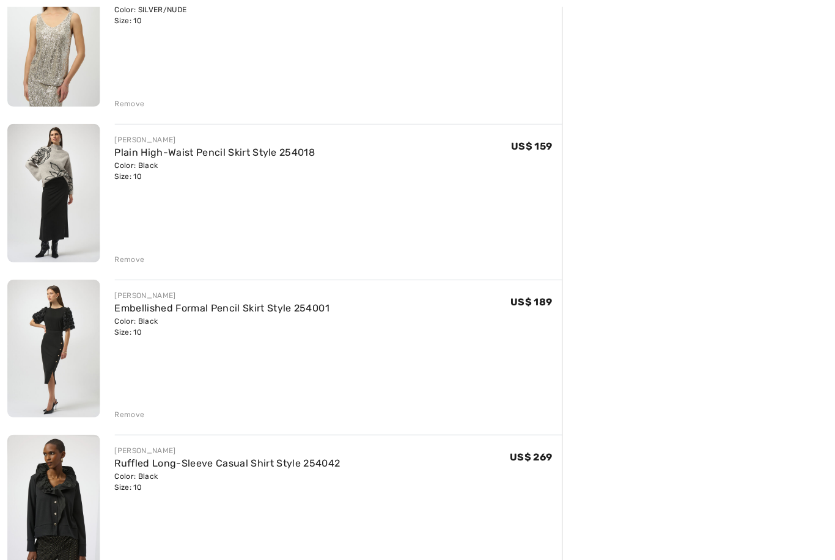
scroll to position [4998, 0]
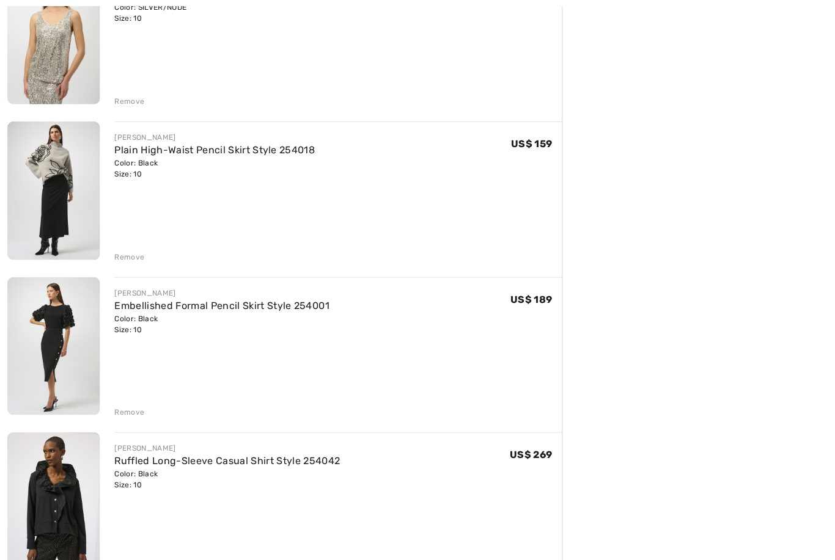
click at [134, 257] on div "Remove" at bounding box center [129, 256] width 30 height 11
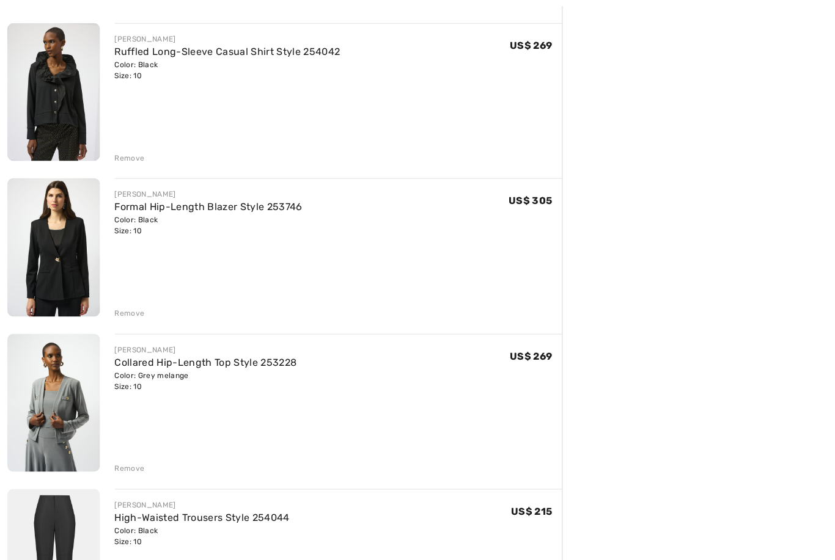
click at [129, 312] on div "Remove" at bounding box center [129, 312] width 30 height 11
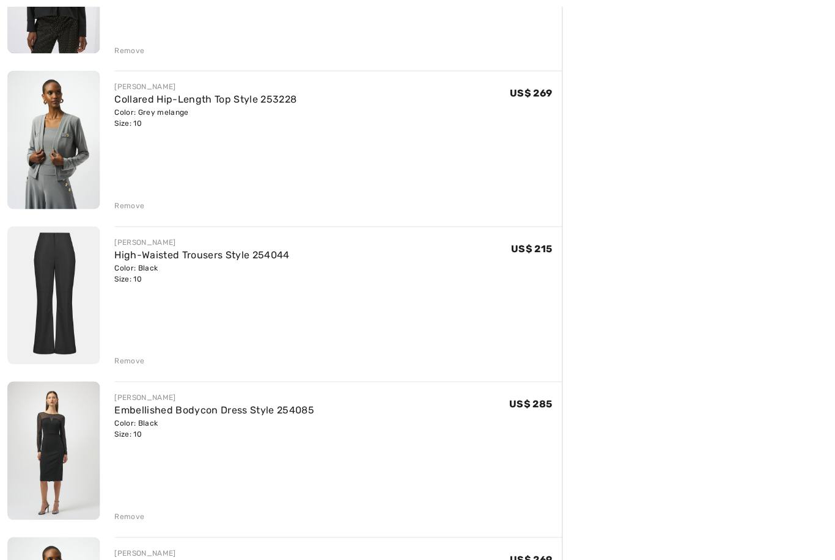
scroll to position [5379, 0]
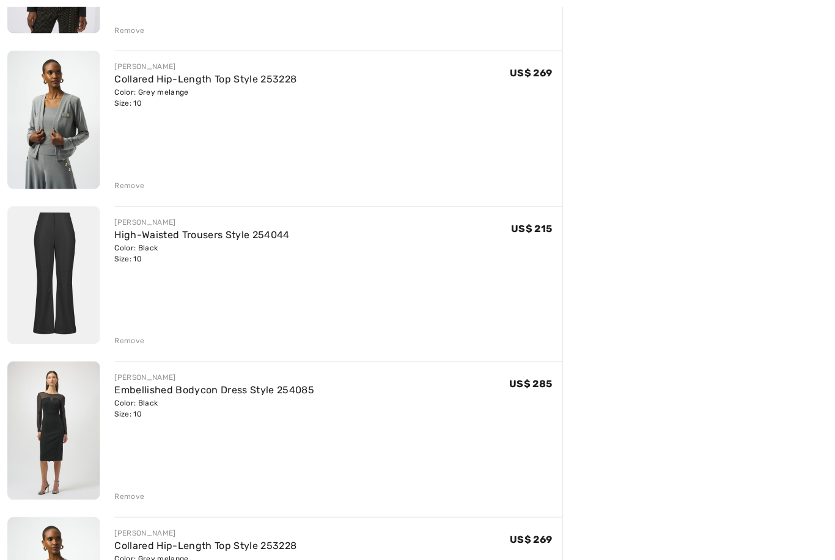
click at [54, 275] on img at bounding box center [53, 275] width 92 height 138
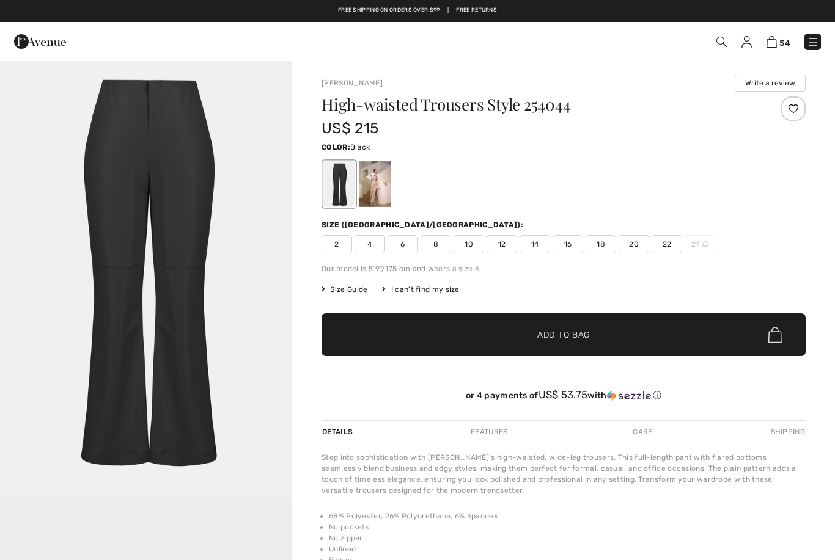
checkbox input "true"
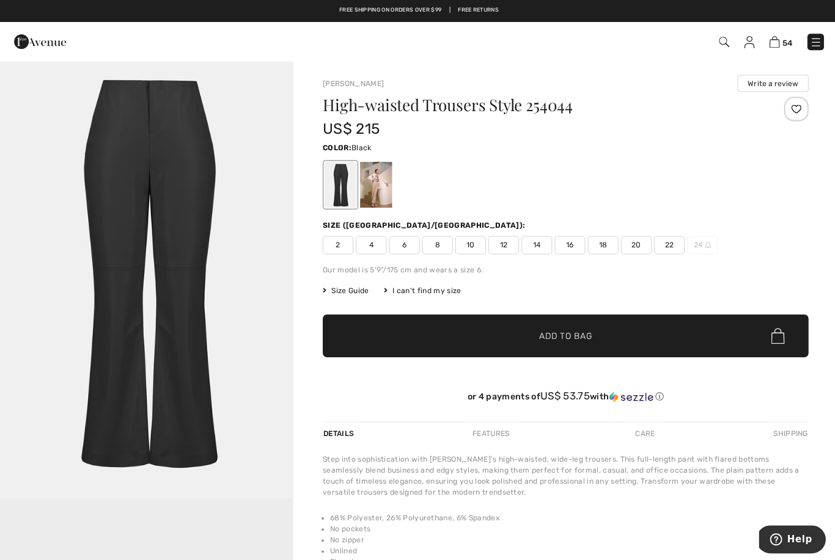
click at [370, 197] on div at bounding box center [375, 184] width 32 height 46
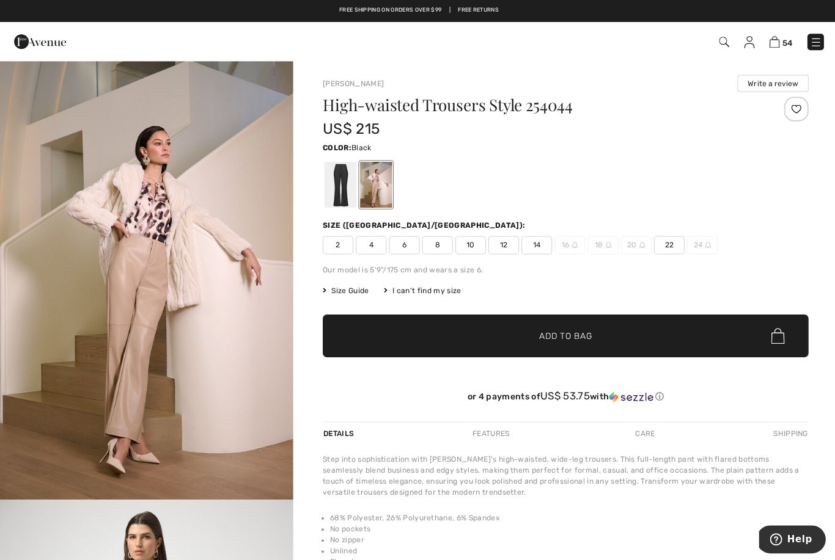
click at [332, 197] on div at bounding box center [339, 184] width 32 height 46
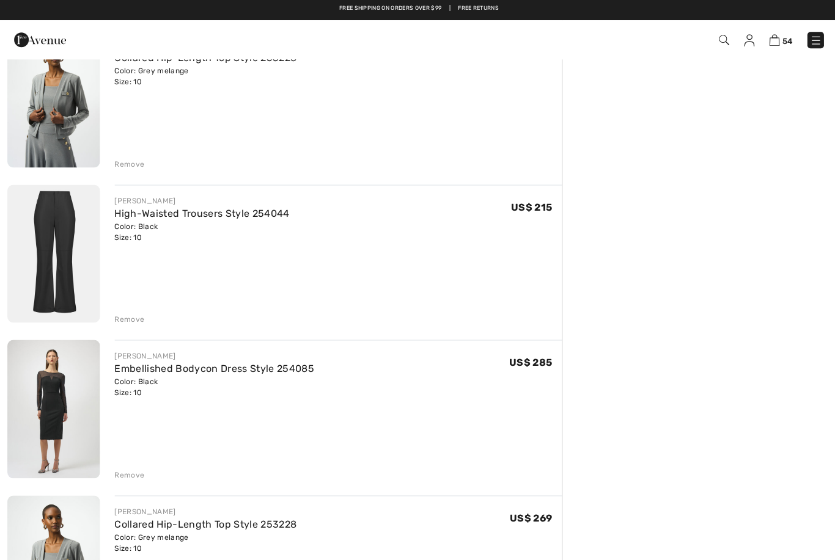
scroll to position [5379, 0]
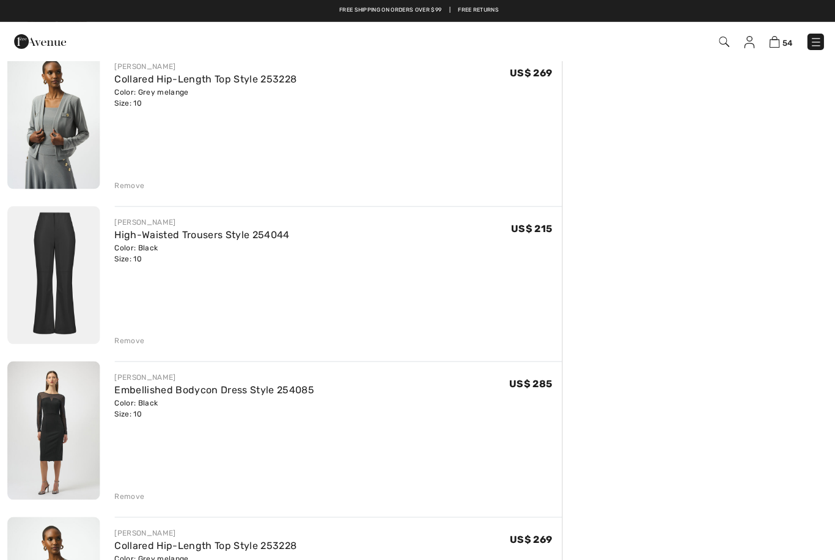
click at [17, 325] on img at bounding box center [53, 275] width 92 height 138
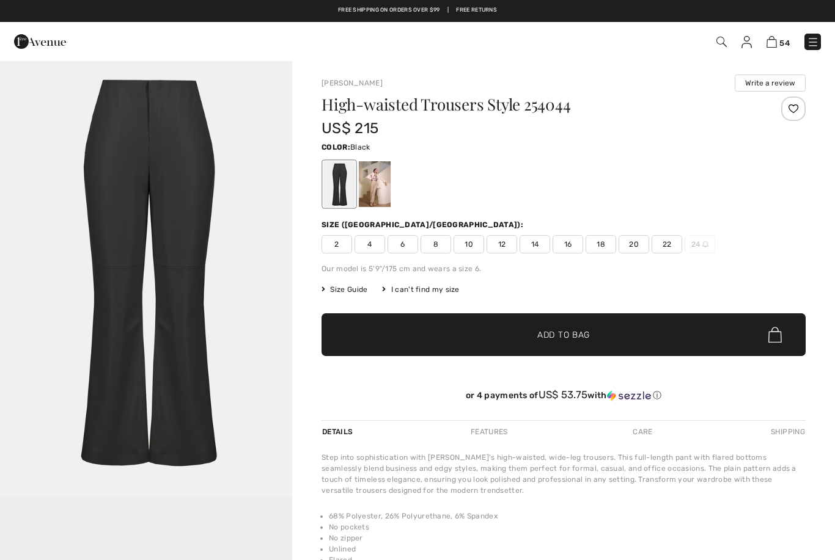
checkbox input "true"
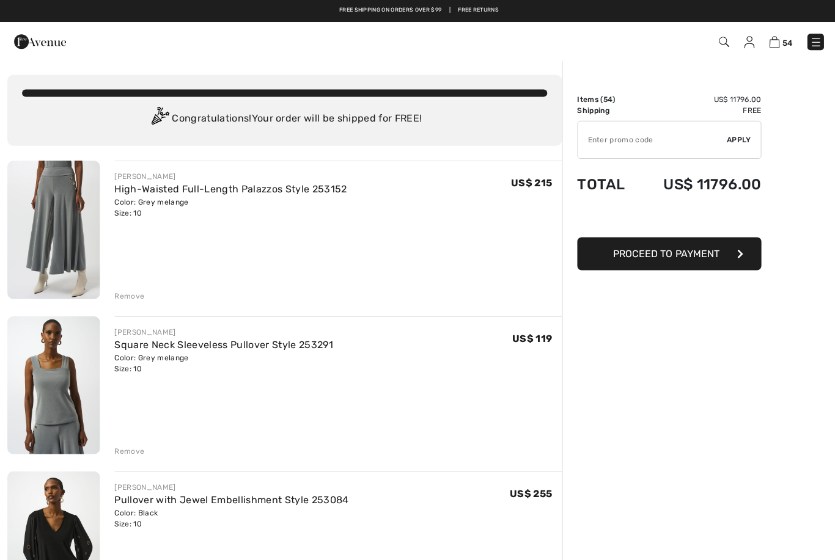
click at [123, 293] on div "Remove" at bounding box center [129, 295] width 30 height 11
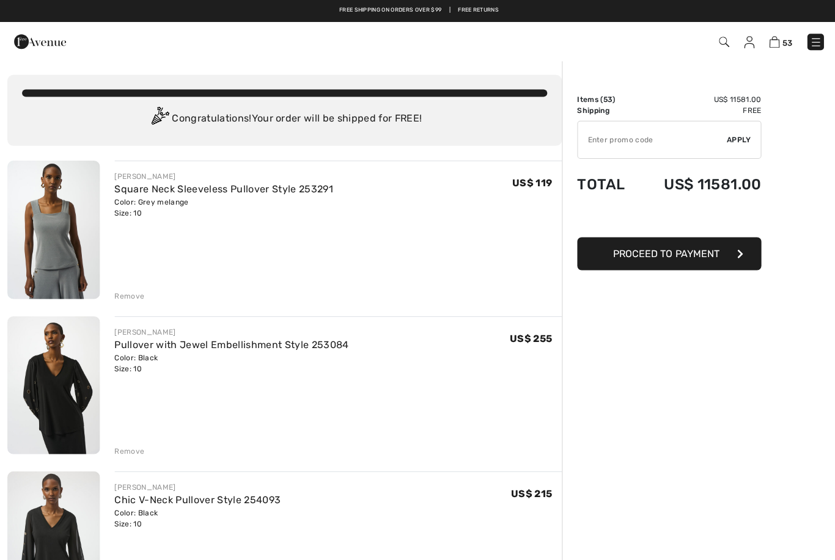
click at [123, 294] on div "Remove" at bounding box center [129, 295] width 30 height 11
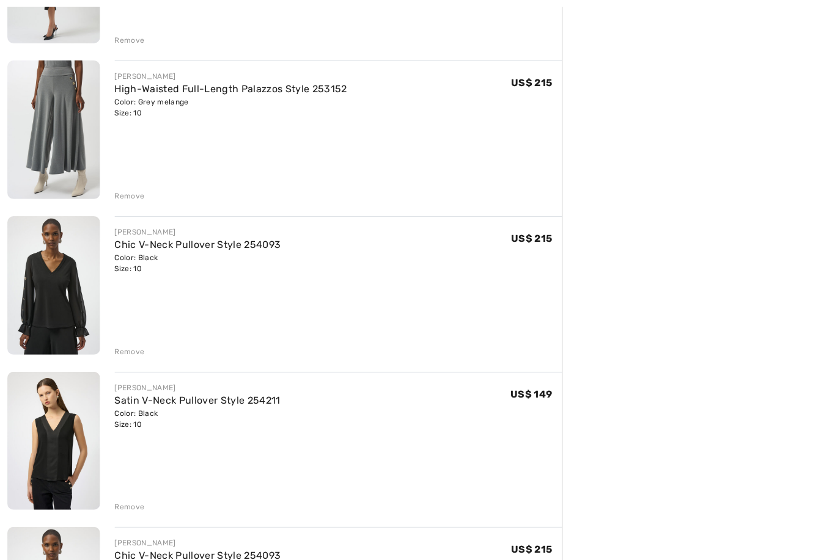
click at [133, 197] on div "Remove" at bounding box center [129, 194] width 30 height 11
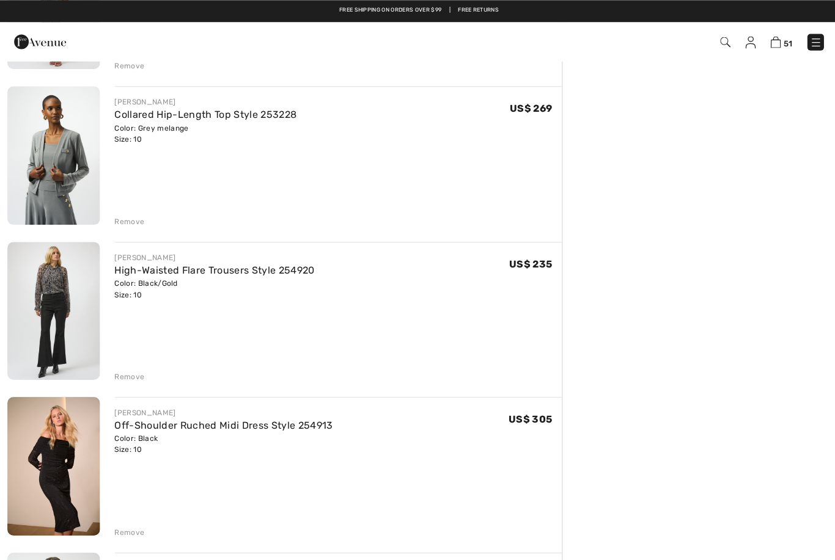
click at [126, 221] on div "Remove" at bounding box center [129, 220] width 30 height 11
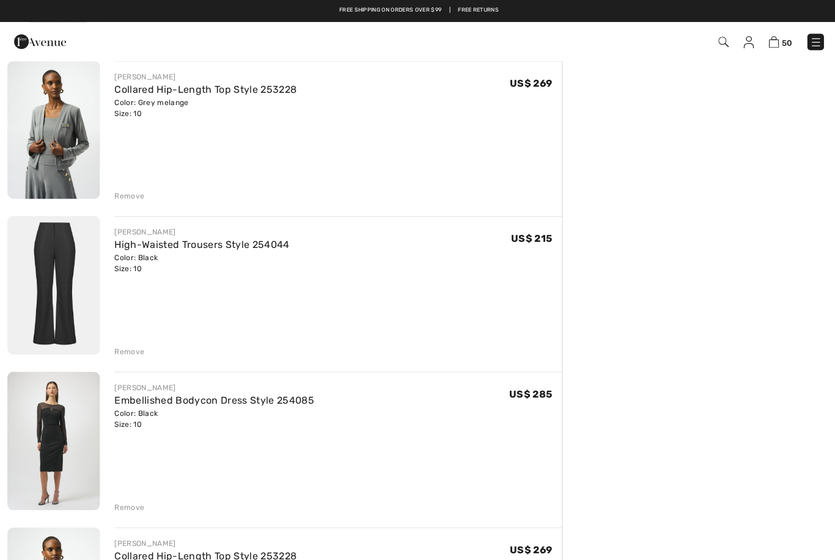
scroll to position [4749, 0]
click at [124, 198] on div "Remove" at bounding box center [129, 196] width 30 height 11
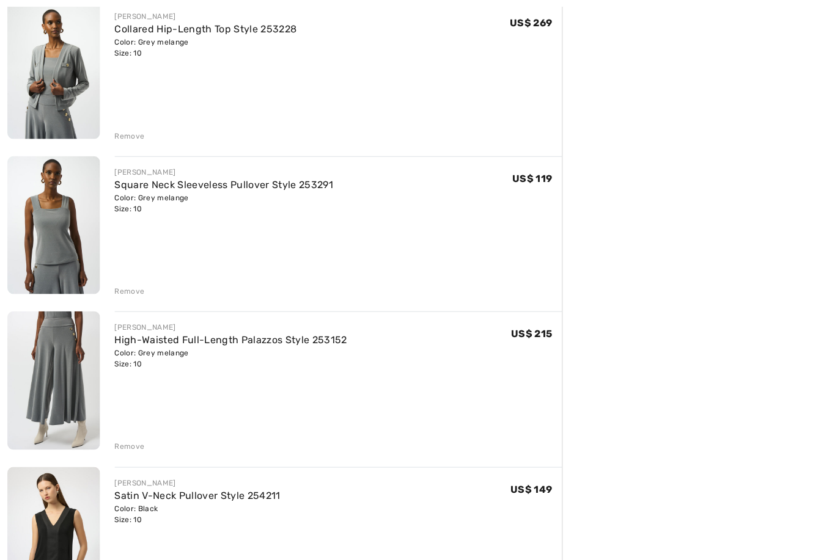
scroll to position [5124, 0]
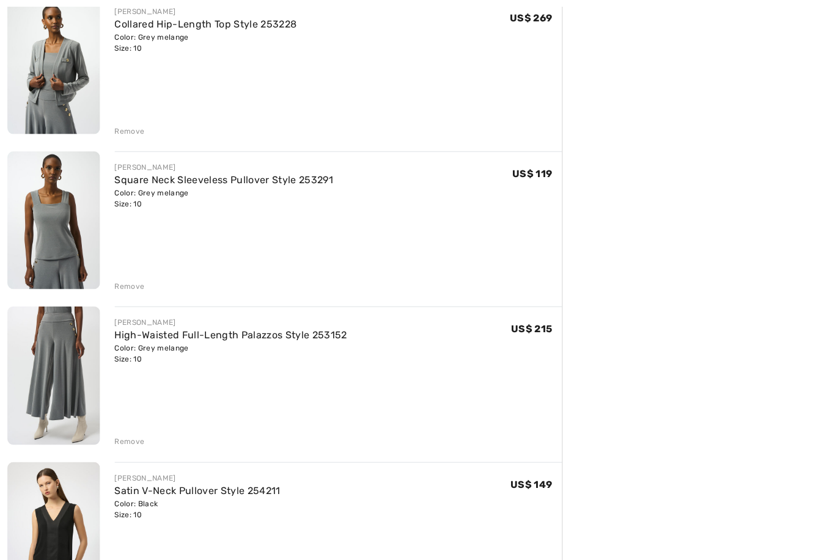
click at [123, 133] on div "Remove" at bounding box center [129, 130] width 30 height 11
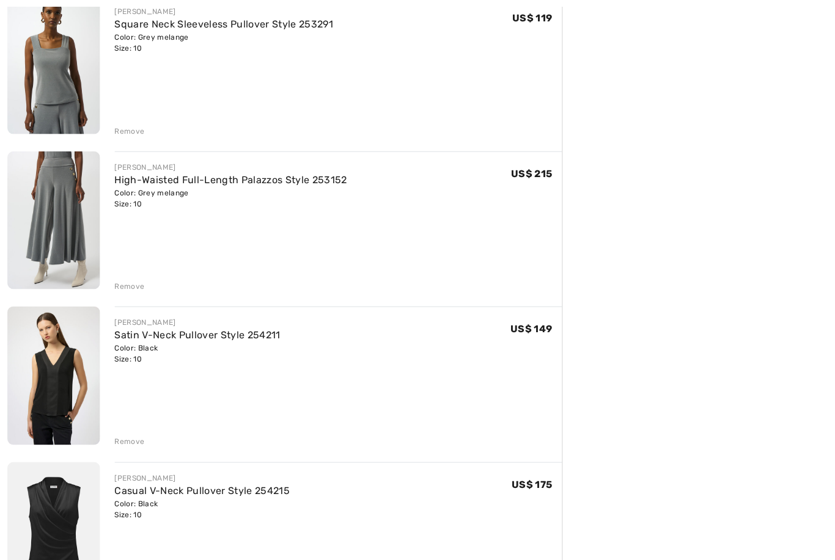
click at [119, 134] on div "Remove" at bounding box center [129, 130] width 30 height 11
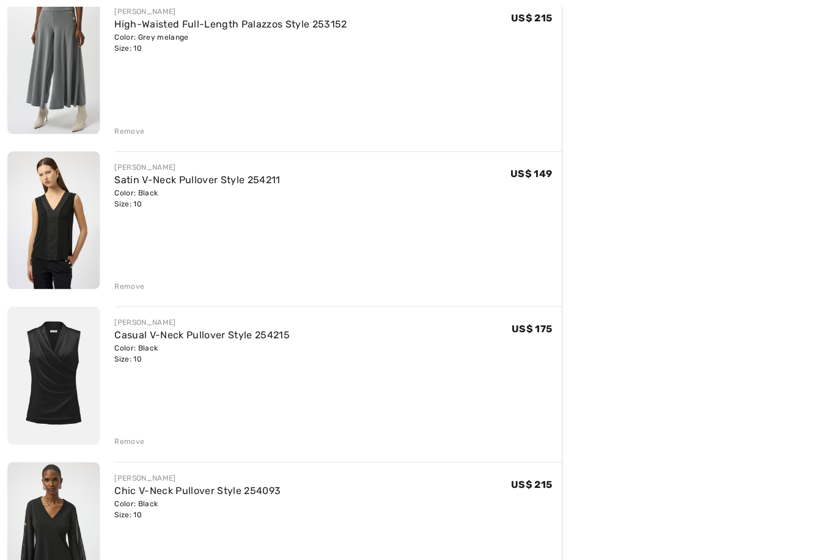
click at [121, 130] on div "Remove" at bounding box center [129, 130] width 30 height 11
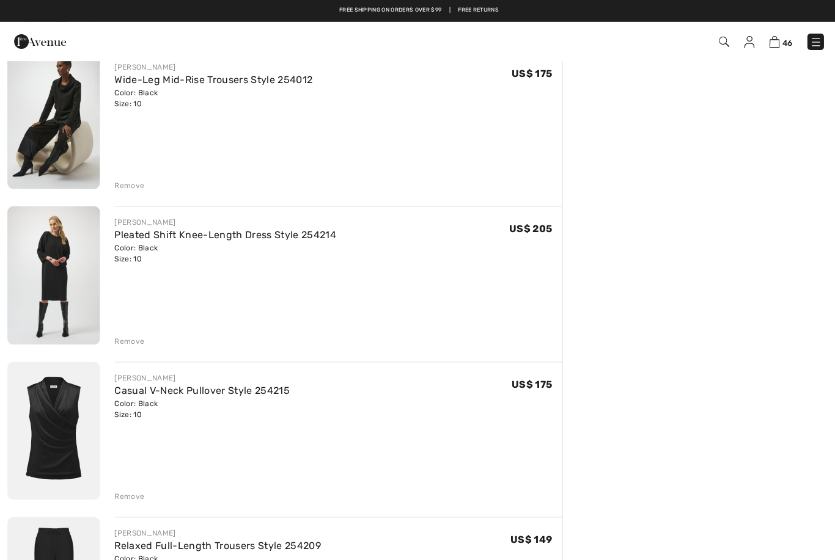
scroll to position [3189, 0]
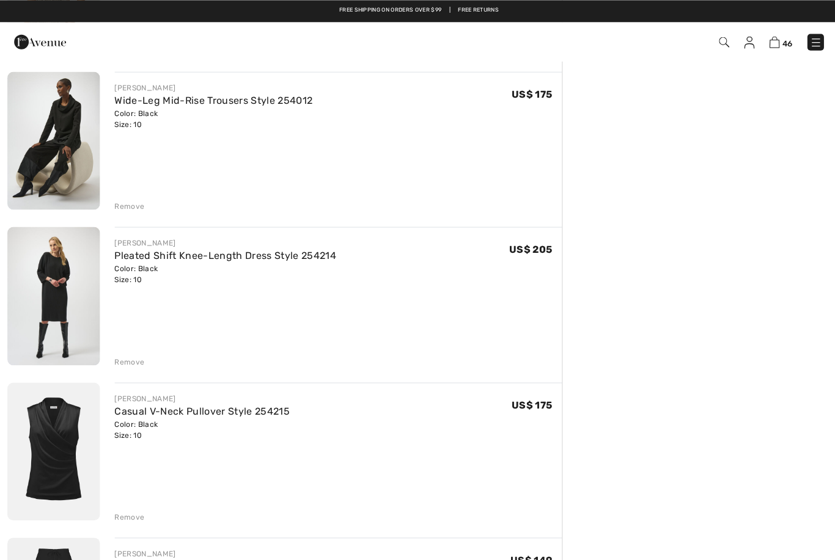
click at [126, 204] on div "Remove" at bounding box center [129, 205] width 30 height 11
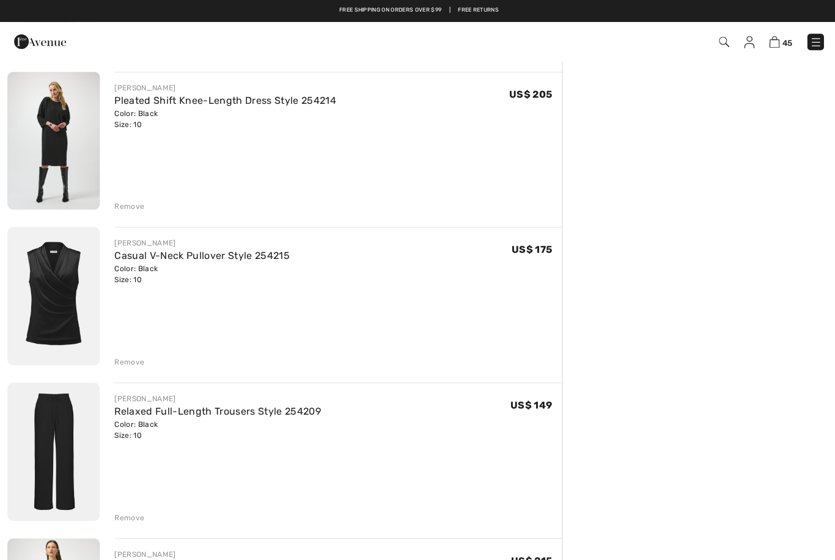
click at [47, 174] on img at bounding box center [53, 140] width 92 height 138
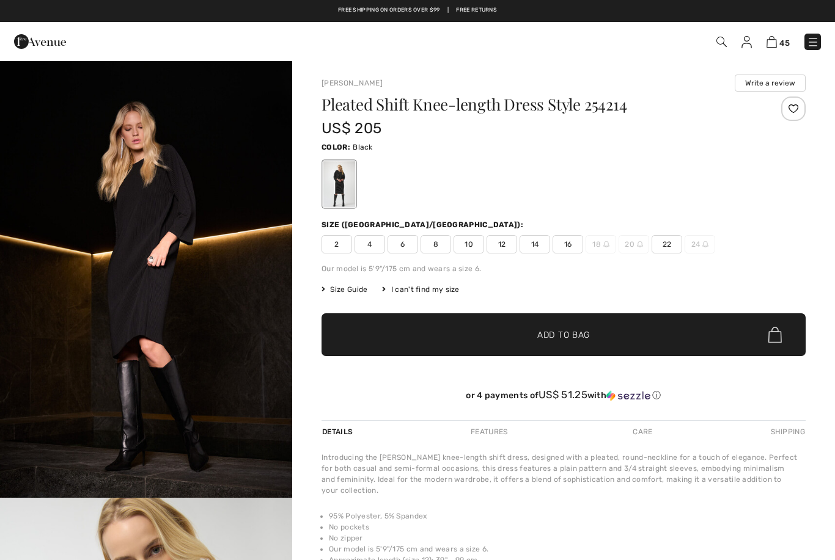
checkbox input "true"
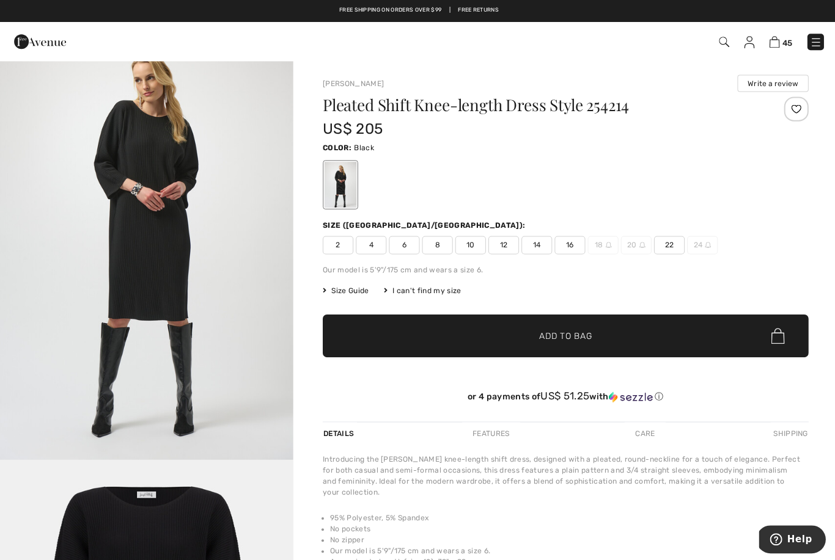
scroll to position [1727, 0]
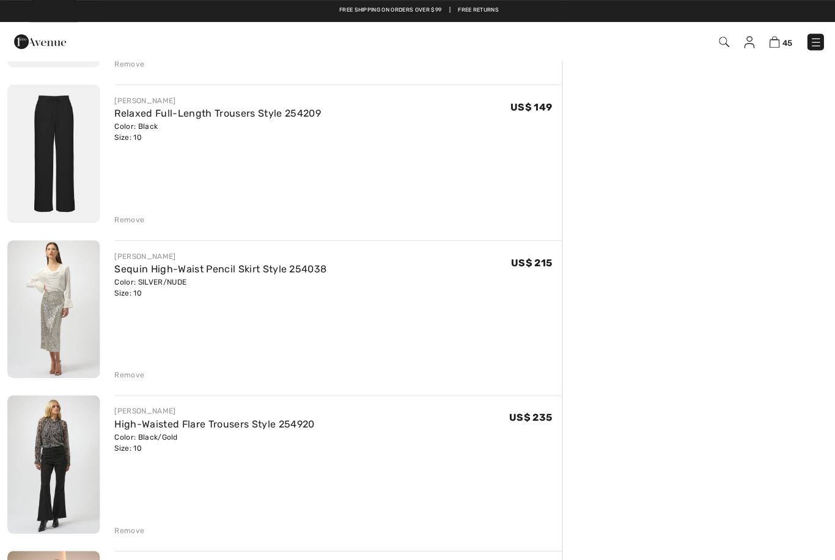
scroll to position [3483, 0]
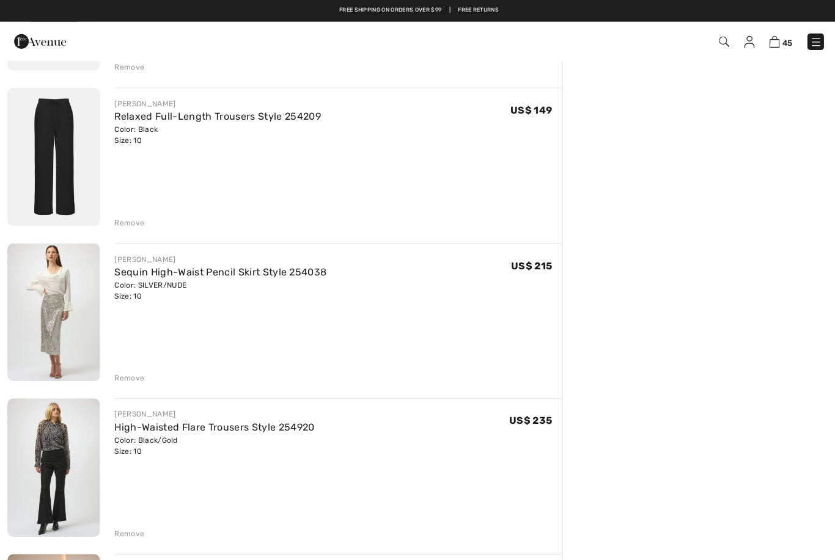
click at [53, 186] on img at bounding box center [53, 156] width 92 height 138
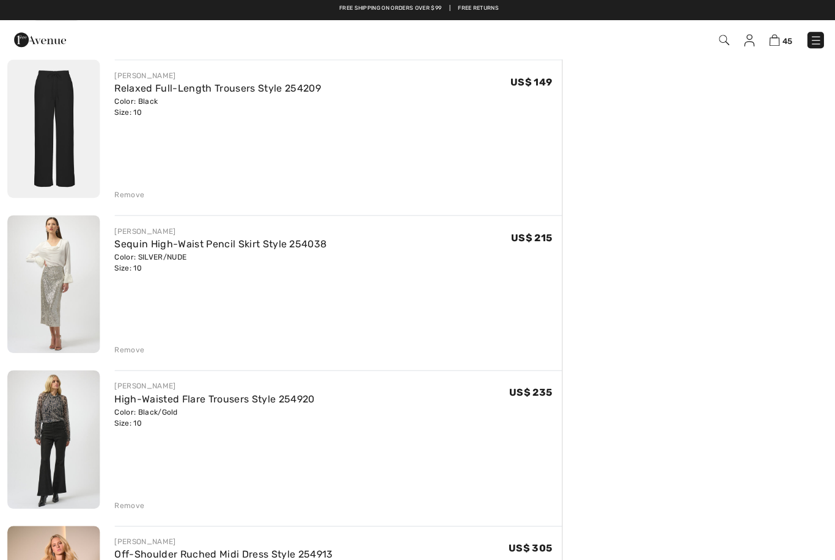
scroll to position [3496, 0]
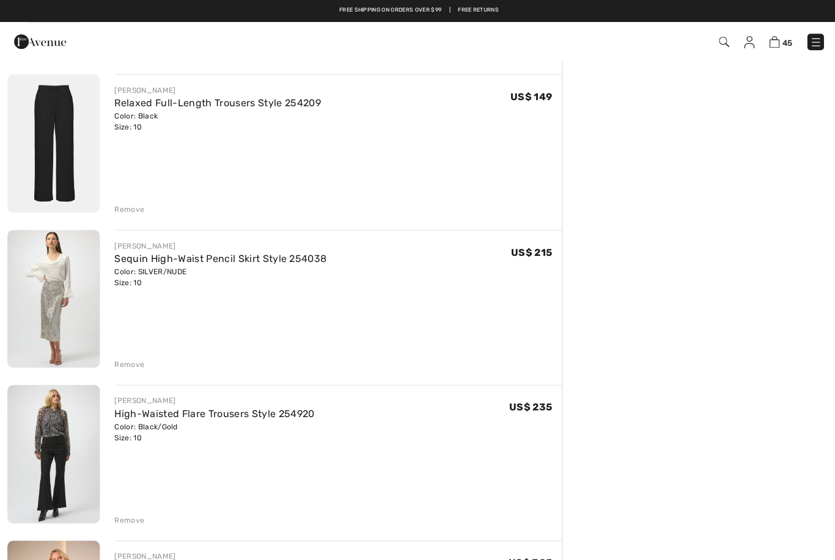
click at [129, 209] on div "Remove" at bounding box center [129, 208] width 30 height 11
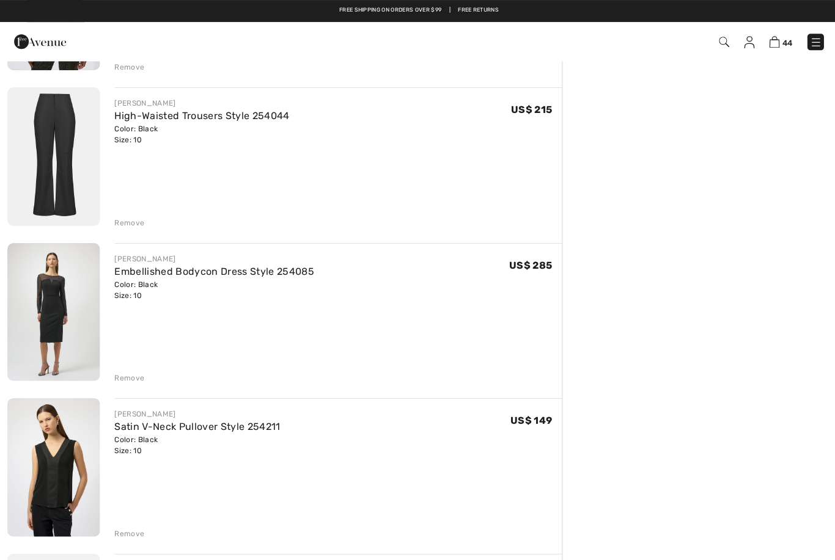
scroll to position [4412, 0]
click at [33, 162] on img at bounding box center [53, 156] width 92 height 138
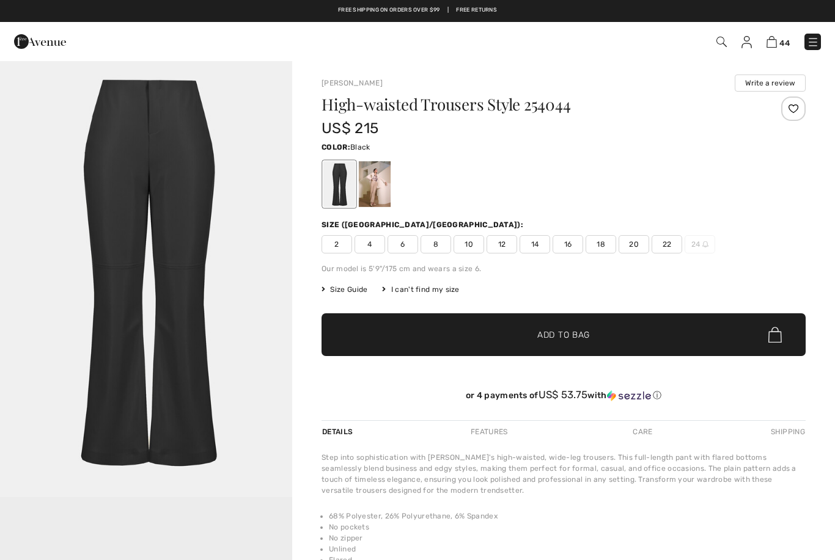
checkbox input "true"
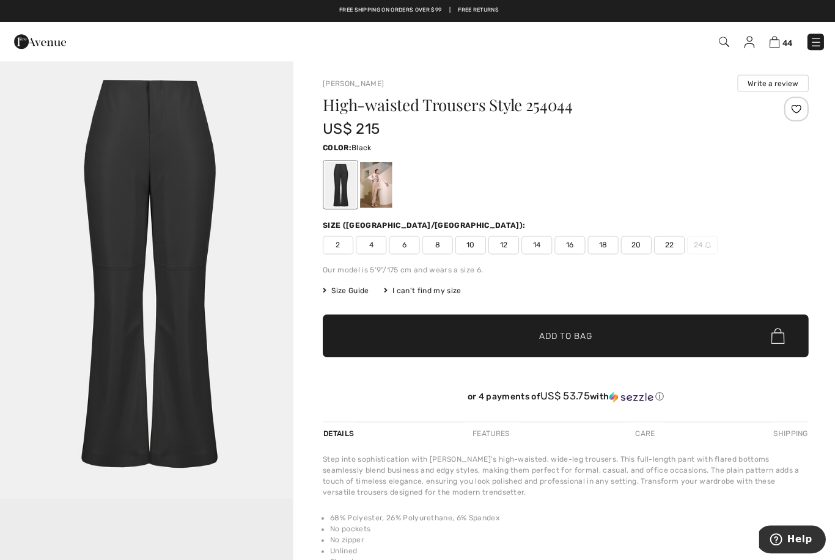
click at [368, 199] on div at bounding box center [375, 184] width 32 height 46
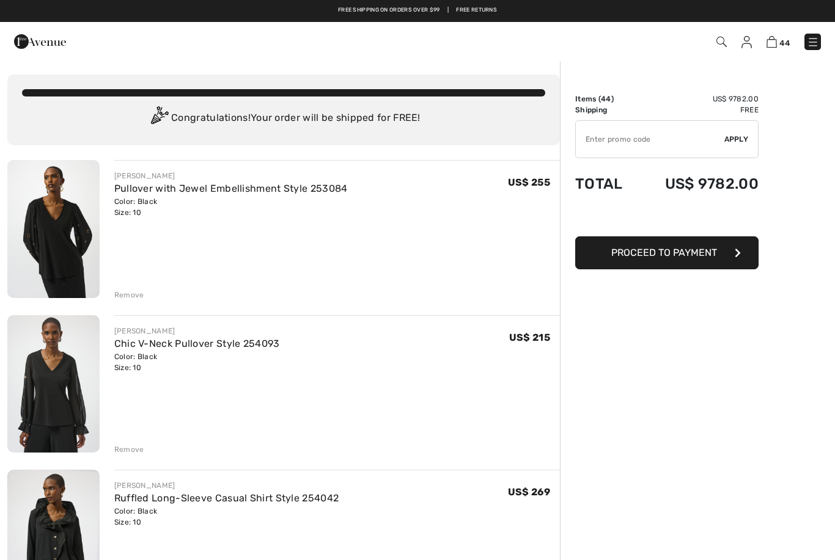
click at [122, 294] on div "Remove" at bounding box center [129, 295] width 30 height 11
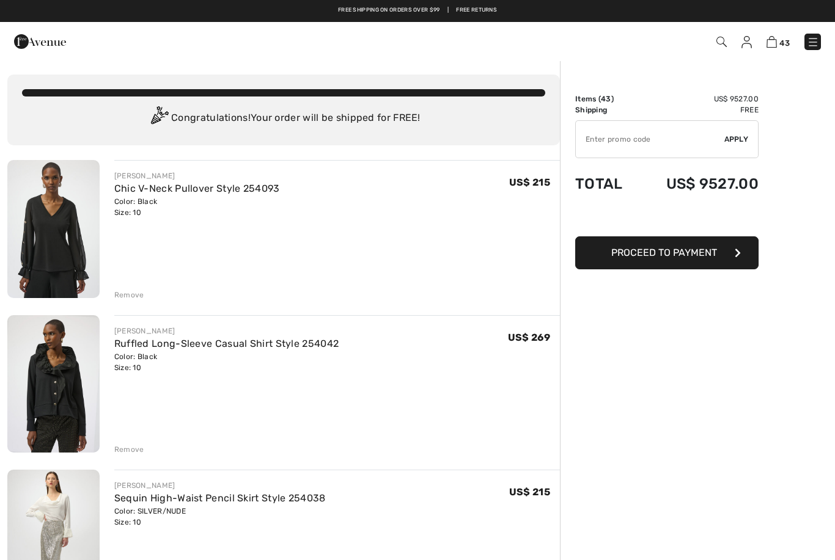
click at [129, 298] on div "Remove" at bounding box center [129, 295] width 30 height 11
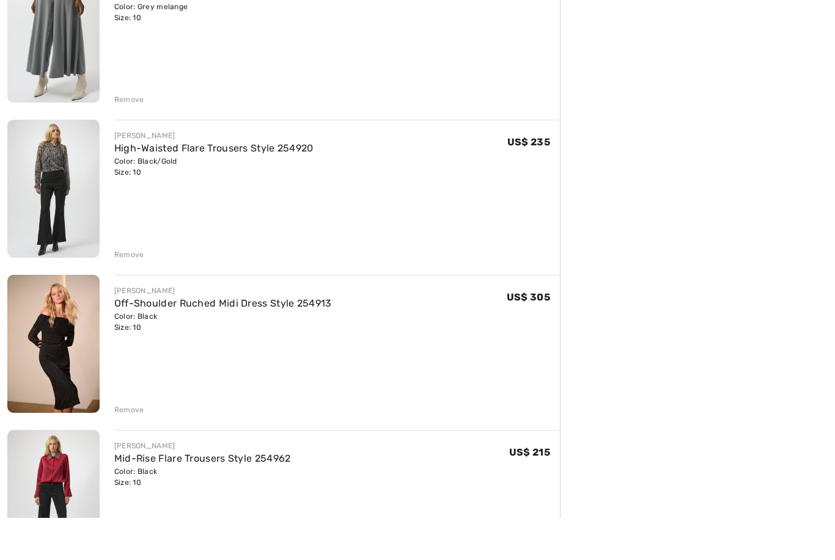
scroll to position [1747, 0]
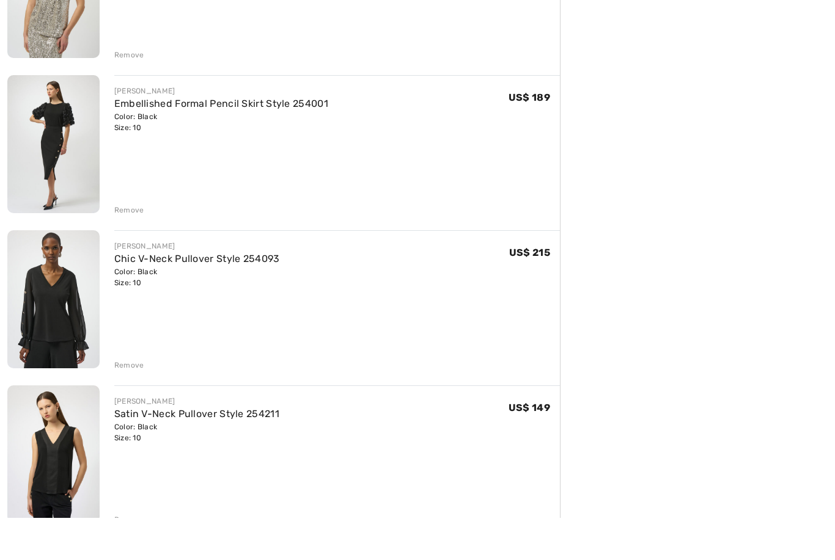
click at [123, 402] on div "Remove" at bounding box center [129, 407] width 30 height 11
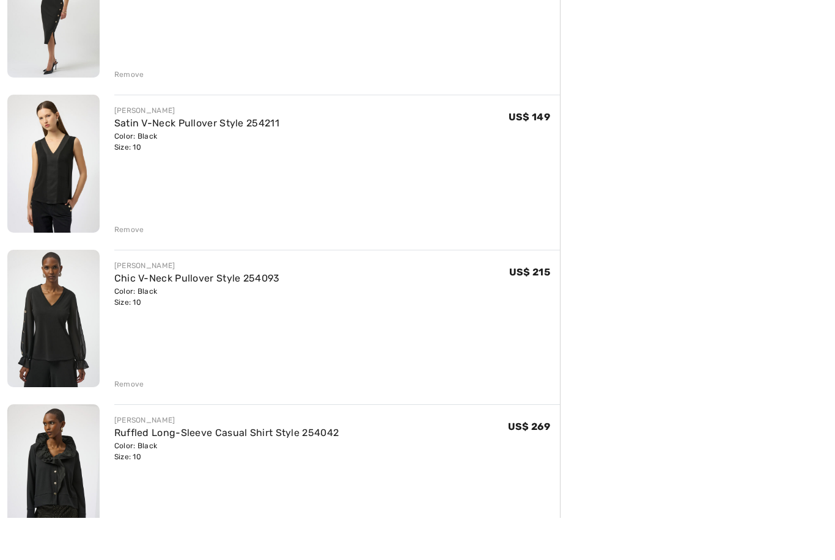
scroll to position [1902, 0]
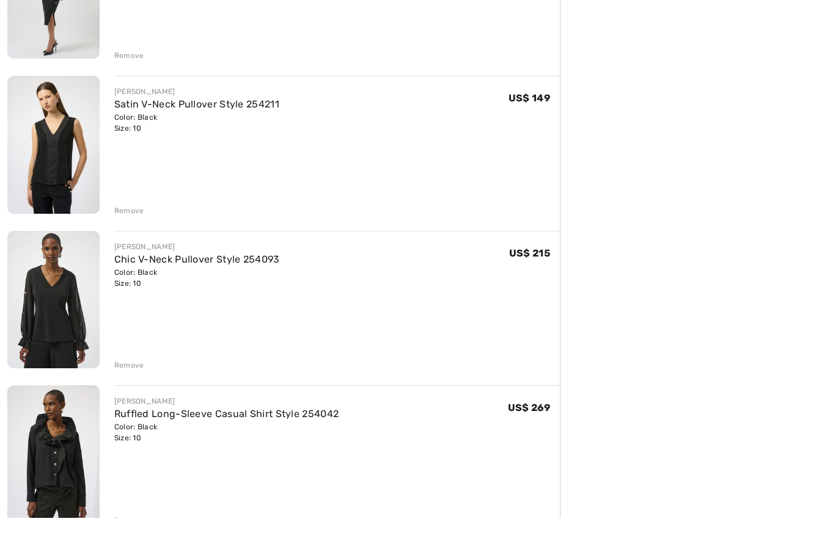
click at [124, 402] on div "Remove" at bounding box center [129, 407] width 30 height 11
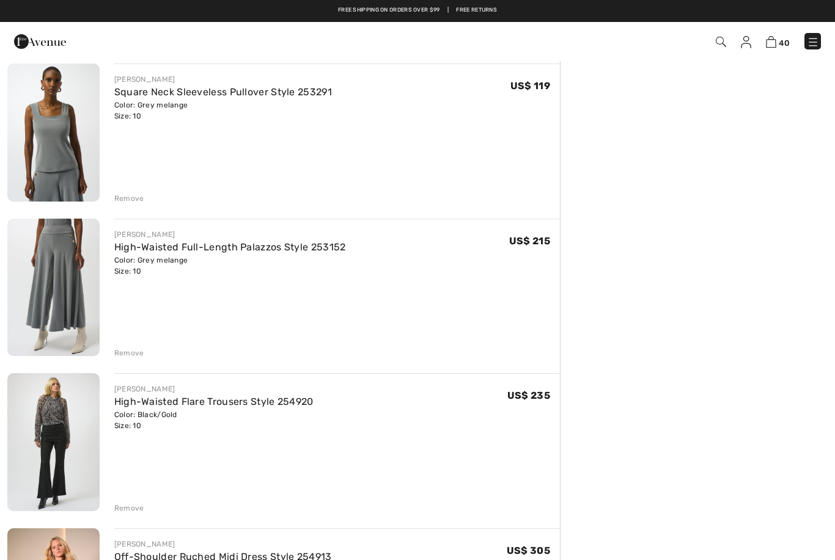
scroll to position [0, 0]
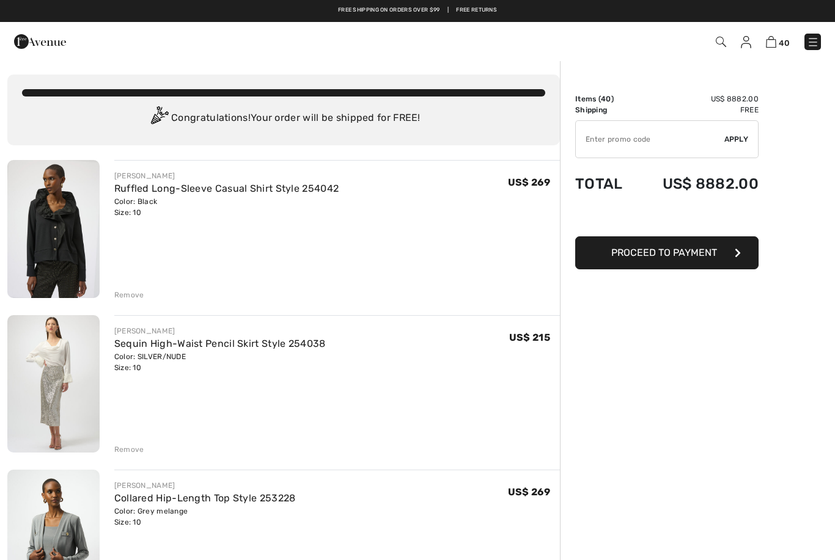
click at [123, 294] on div "Remove" at bounding box center [129, 295] width 30 height 11
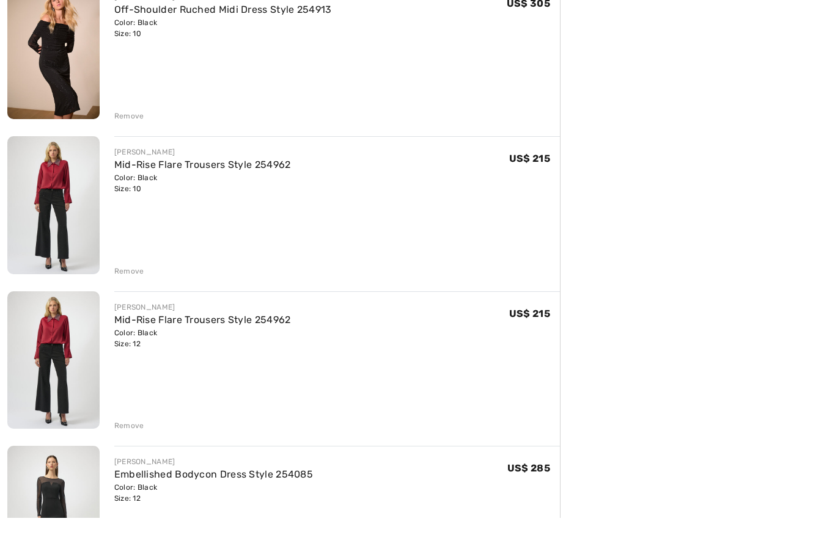
scroll to position [1747, 0]
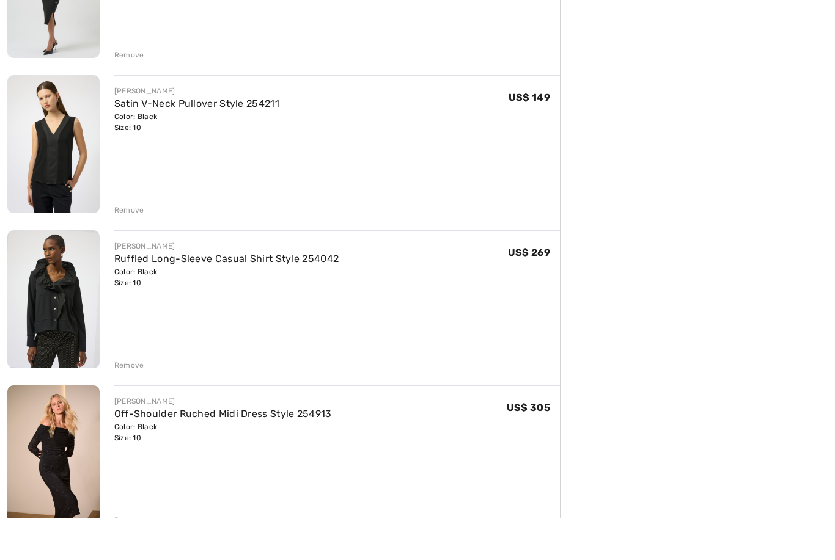
click at [127, 402] on div "Remove" at bounding box center [129, 407] width 30 height 11
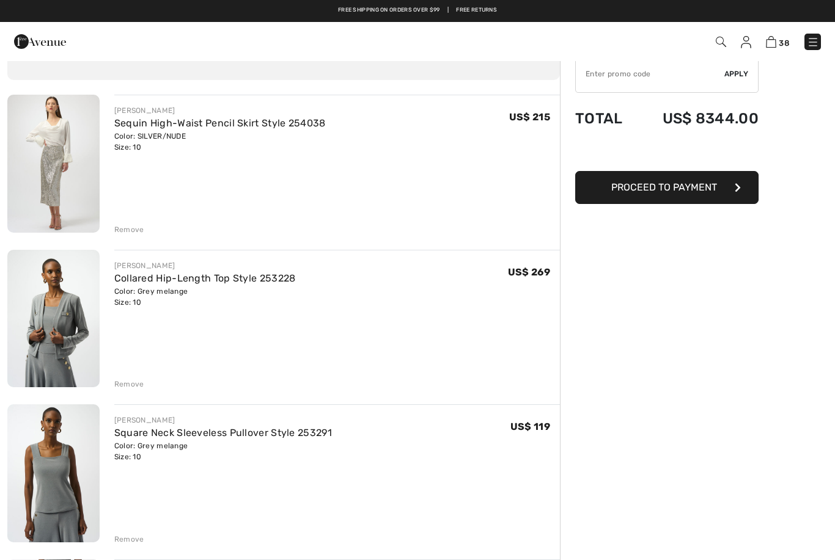
scroll to position [0, 0]
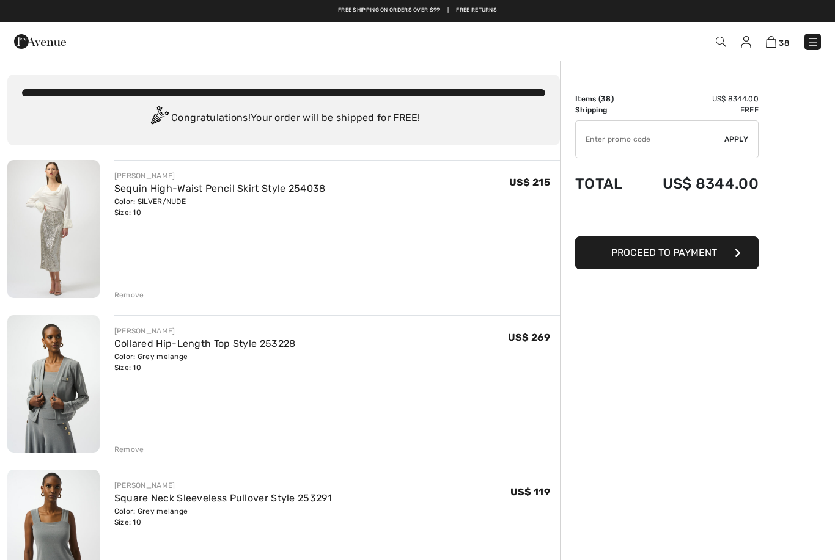
click at [126, 298] on div "Remove" at bounding box center [129, 295] width 30 height 11
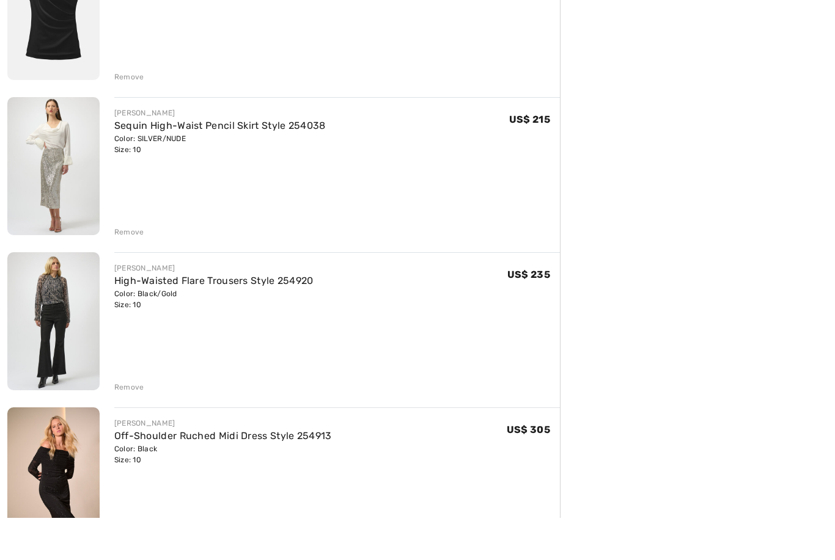
scroll to position [2347, 0]
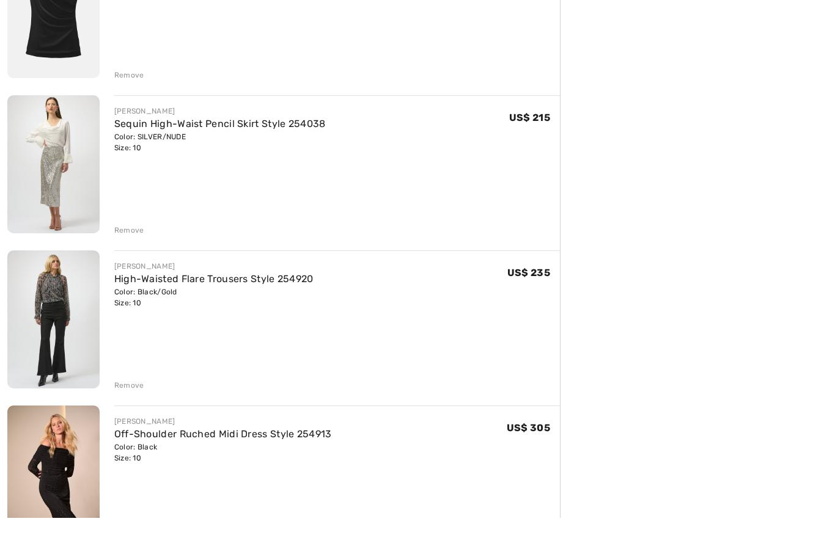
click at [115, 422] on div "Remove" at bounding box center [129, 427] width 30 height 11
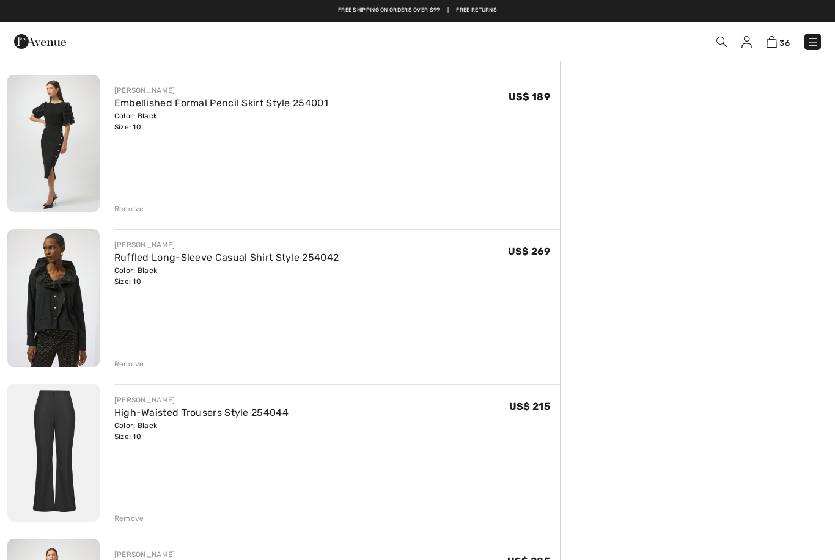
scroll to position [549, 0]
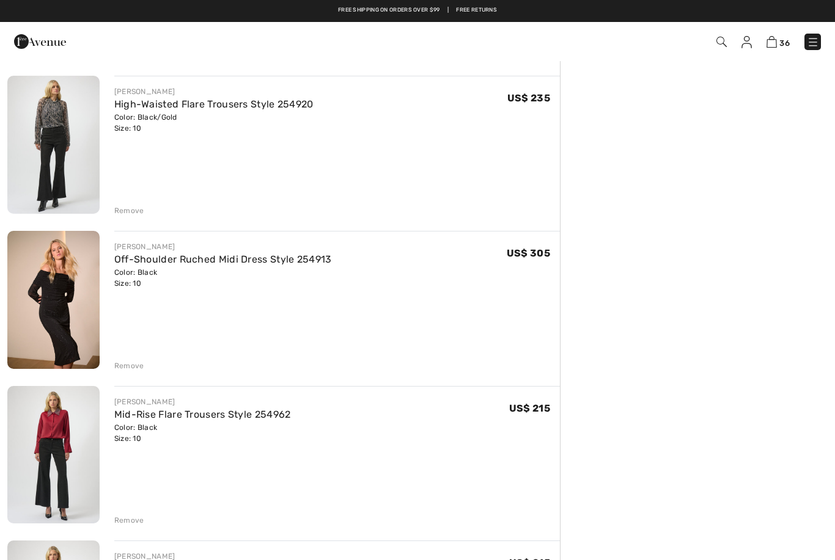
click at [118, 367] on div "Remove" at bounding box center [129, 365] width 30 height 11
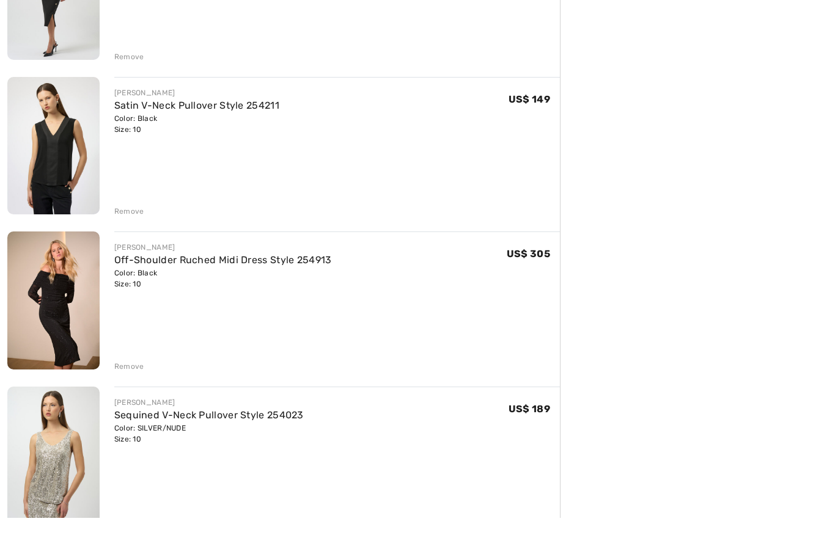
scroll to position [1437, 0]
click at [127, 402] on div "Remove" at bounding box center [129, 407] width 30 height 11
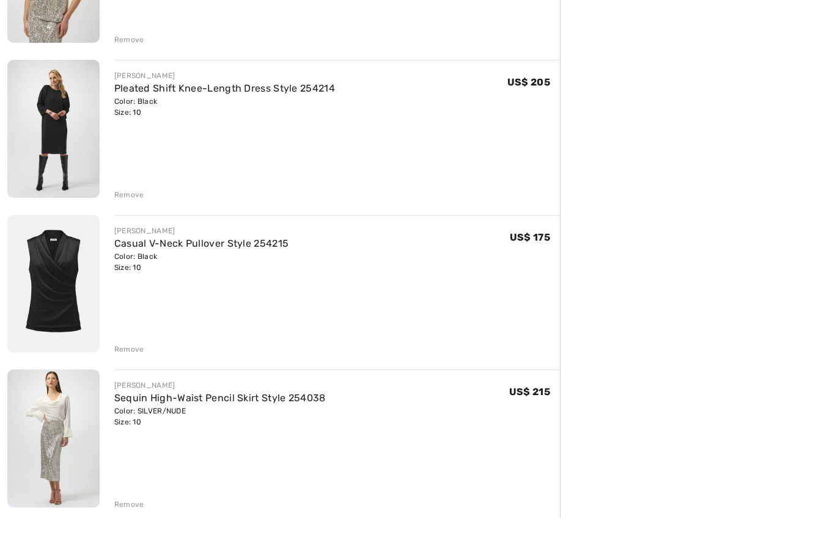
scroll to position [2057, 0]
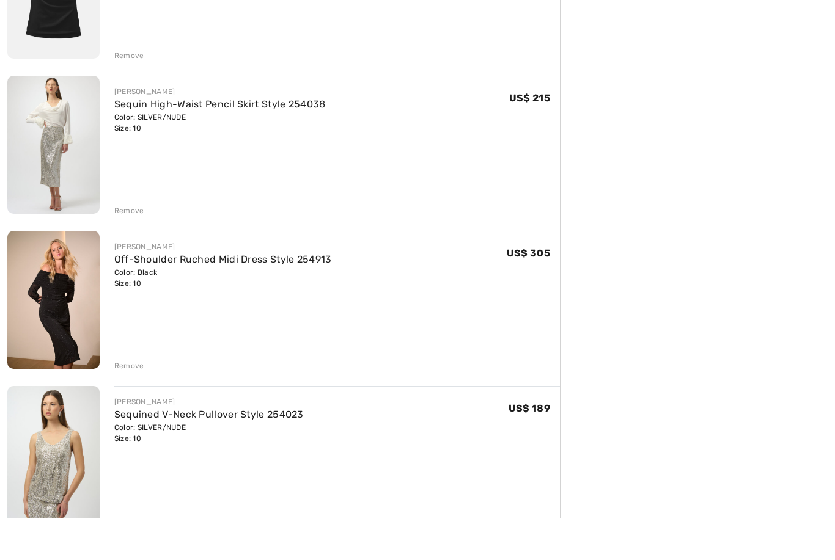
click at [123, 403] on div "Remove" at bounding box center [129, 408] width 30 height 11
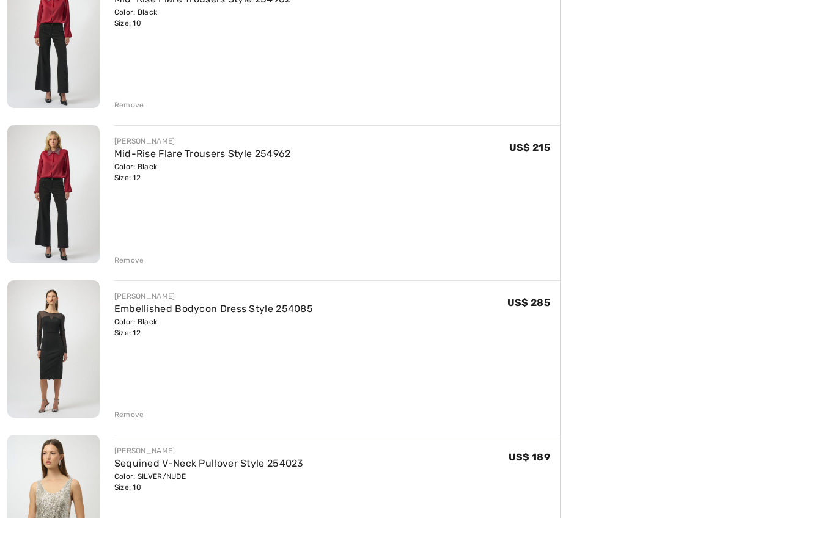
scroll to position [797, 0]
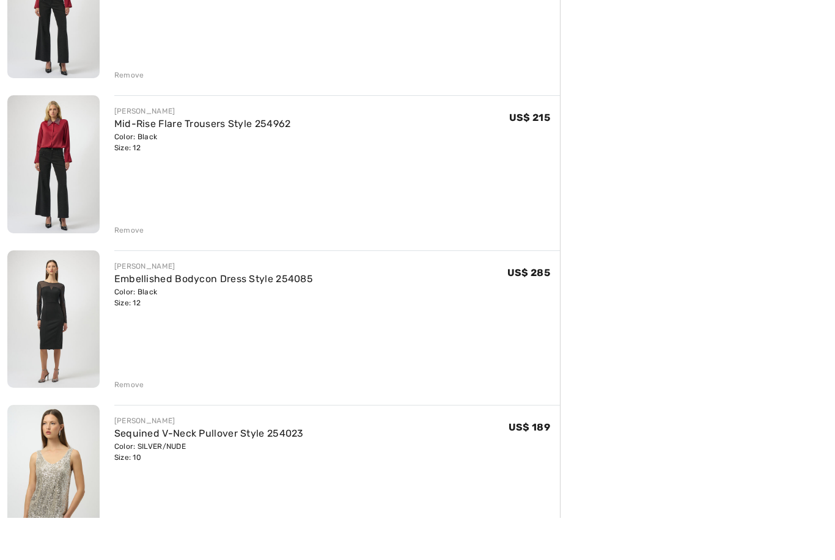
click at [120, 422] on div "Remove" at bounding box center [129, 427] width 30 height 11
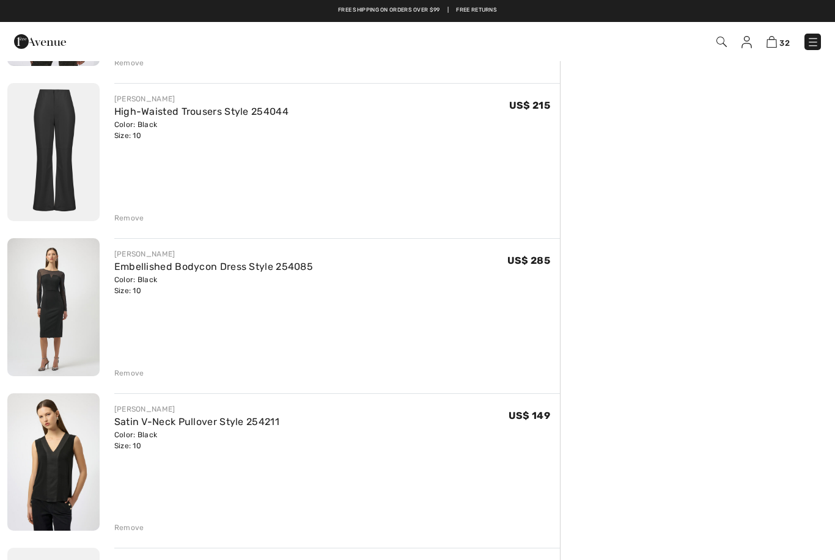
scroll to position [2544, 0]
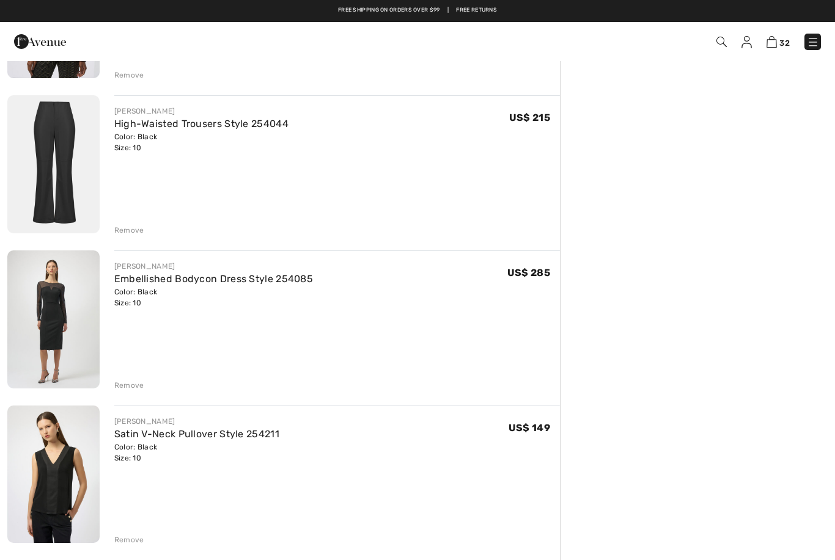
click at [125, 384] on div "Remove" at bounding box center [129, 385] width 30 height 11
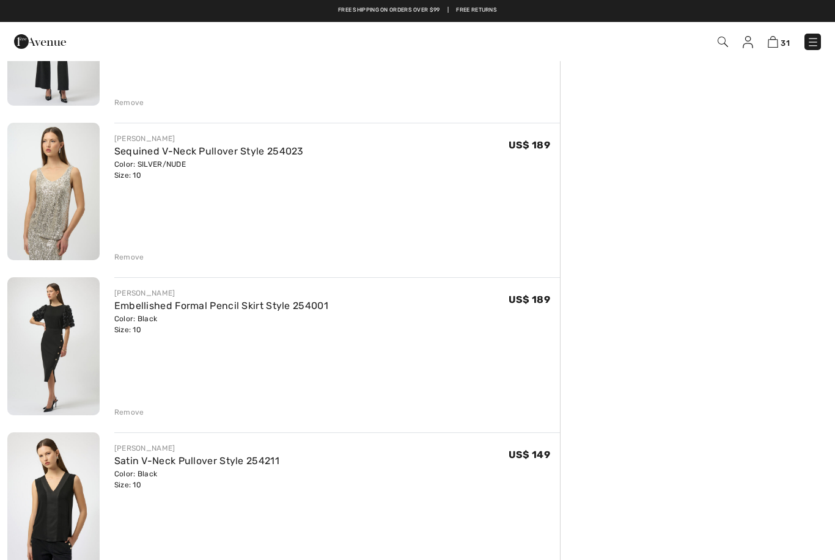
scroll to position [839, 0]
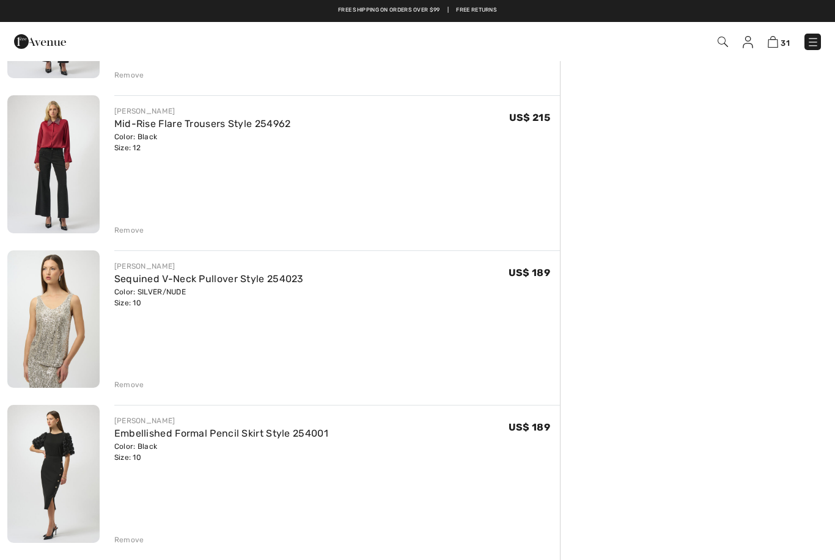
click at [106, 367] on div "JOSEPH RIBKOFF Sequined V-Neck Pullover Style 254023 Color: SILVER/NUDE Size: 1…" at bounding box center [330, 321] width 460 height 141
click at [122, 384] on div "Remove" at bounding box center [129, 384] width 30 height 11
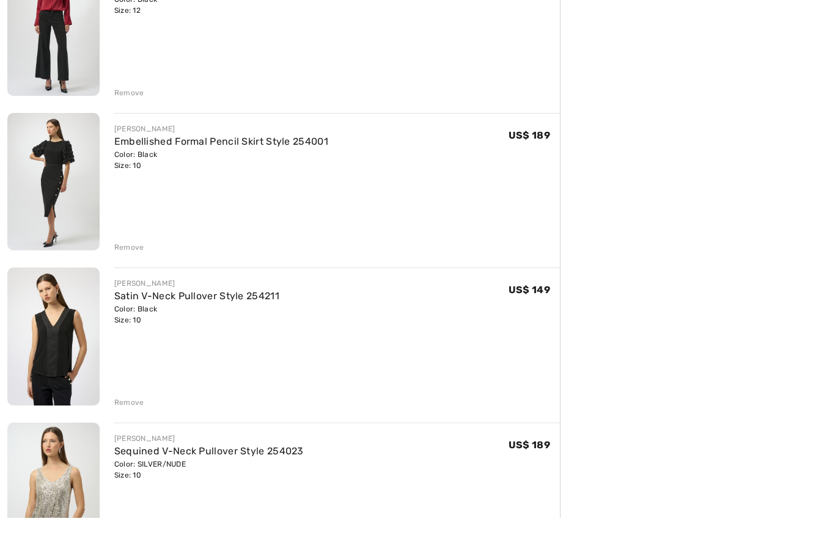
scroll to position [1108, 0]
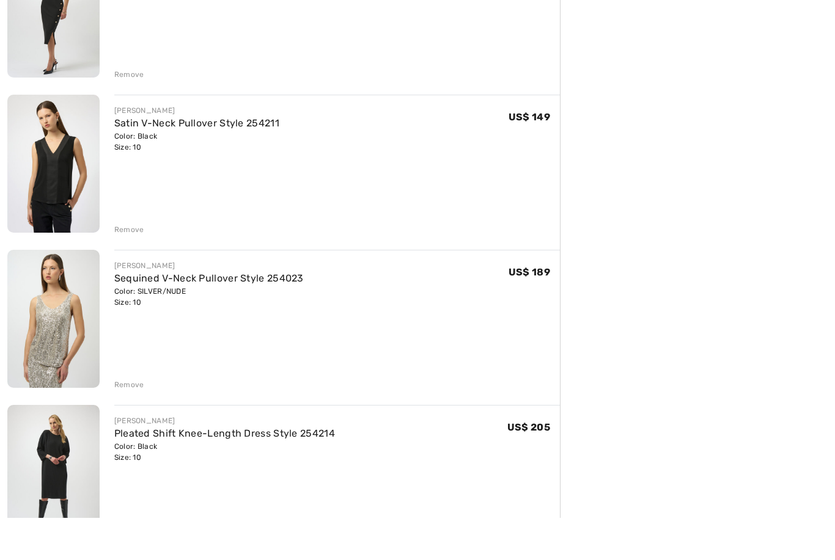
click at [122, 422] on div "Remove" at bounding box center [129, 427] width 30 height 11
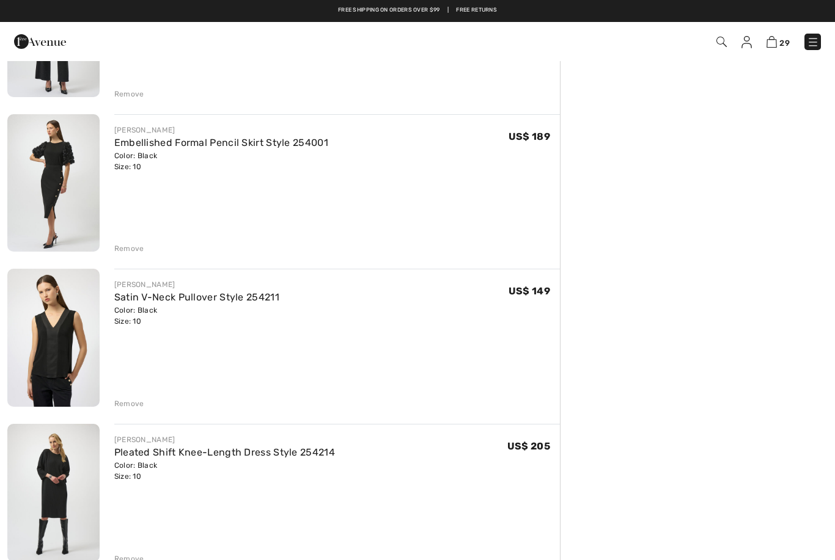
scroll to position [839, 0]
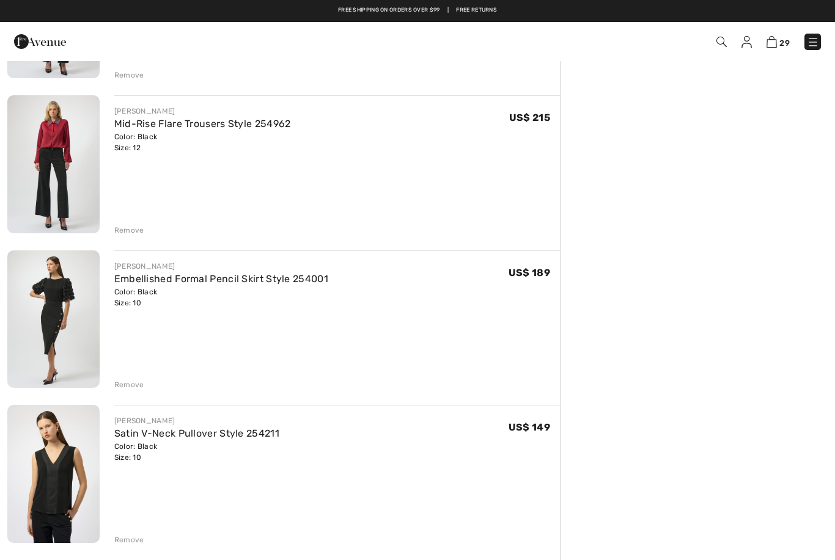
click at [123, 390] on div "Remove" at bounding box center [129, 384] width 30 height 11
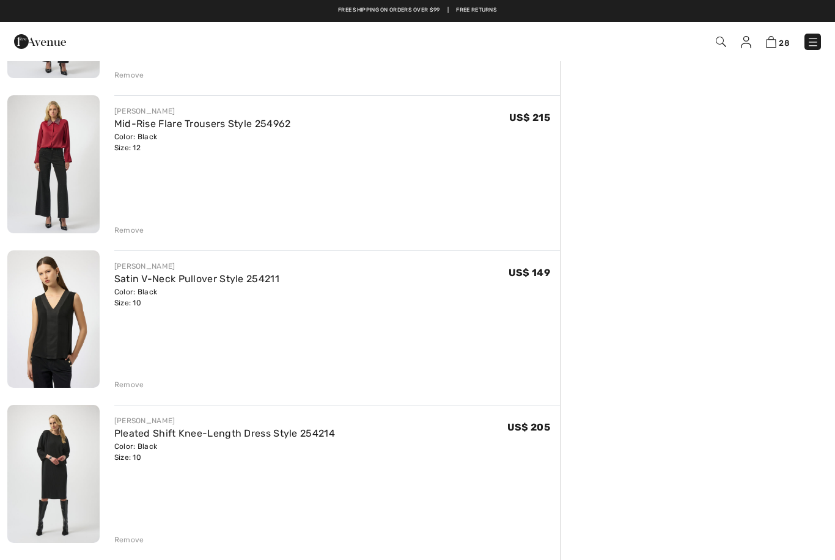
click at [126, 381] on div "Remove" at bounding box center [129, 384] width 30 height 11
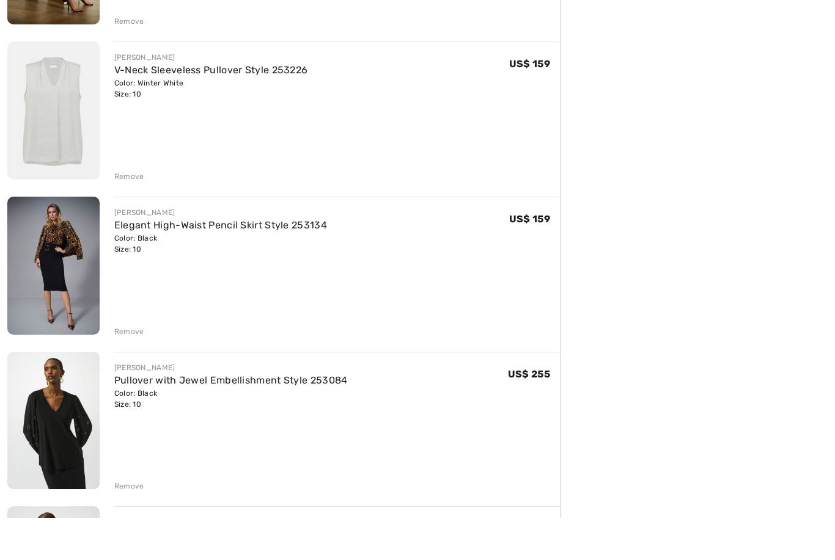
scroll to position [3278, 0]
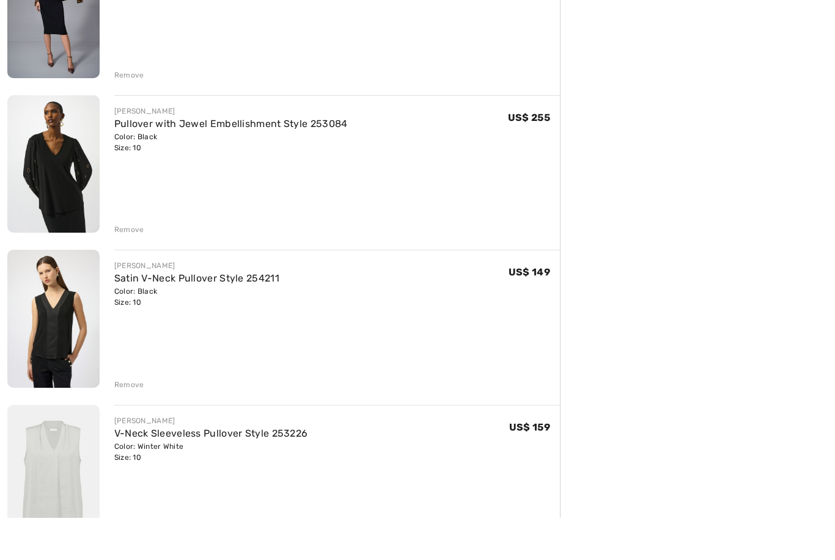
click at [124, 422] on div "Remove" at bounding box center [129, 427] width 30 height 11
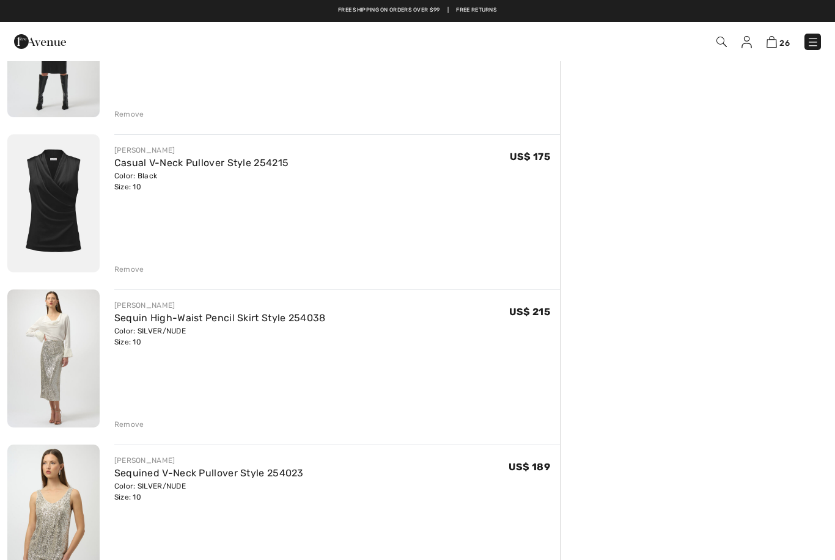
scroll to position [995, 0]
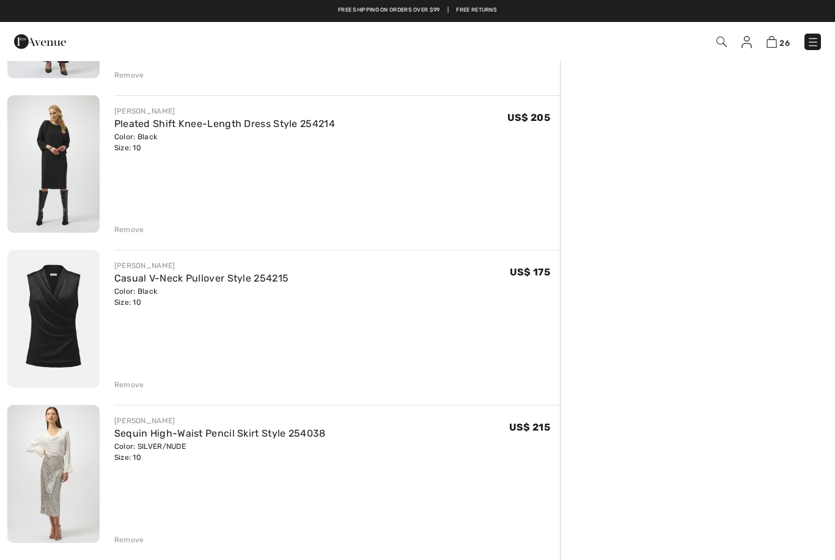
click at [128, 386] on div "Remove" at bounding box center [129, 384] width 30 height 11
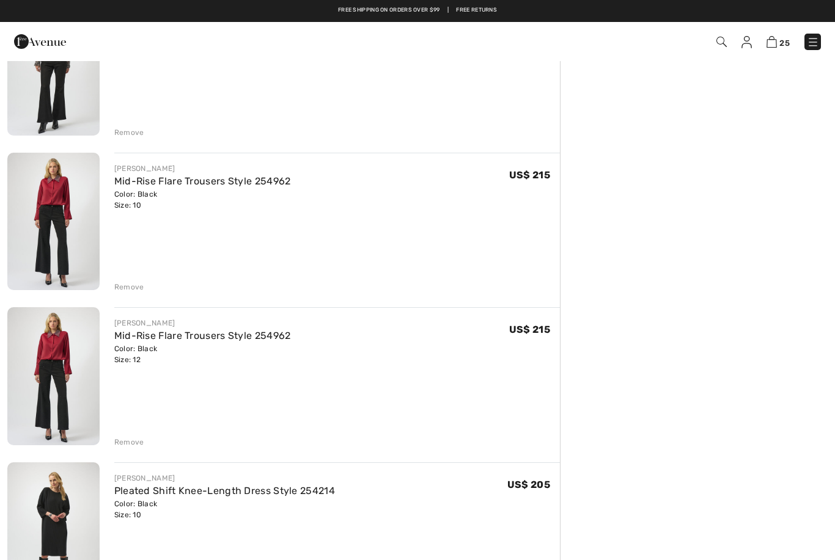
scroll to position [627, 0]
click at [48, 376] on img at bounding box center [53, 377] width 92 height 138
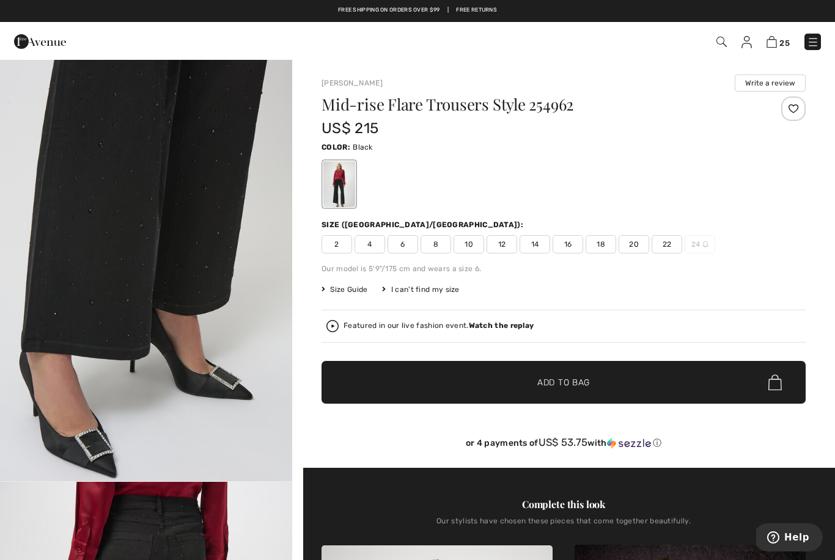
scroll to position [1329, 0]
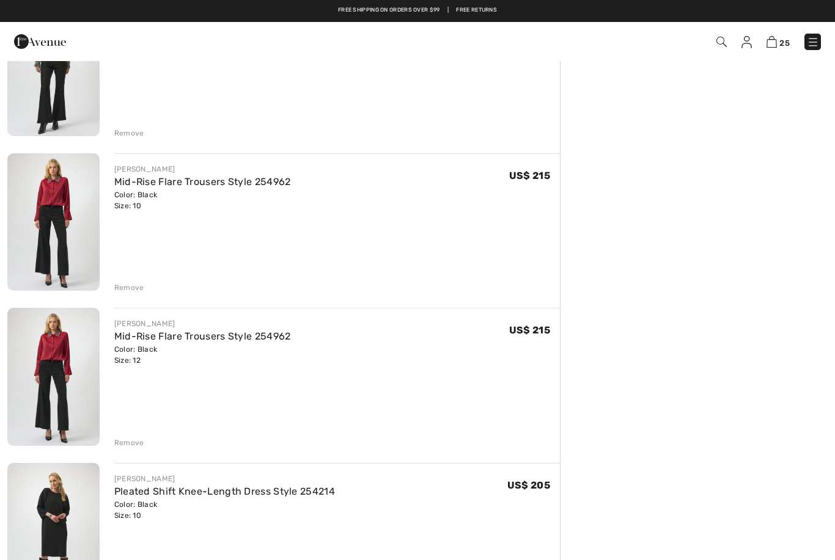
click at [120, 447] on div "Remove" at bounding box center [129, 442] width 30 height 11
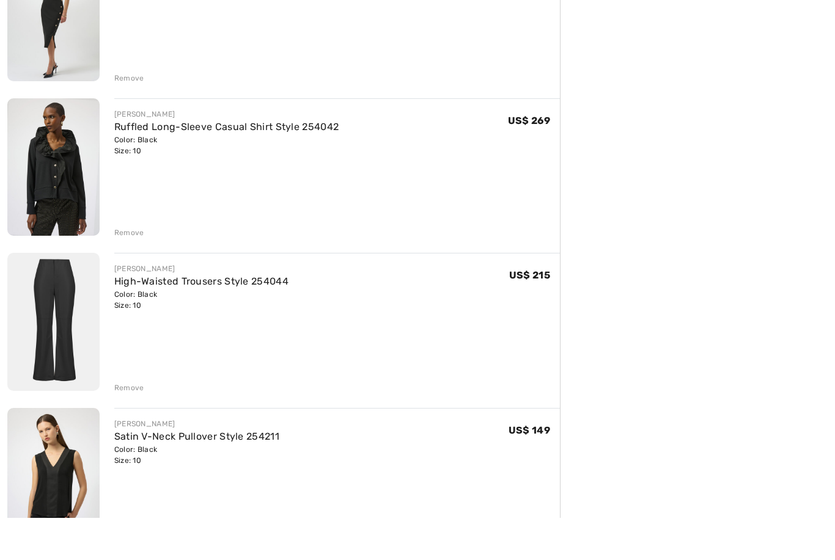
scroll to position [1417, 0]
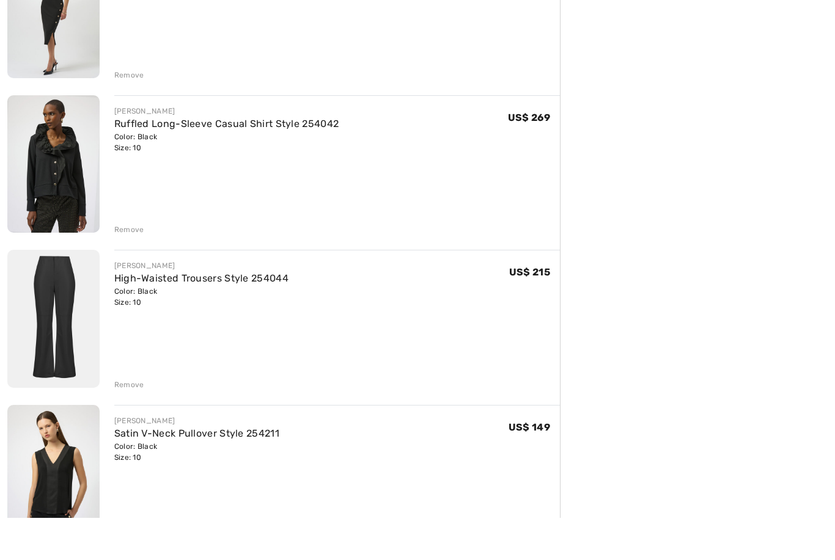
click at [76, 307] on img at bounding box center [53, 361] width 92 height 138
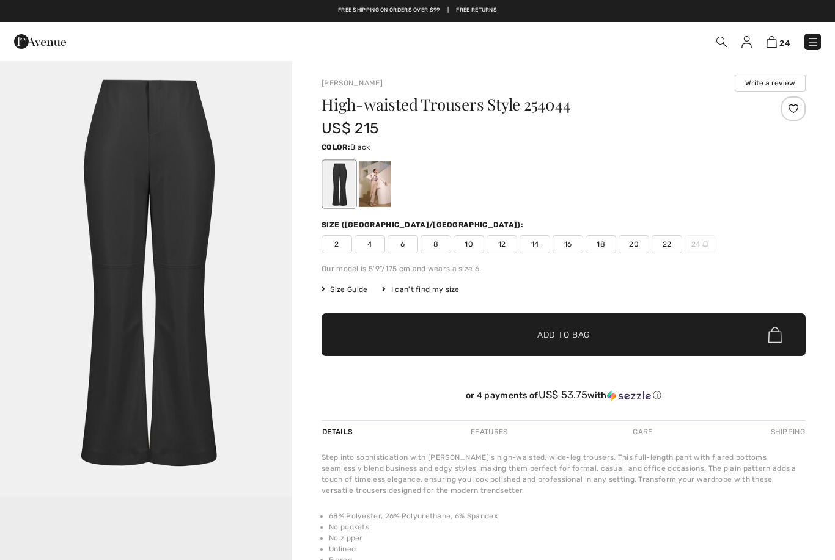
checkbox input "true"
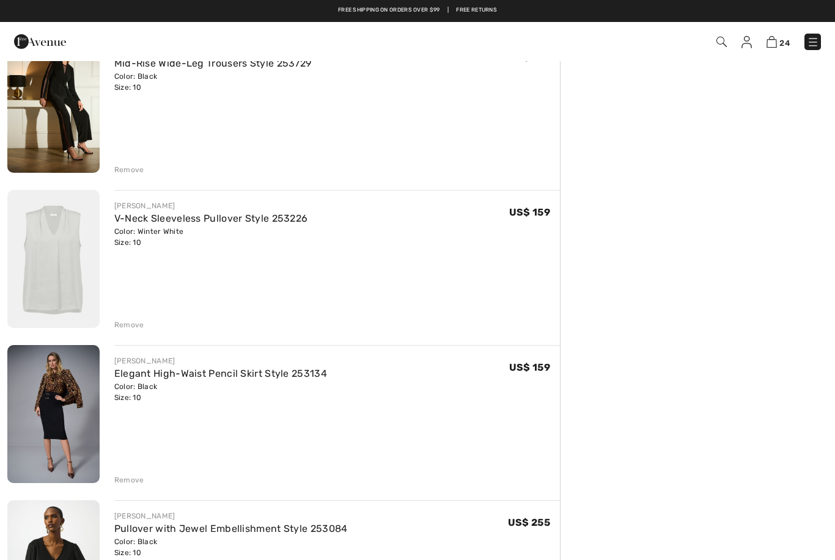
scroll to position [2564, 0]
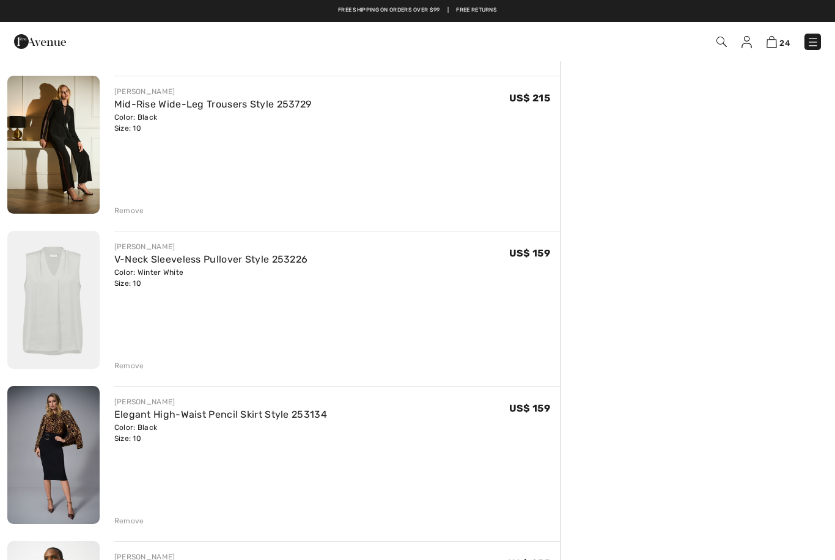
click at [115, 365] on div "Remove" at bounding box center [129, 365] width 30 height 11
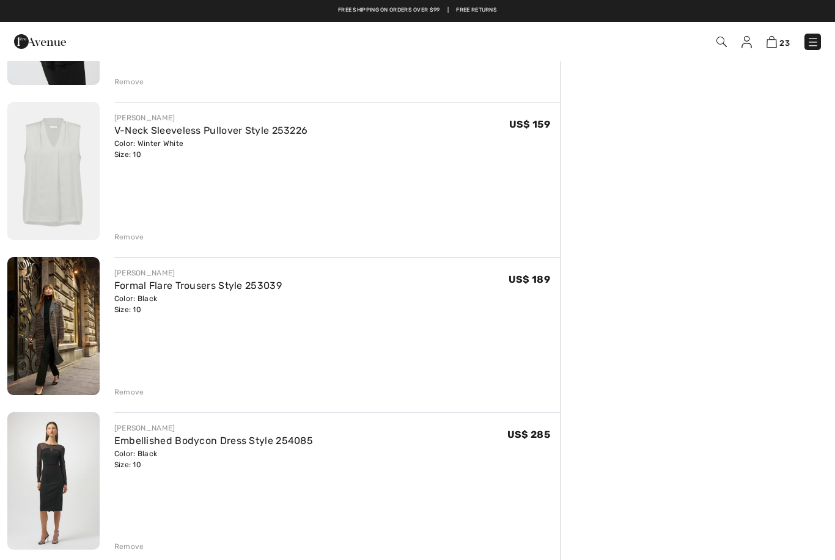
scroll to position [2997, 0]
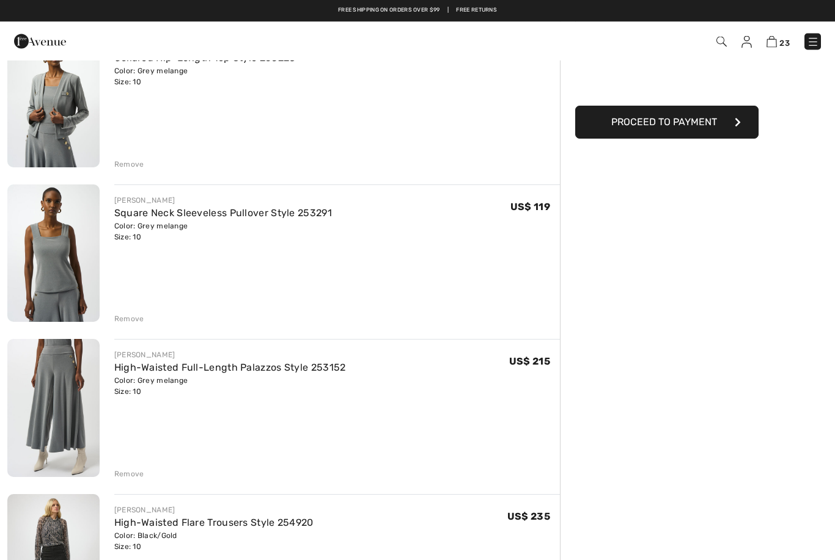
scroll to position [0, 0]
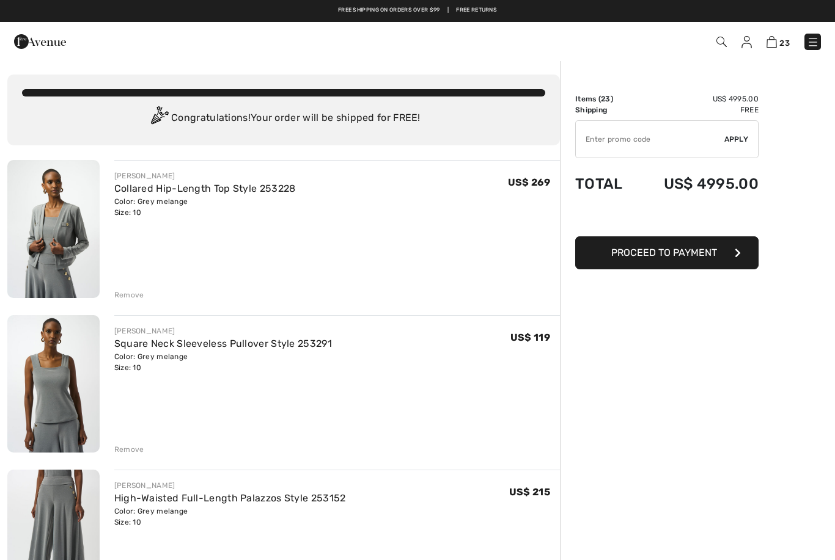
click at [748, 43] on img at bounding box center [746, 42] width 10 height 12
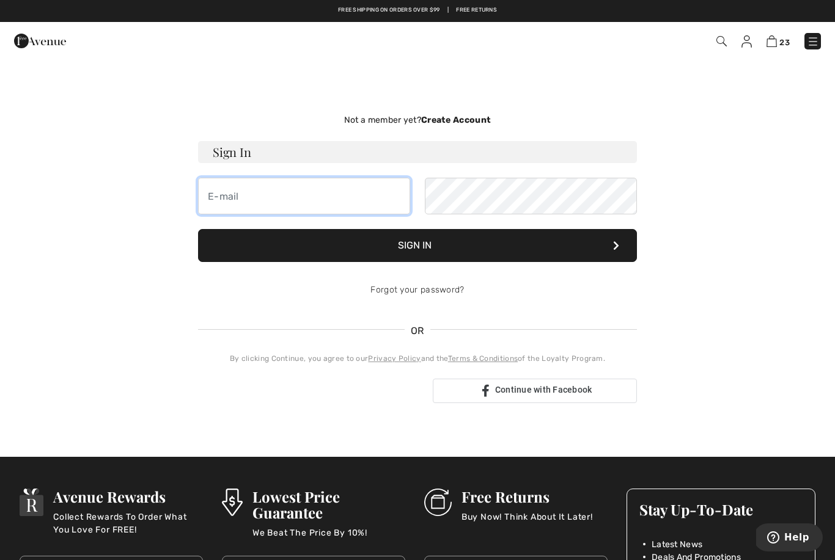
click at [224, 198] on input "email" at bounding box center [304, 196] width 212 height 37
click at [743, 43] on img at bounding box center [746, 41] width 10 height 12
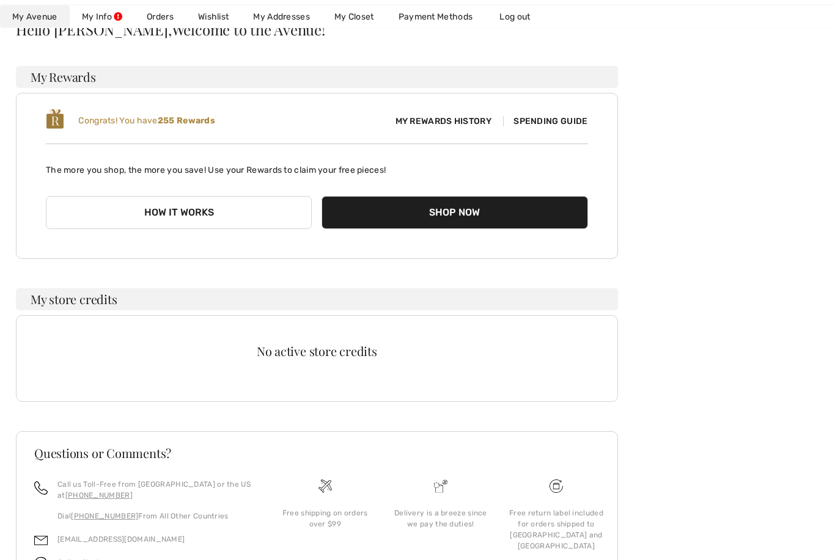
scroll to position [148, 0]
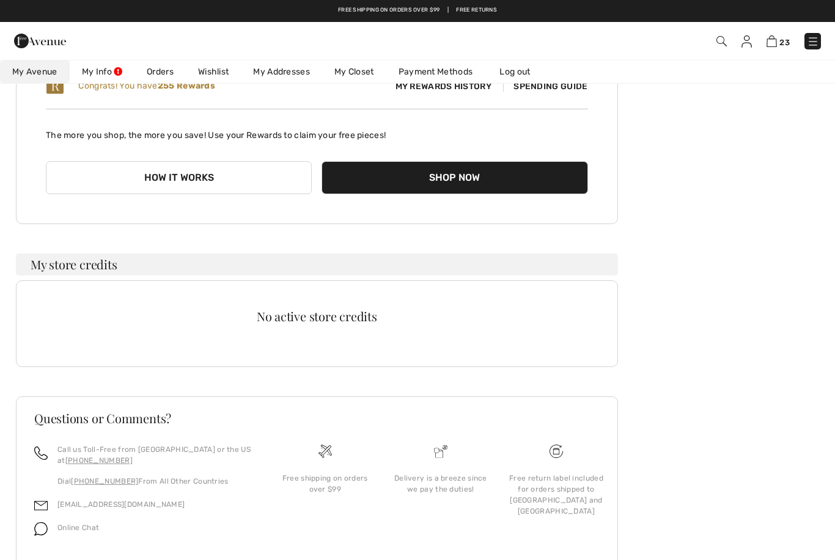
click at [126, 181] on button "How it works" at bounding box center [179, 177] width 266 height 33
click at [159, 161] on button "How it works" at bounding box center [179, 177] width 266 height 33
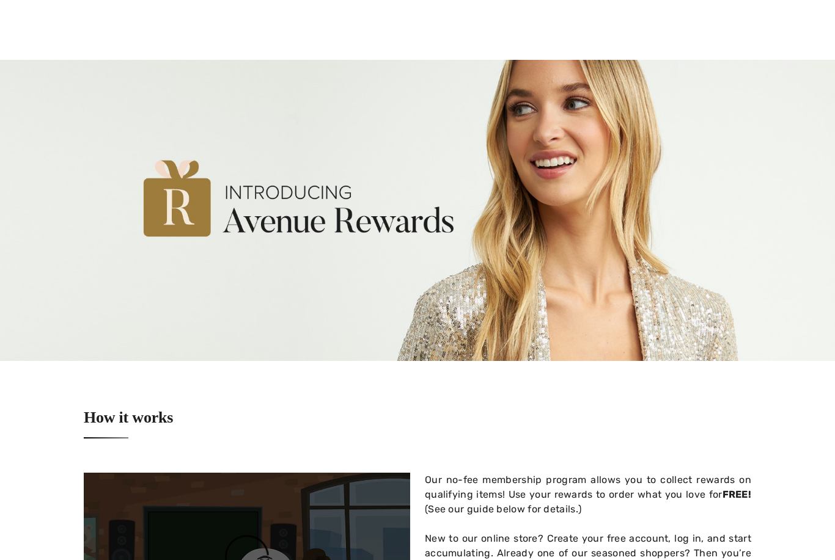
checkbox input "true"
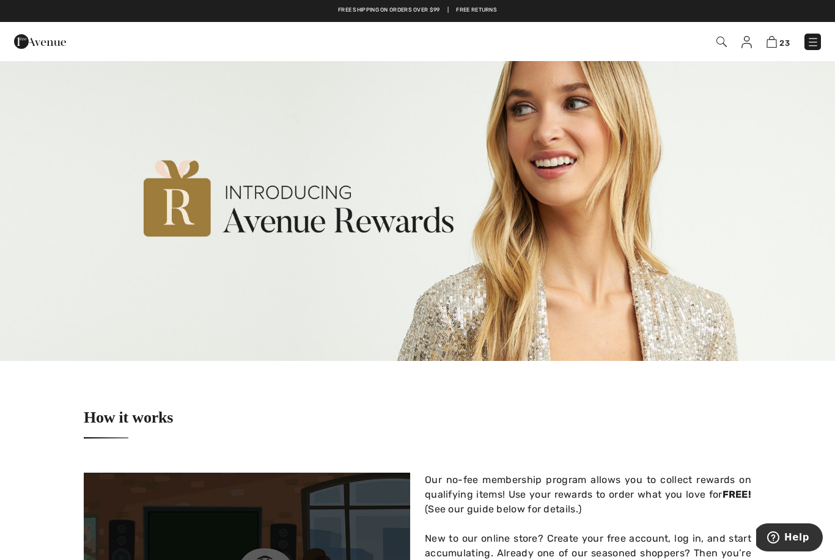
click at [776, 45] on img at bounding box center [771, 42] width 10 height 12
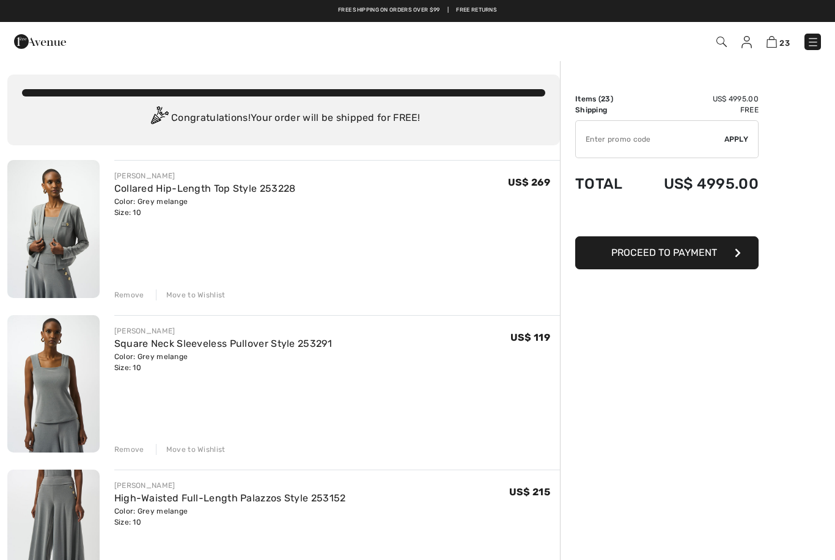
click at [687, 254] on span "Proceed to Payment" at bounding box center [664, 253] width 106 height 12
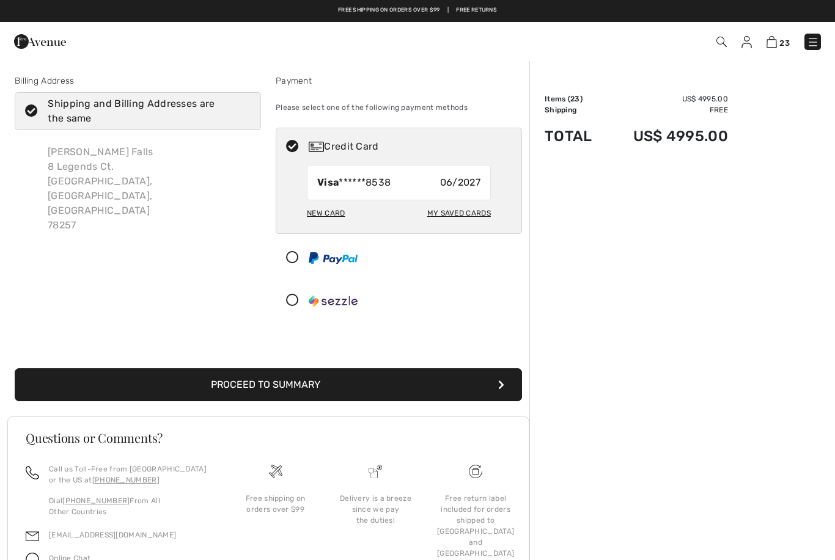
click at [402, 193] on div "Visa ******8538 06/2027" at bounding box center [399, 182] width 184 height 35
click at [395, 185] on div "Visa ******8538 06/2027" at bounding box center [399, 182] width 184 height 35
click at [333, 217] on div "New Card" at bounding box center [326, 213] width 38 height 21
radio input "true"
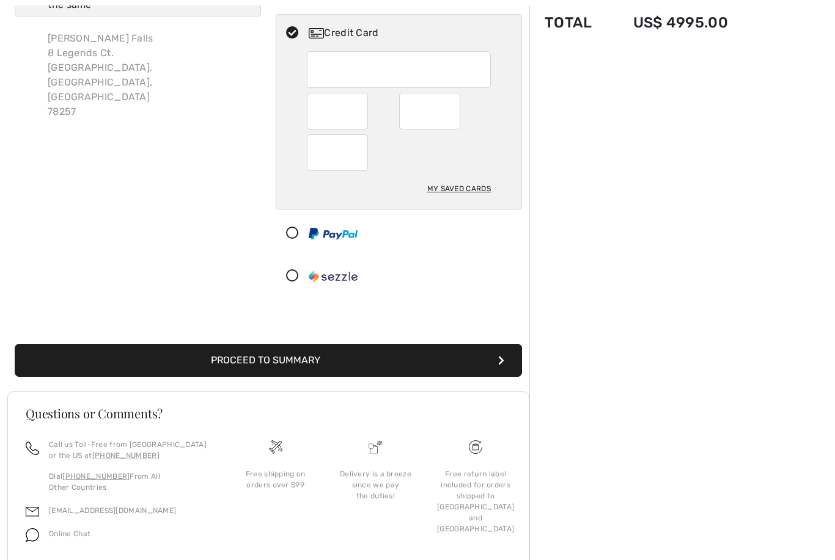
scroll to position [120, 0]
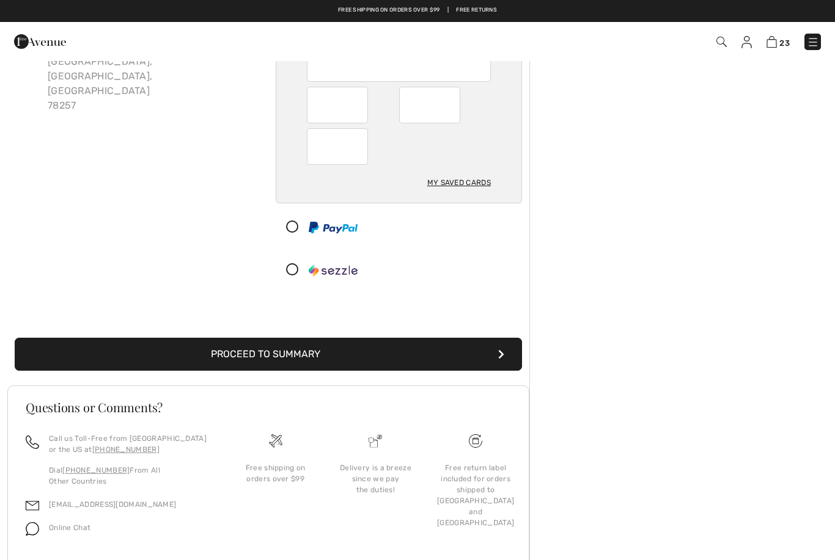
click at [204, 358] on button "Proceed to Summary" at bounding box center [268, 354] width 507 height 33
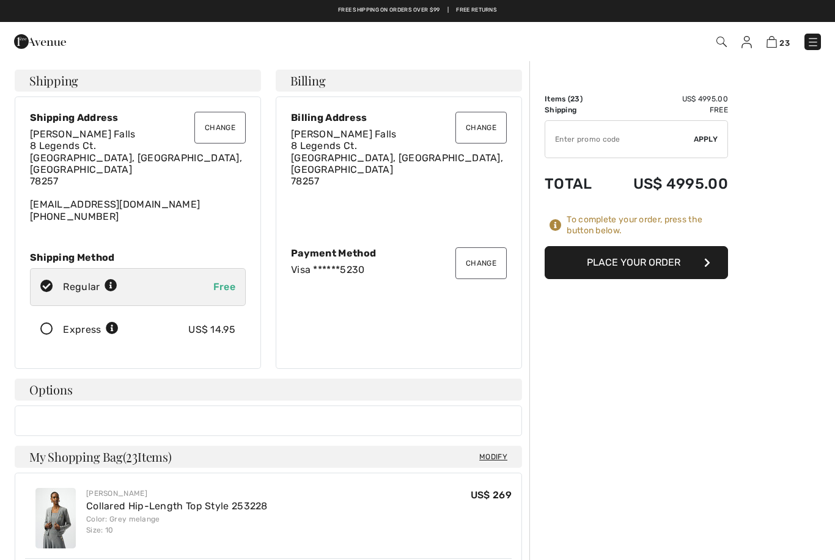
click at [587, 268] on button "Place Your Order" at bounding box center [635, 262] width 183 height 33
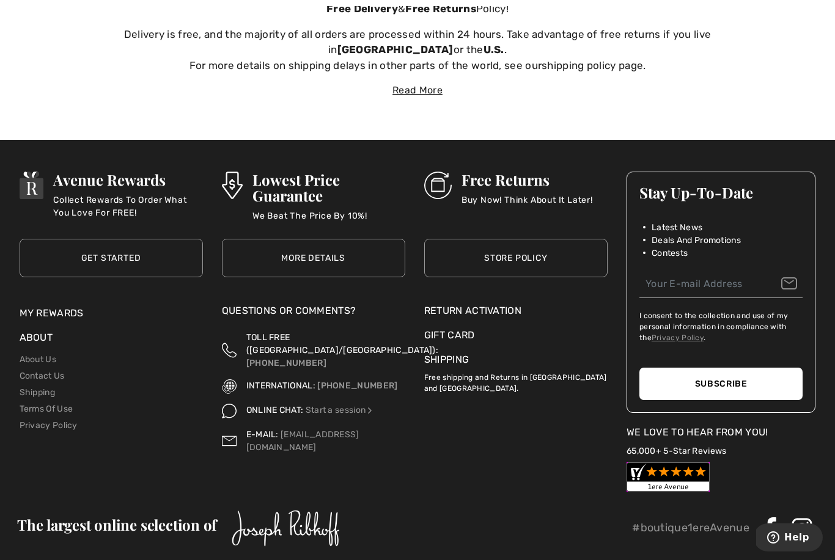
scroll to position [5487, 0]
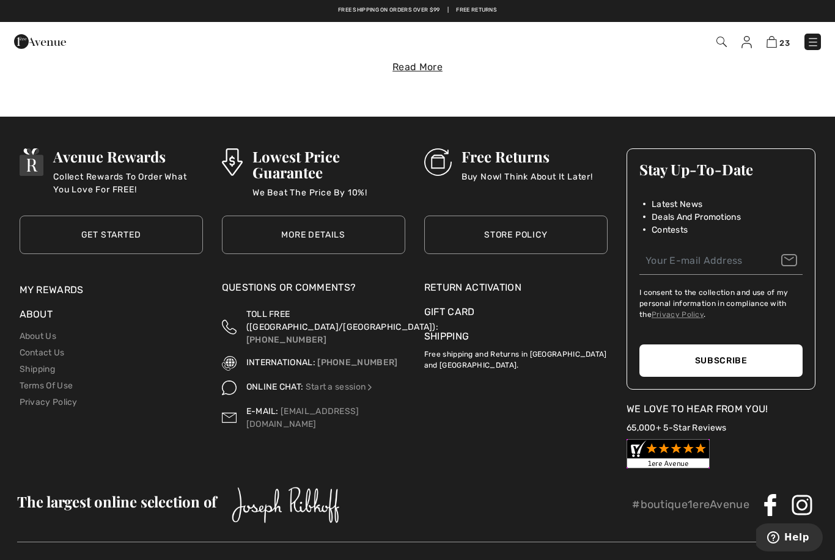
click at [486, 222] on link "Store Policy" at bounding box center [515, 235] width 183 height 38
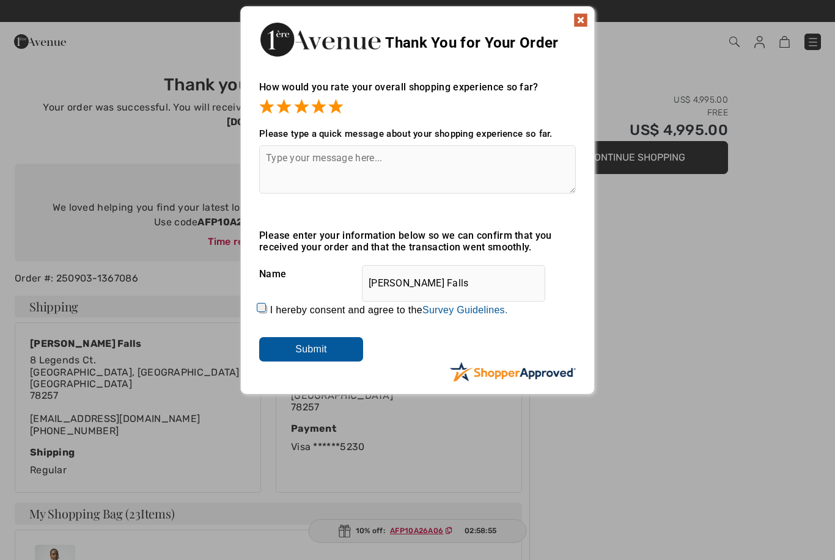
click at [310, 361] on input "Submit" at bounding box center [311, 349] width 104 height 24
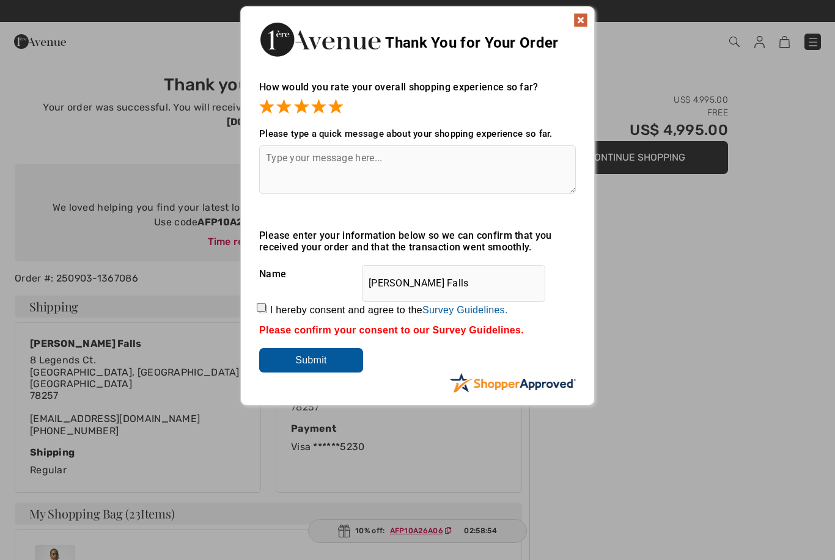
click at [583, 15] on img at bounding box center [580, 20] width 15 height 15
